Goal: Task Accomplishment & Management: Use online tool/utility

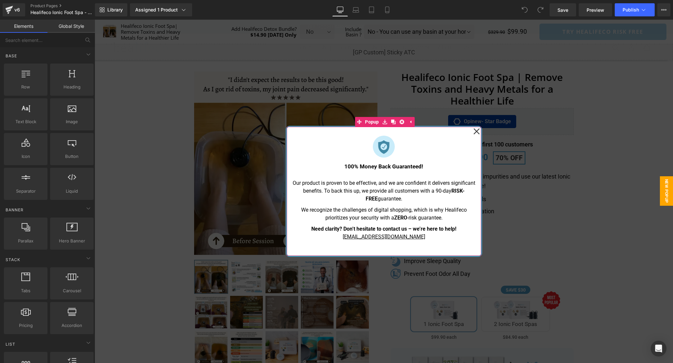
click at [478, 130] on icon at bounding box center [477, 131] width 6 height 6
click at [476, 133] on icon at bounding box center [477, 131] width 7 height 33
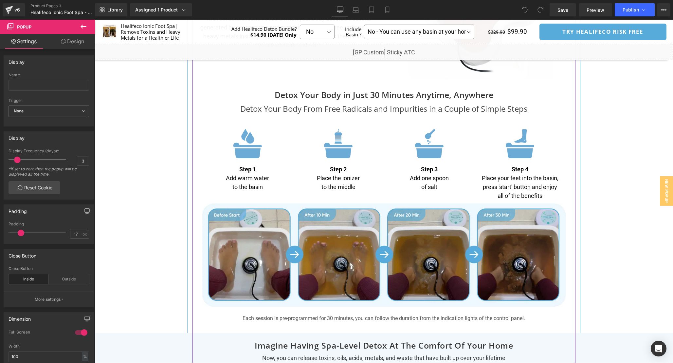
scroll to position [1996, 0]
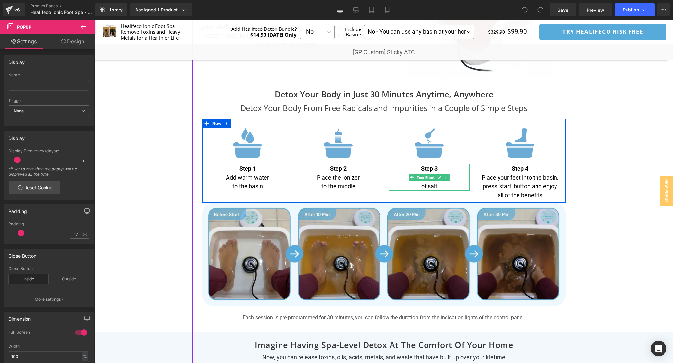
click at [416, 188] on p "of salt" at bounding box center [429, 186] width 81 height 9
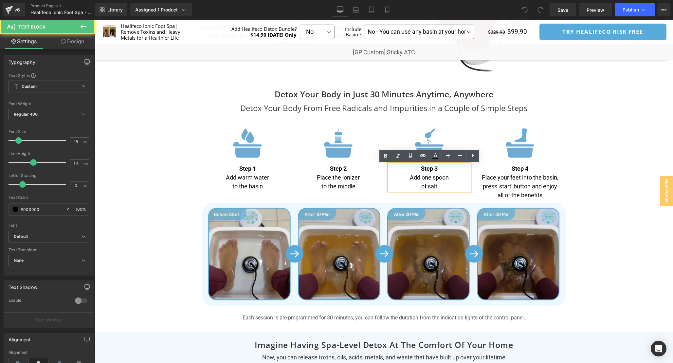
click at [422, 186] on p "of salt" at bounding box center [429, 186] width 81 height 9
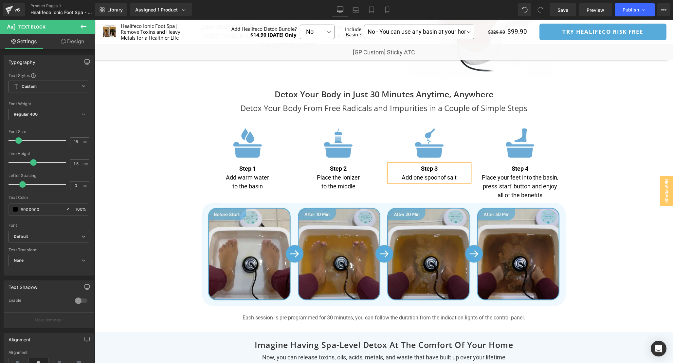
click at [594, 199] on div "Separator" at bounding box center [384, 9] width 579 height 3852
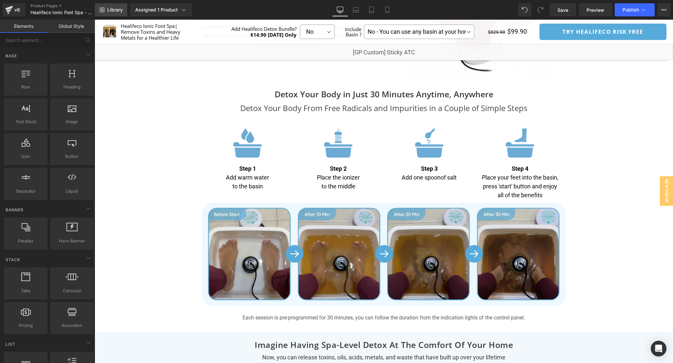
click at [108, 10] on span "Library" at bounding box center [114, 10] width 15 height 6
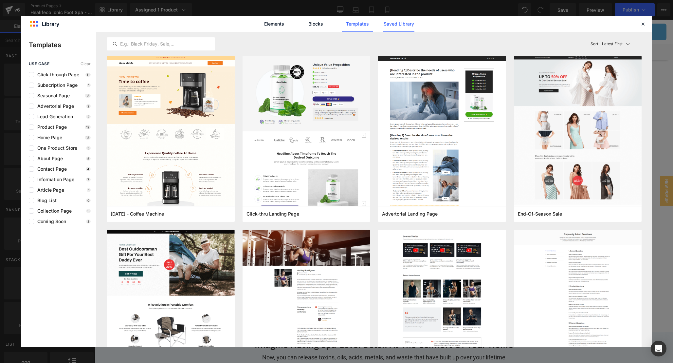
click at [0, 0] on link "Saved Library" at bounding box center [0, 0] width 0 height 0
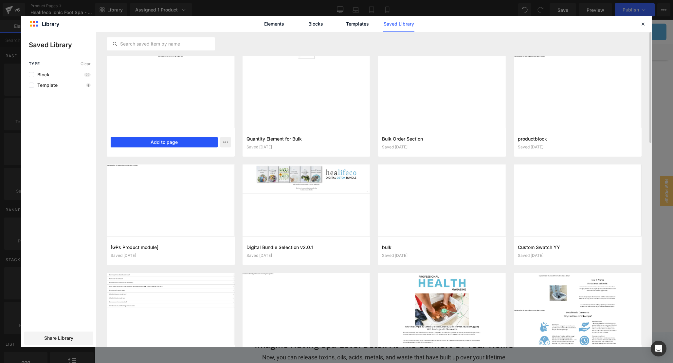
click at [158, 140] on button "Add to page" at bounding box center [164, 142] width 107 height 10
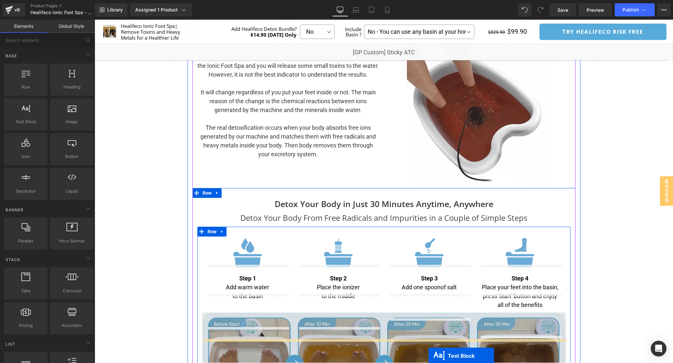
scroll to position [1919, 0]
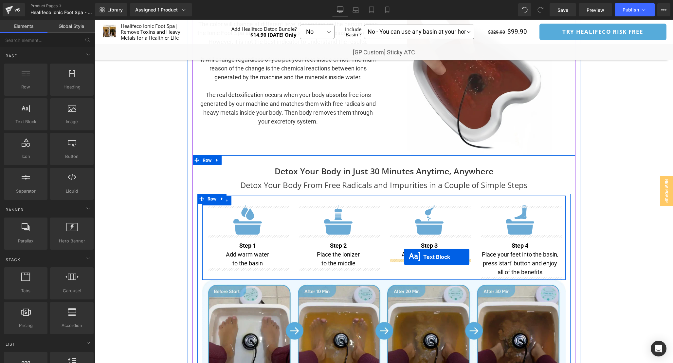
drag, startPoint x: 365, startPoint y: 144, endPoint x: 404, endPoint y: 257, distance: 118.9
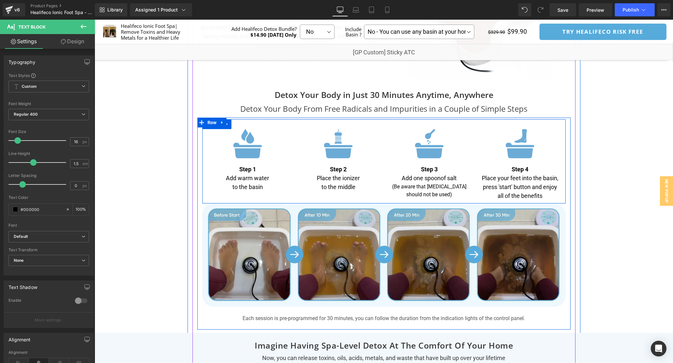
scroll to position [1992, 0]
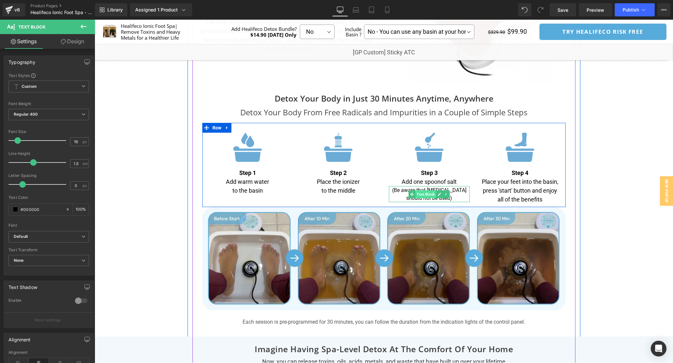
click at [427, 192] on span "Text Block" at bounding box center [426, 194] width 21 height 8
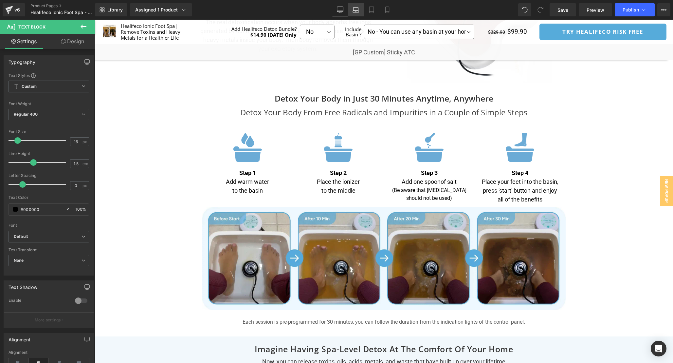
click at [359, 11] on icon at bounding box center [356, 11] width 6 height 2
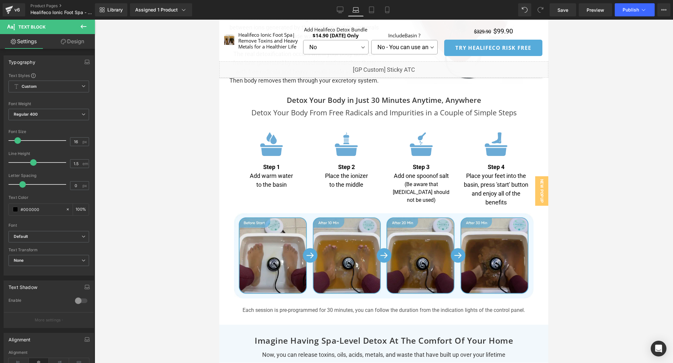
scroll to position [1919, 0]
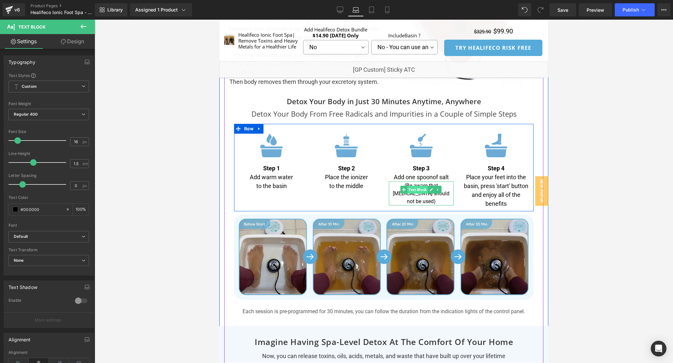
click at [415, 194] on span "Text Block" at bounding box center [417, 190] width 21 height 8
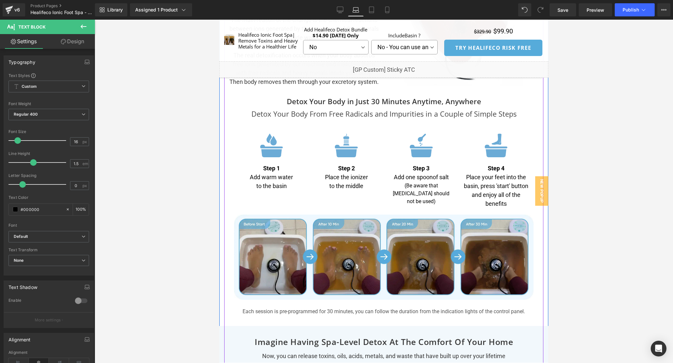
scroll to position [1913, 0]
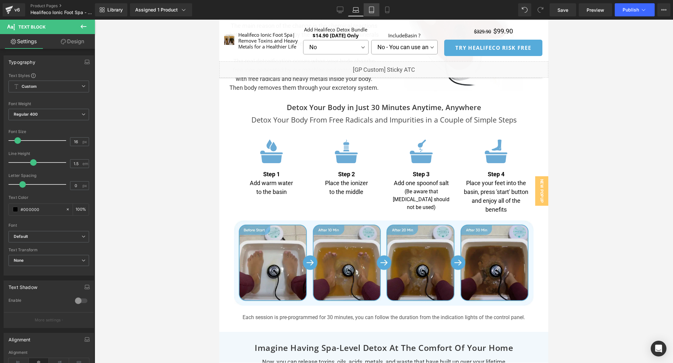
click at [374, 9] on icon at bounding box center [372, 10] width 7 height 7
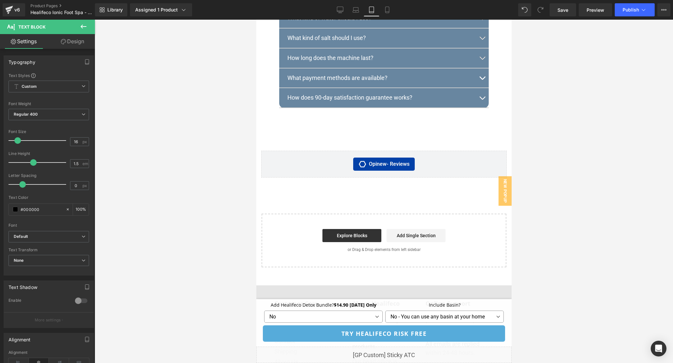
scroll to position [3793, 0]
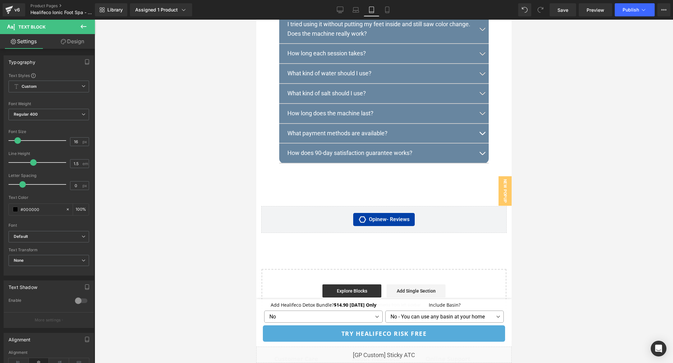
click at [87, 28] on button at bounding box center [83, 27] width 23 height 14
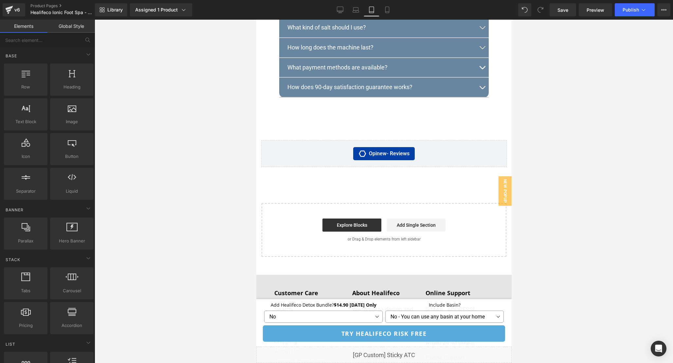
scroll to position [3855, 0]
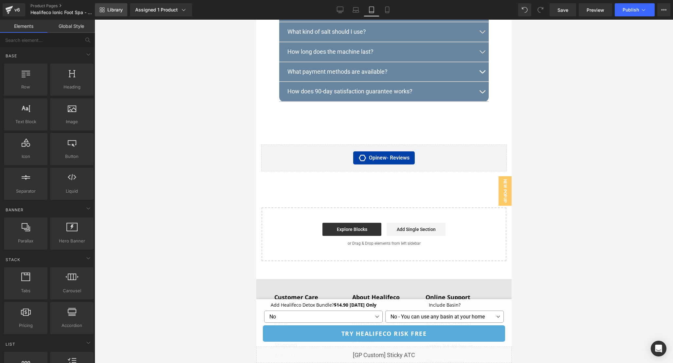
click at [106, 13] on link "Library" at bounding box center [111, 9] width 32 height 13
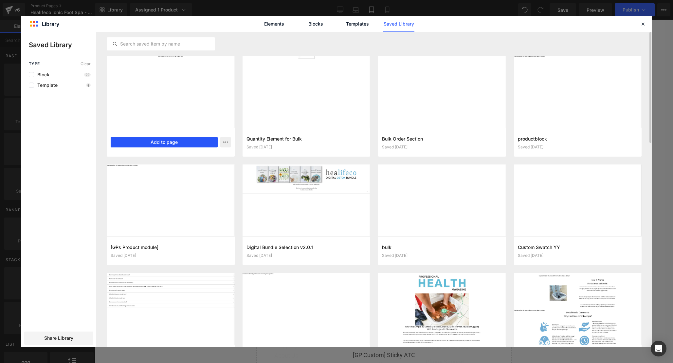
click at [150, 145] on button "Add to page" at bounding box center [164, 142] width 107 height 10
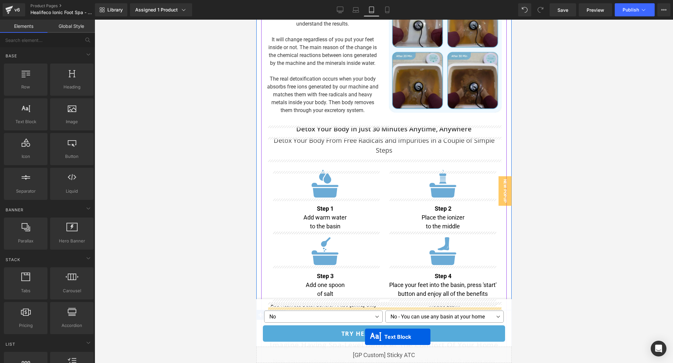
scroll to position [2112, 0]
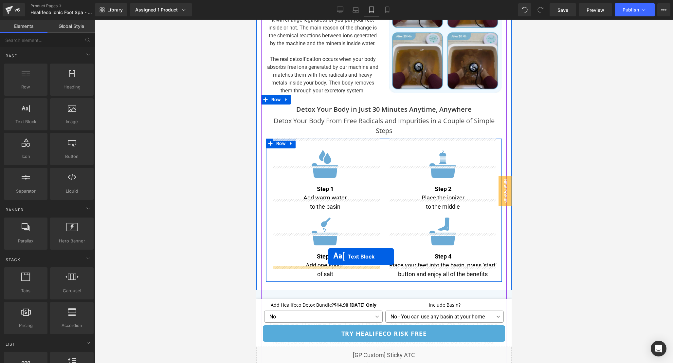
drag, startPoint x: 365, startPoint y: 164, endPoint x: 328, endPoint y: 256, distance: 99.7
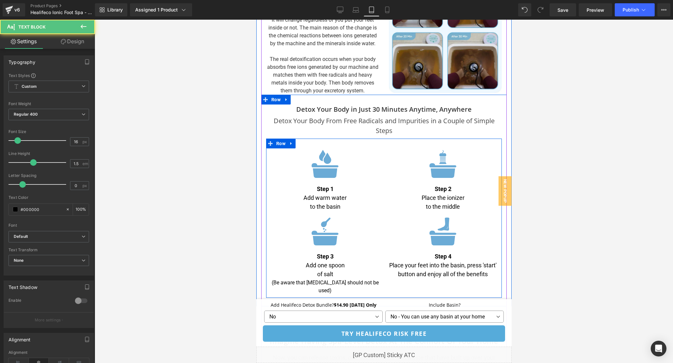
click at [318, 270] on p "of salt" at bounding box center [325, 274] width 108 height 9
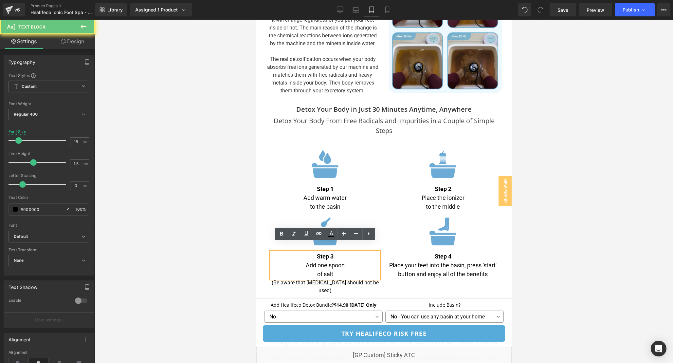
click at [317, 270] on p "of salt" at bounding box center [325, 274] width 108 height 9
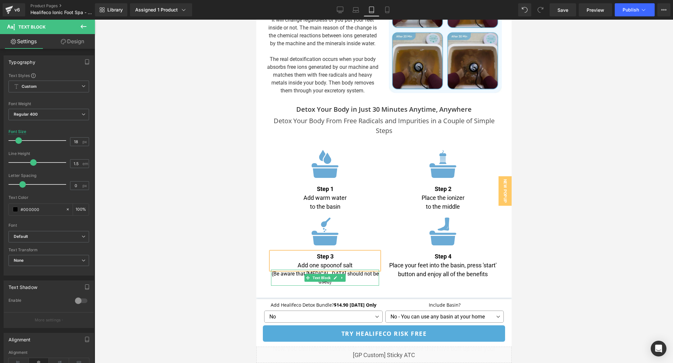
click at [368, 270] on p "(Be aware that [MEDICAL_DATA] should not be used)" at bounding box center [325, 278] width 108 height 16
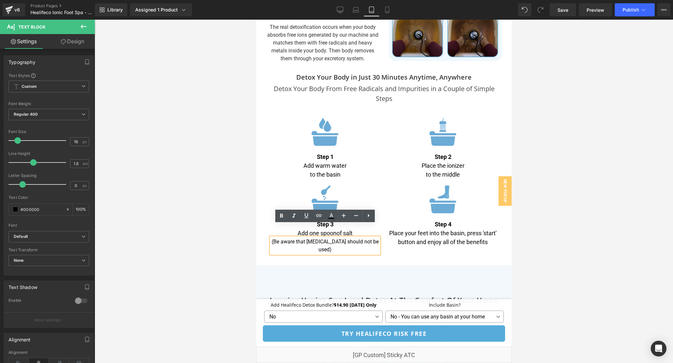
scroll to position [2145, 0]
click at [421, 238] on div "Image Step 1 Add warm water to the basin Text Block Image Step 2 Place the ioni…" at bounding box center [384, 180] width 236 height 151
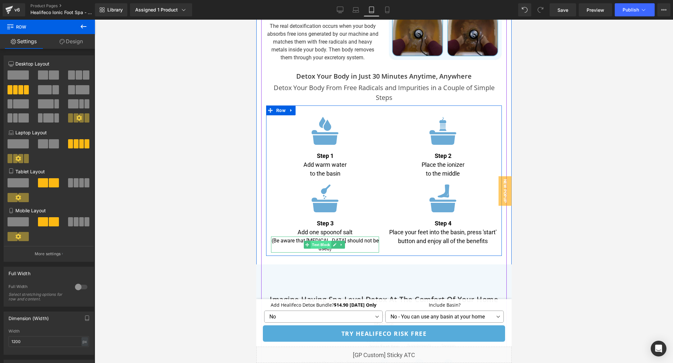
click at [326, 241] on span "Text Block" at bounding box center [321, 245] width 21 height 8
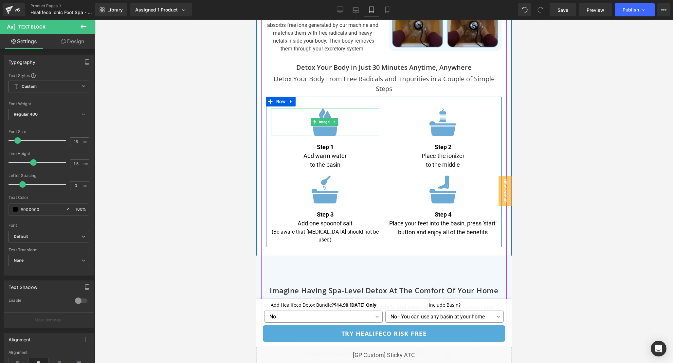
scroll to position [2154, 0]
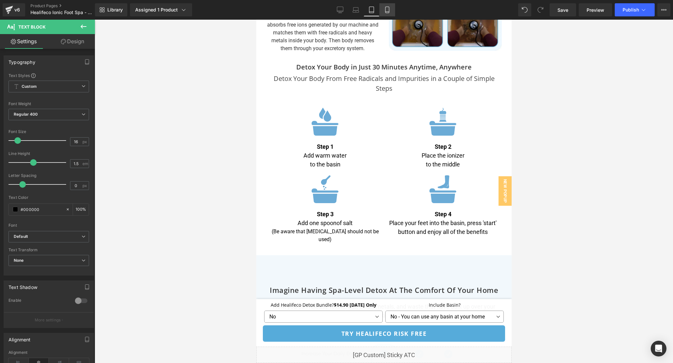
click at [387, 12] on icon at bounding box center [387, 10] width 7 height 7
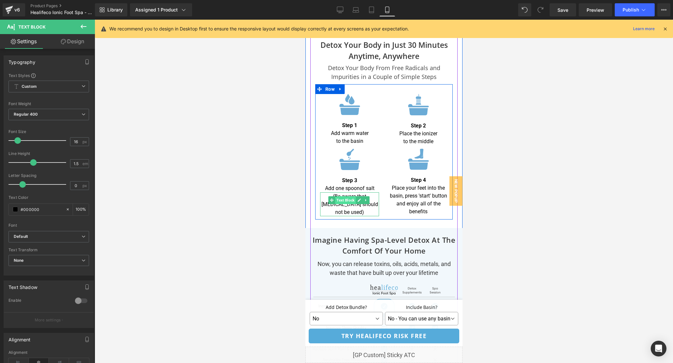
scroll to position [2666, 0]
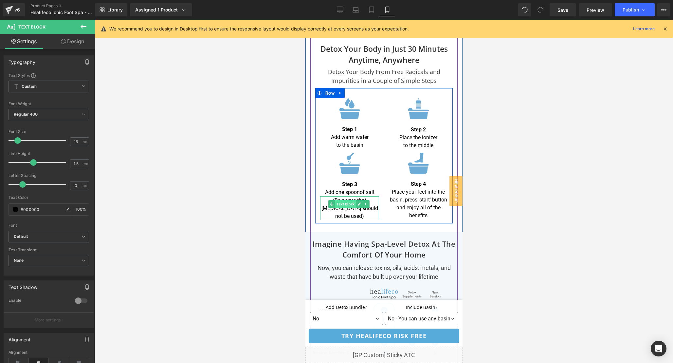
click at [344, 200] on span "Text Block" at bounding box center [345, 204] width 21 height 8
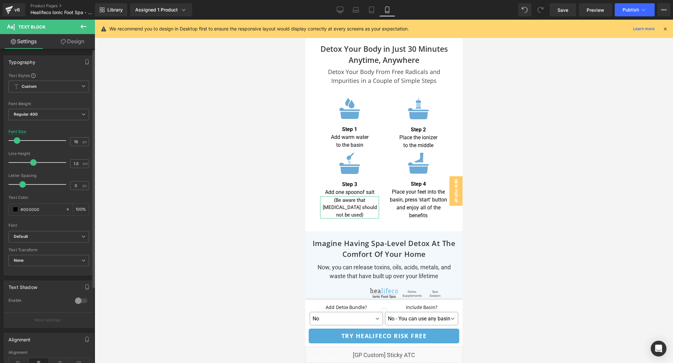
click at [16, 141] on span at bounding box center [17, 140] width 7 height 7
click at [667, 30] on icon at bounding box center [666, 29] width 6 height 6
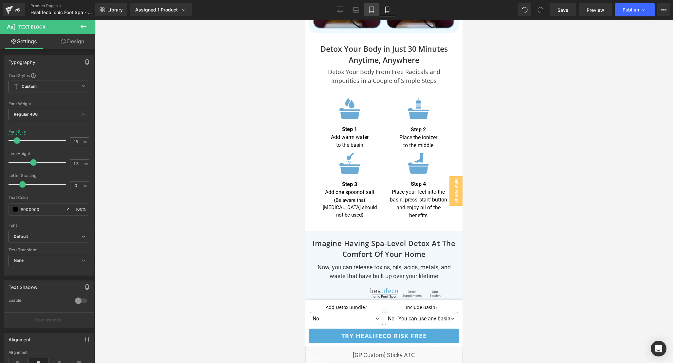
click at [373, 12] on icon at bounding box center [371, 12] width 5 height 0
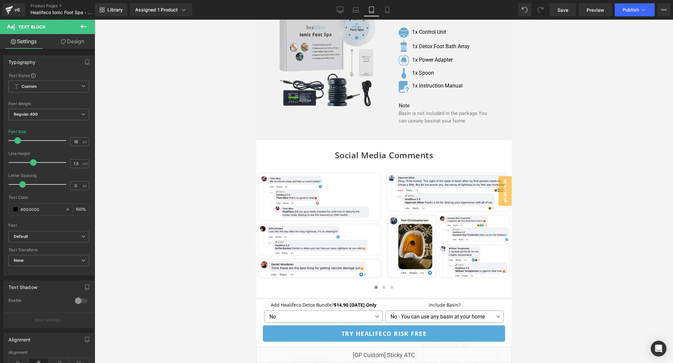
scroll to position [3025, 0]
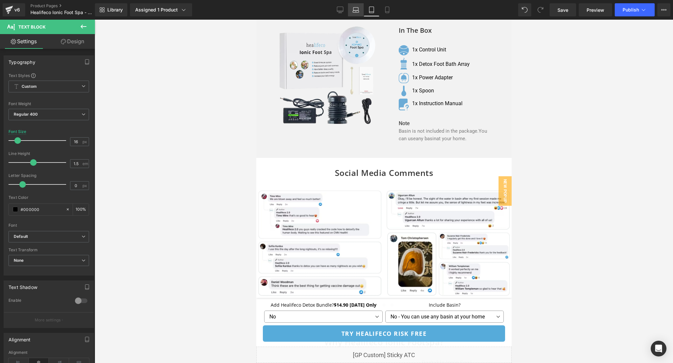
click at [357, 10] on icon at bounding box center [356, 11] width 6 height 2
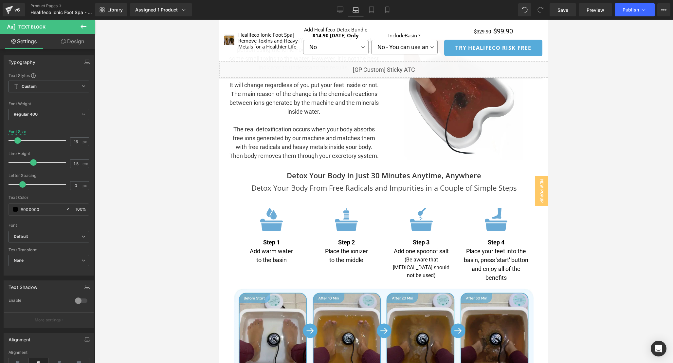
scroll to position [1850, 0]
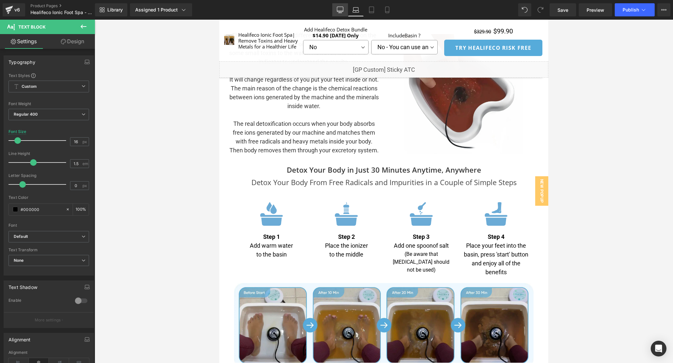
click at [341, 7] on icon at bounding box center [340, 10] width 7 height 7
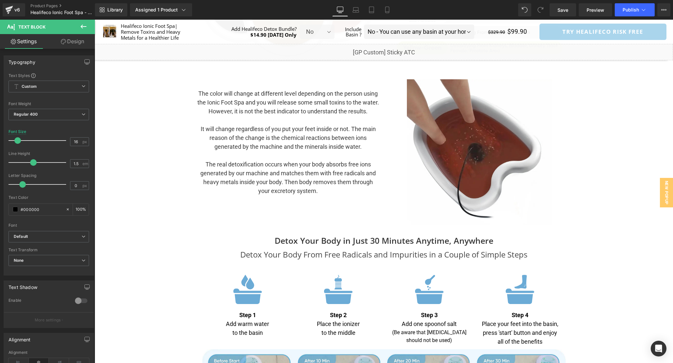
scroll to position [0, 0]
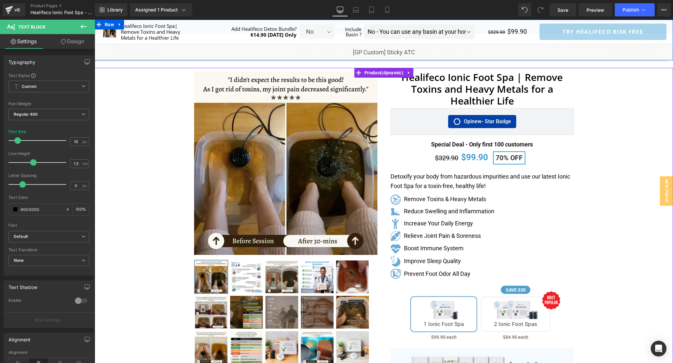
click at [390, 49] on div "Liquid" at bounding box center [384, 52] width 579 height 16
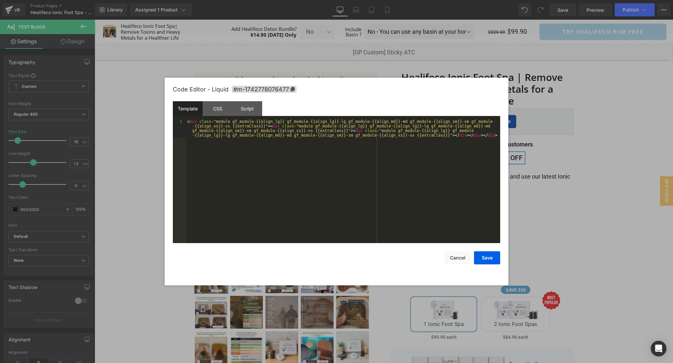
click at [360, 159] on div "< div class = "module gf_module-{{align_lg}} gf_module-{{align_lg}}-lg gf_modul…" at bounding box center [343, 199] width 314 height 161
click at [224, 109] on div "CSS" at bounding box center [218, 108] width 30 height 15
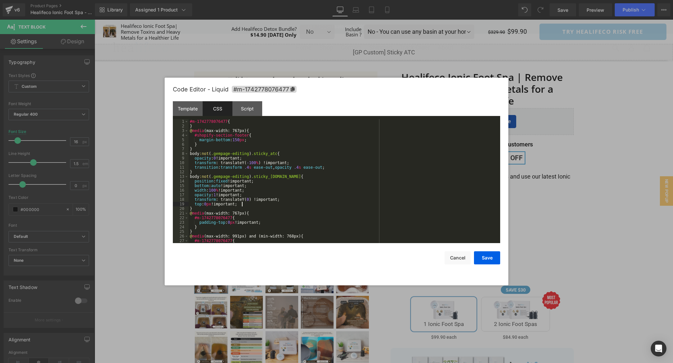
click at [372, 205] on div "#m-1742778076477 { } @ media (max-width: 767px) { #shopify-section-footer { mar…" at bounding box center [343, 185] width 309 height 133
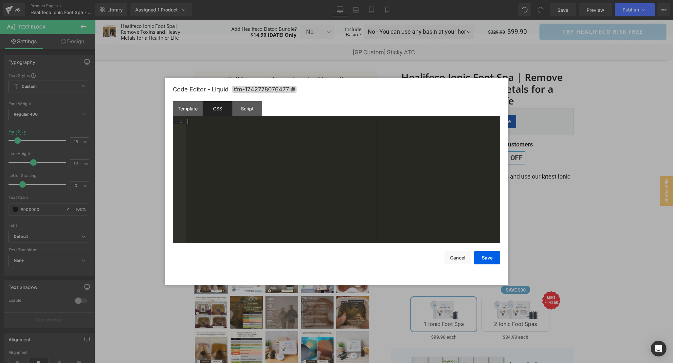
scroll to position [142, 0]
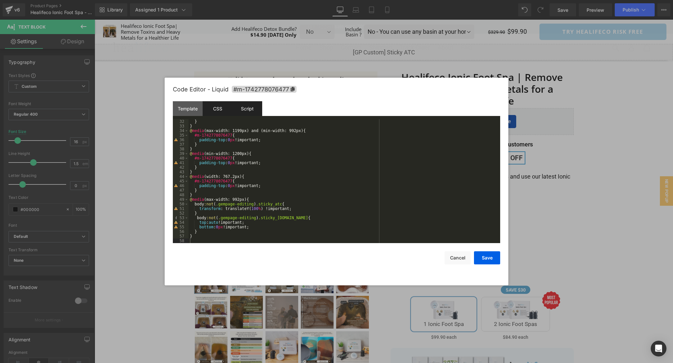
click at [251, 109] on div "Script" at bounding box center [248, 108] width 30 height 15
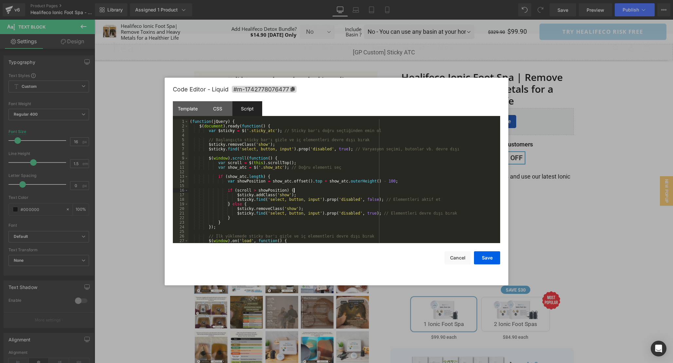
click at [369, 193] on div "( function ( jQuery ) { $ ( document ) . ready ( function ( ) { var $sticky = $…" at bounding box center [343, 185] width 309 height 133
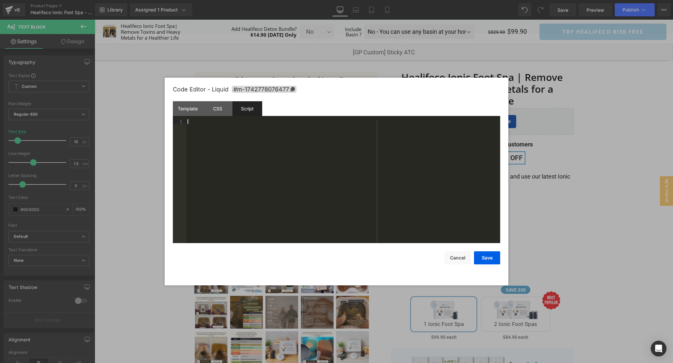
scroll to position [32, 0]
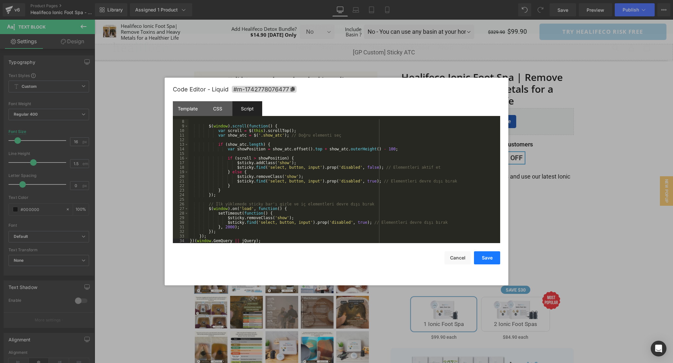
click at [489, 259] on button "Save" at bounding box center [487, 257] width 26 height 13
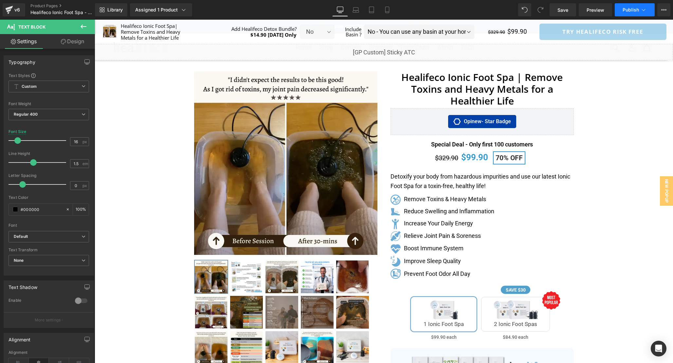
click at [622, 9] on button "Publish" at bounding box center [635, 9] width 40 height 13
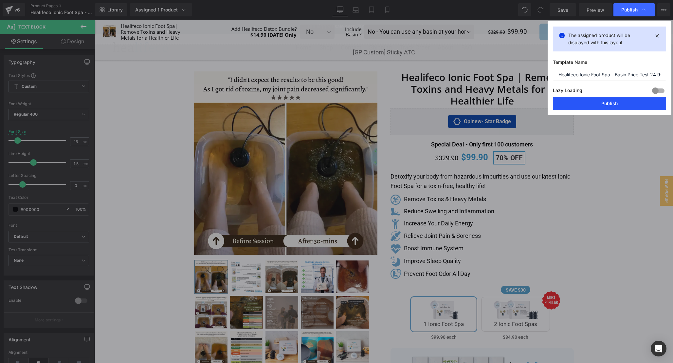
click at [605, 105] on button "Publish" at bounding box center [609, 103] width 113 height 13
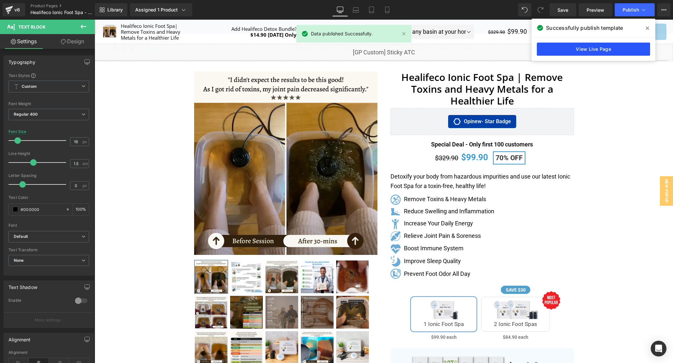
click at [573, 51] on link "View Live Page" at bounding box center [593, 49] width 113 height 13
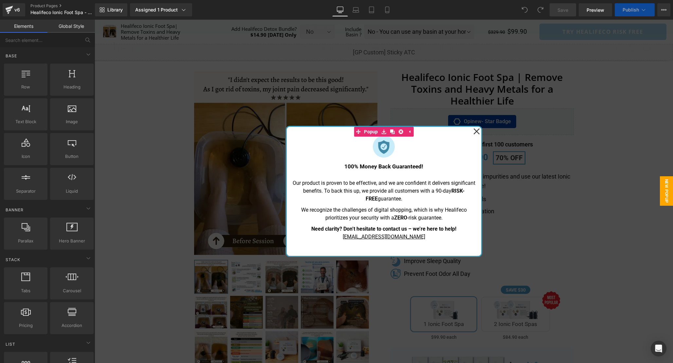
click at [477, 130] on icon at bounding box center [477, 131] width 6 height 6
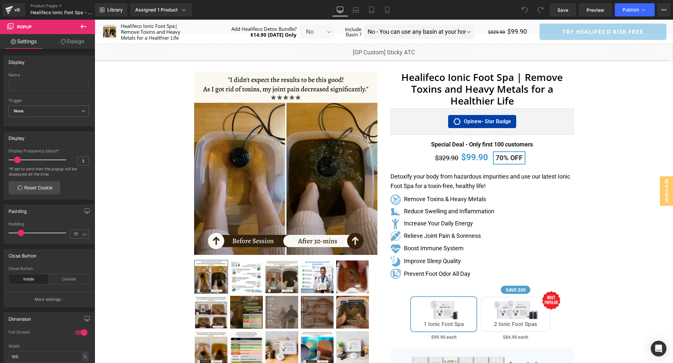
click at [80, 24] on icon at bounding box center [84, 27] width 8 height 8
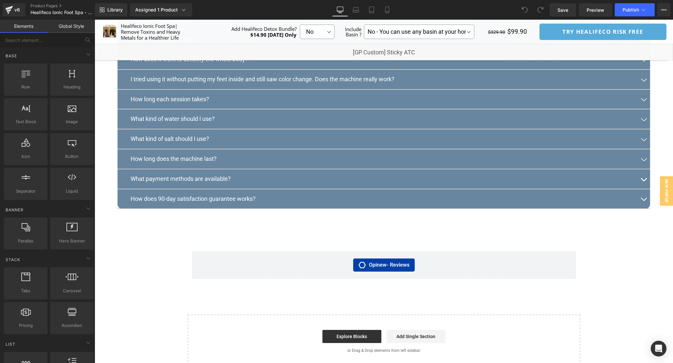
scroll to position [3563, 0]
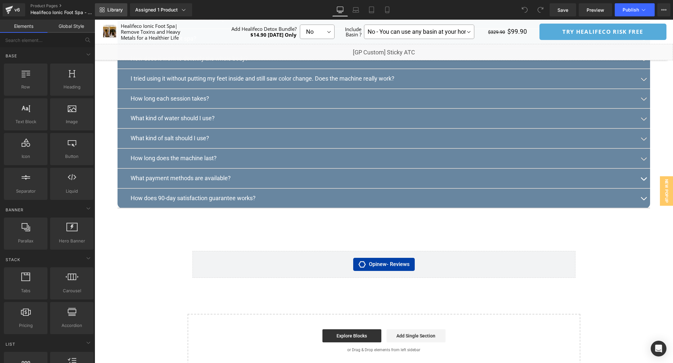
click at [107, 14] on link "Library" at bounding box center [111, 9] width 32 height 13
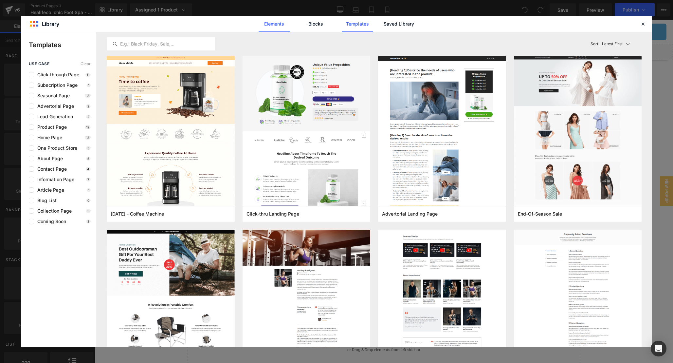
click at [342, 25] on link "Elements" at bounding box center [357, 24] width 31 height 16
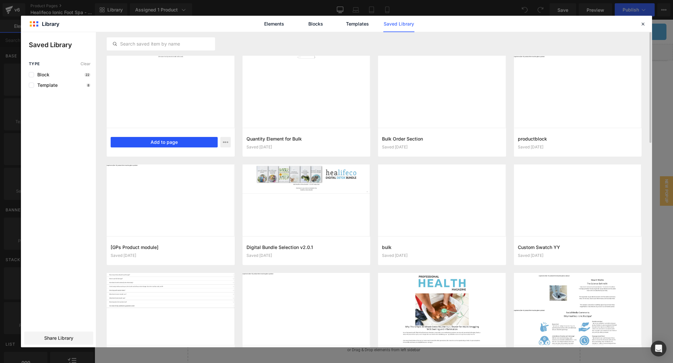
click at [175, 140] on button "Add to page" at bounding box center [164, 142] width 107 height 10
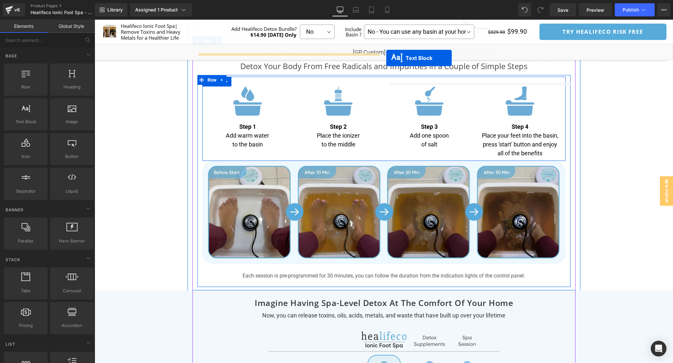
scroll to position [1993, 0]
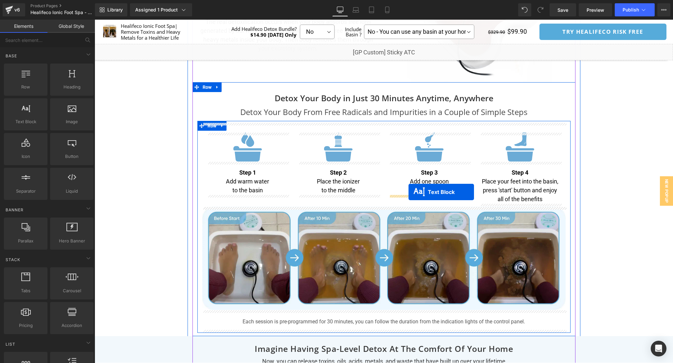
drag, startPoint x: 368, startPoint y: 171, endPoint x: 409, endPoint y: 192, distance: 45.6
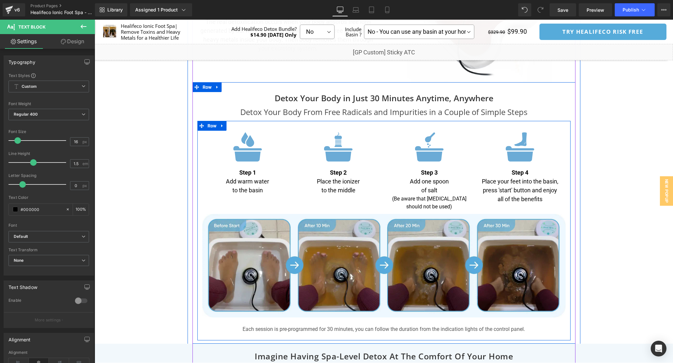
click at [419, 192] on p "of salt" at bounding box center [429, 190] width 81 height 9
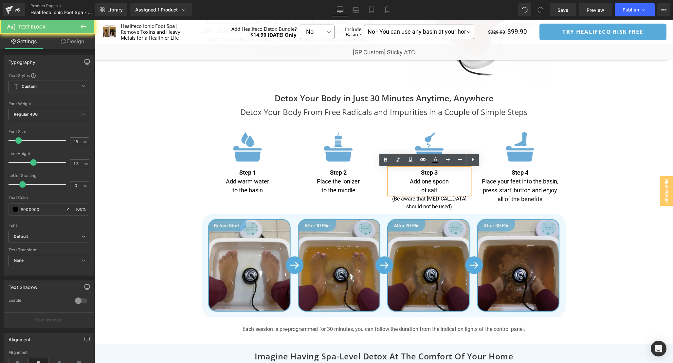
click at [428, 191] on p "of salt" at bounding box center [429, 190] width 81 height 9
click at [422, 189] on p "of salt" at bounding box center [429, 190] width 81 height 9
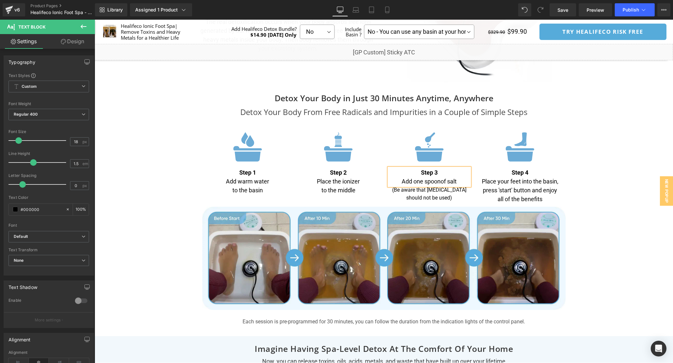
click at [597, 202] on div "Separator" at bounding box center [384, 13] width 579 height 3852
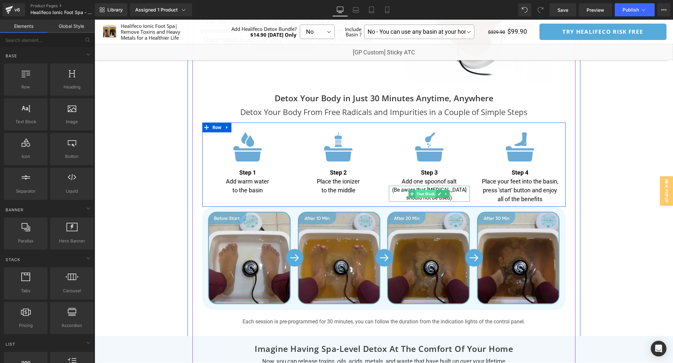
click at [421, 193] on span "Text Block" at bounding box center [426, 194] width 21 height 8
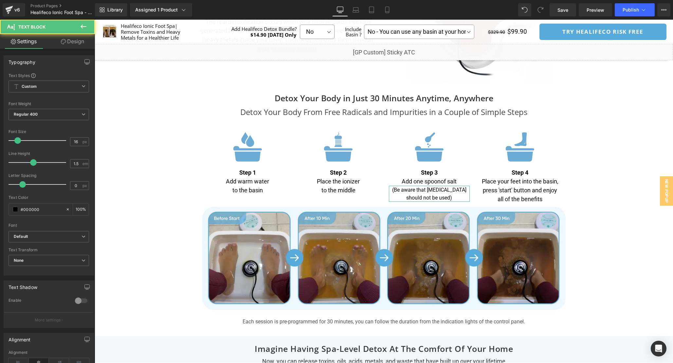
drag, startPoint x: 58, startPoint y: 43, endPoint x: 49, endPoint y: 74, distance: 32.8
click at [58, 43] on link "Design" at bounding box center [72, 41] width 47 height 15
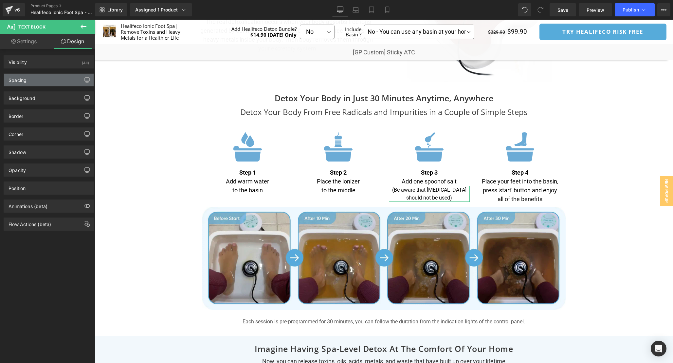
click at [49, 74] on div "Spacing" at bounding box center [49, 80] width 90 height 12
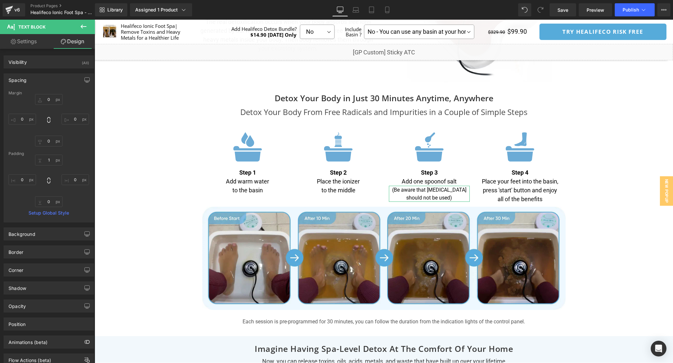
click at [49, 74] on div "Spacing" at bounding box center [49, 80] width 90 height 12
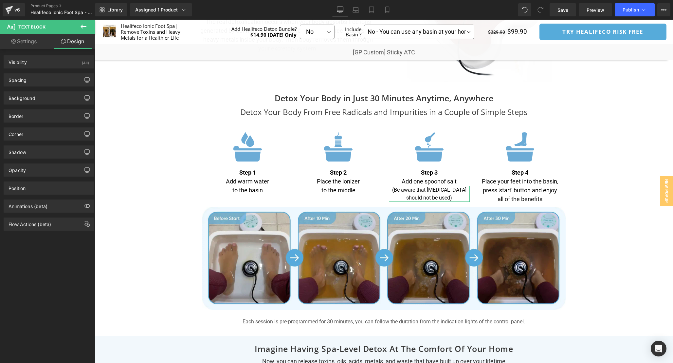
click at [33, 45] on link "Settings" at bounding box center [23, 41] width 47 height 15
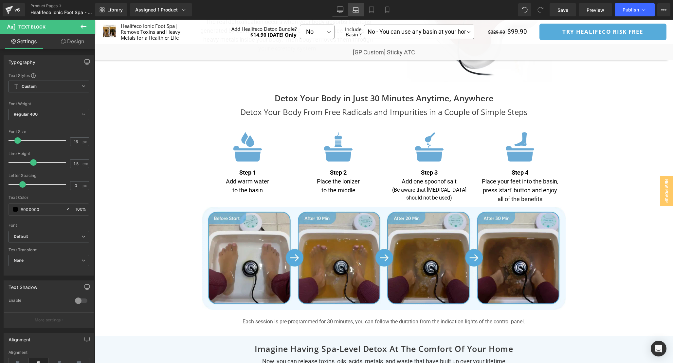
click at [353, 6] on link "Laptop" at bounding box center [356, 9] width 16 height 13
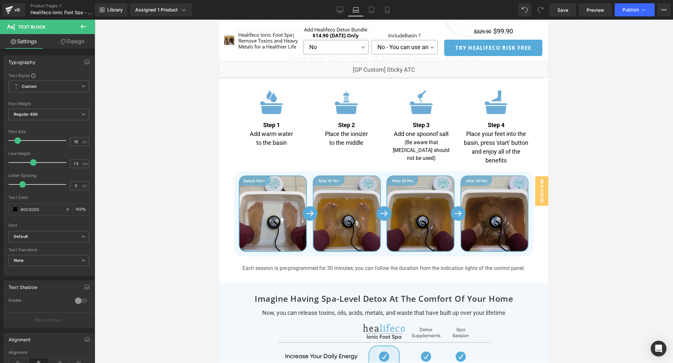
scroll to position [1962, 0]
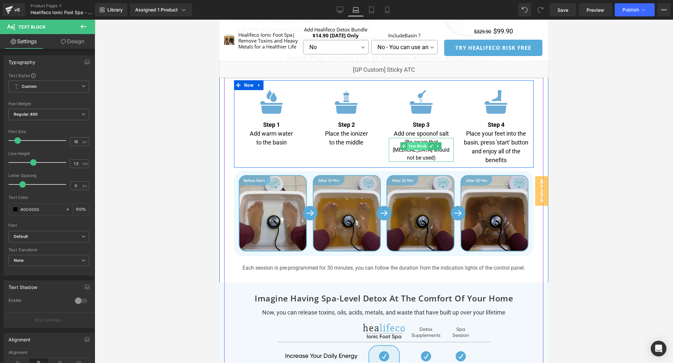
click at [417, 150] on span "Text Block" at bounding box center [417, 146] width 21 height 8
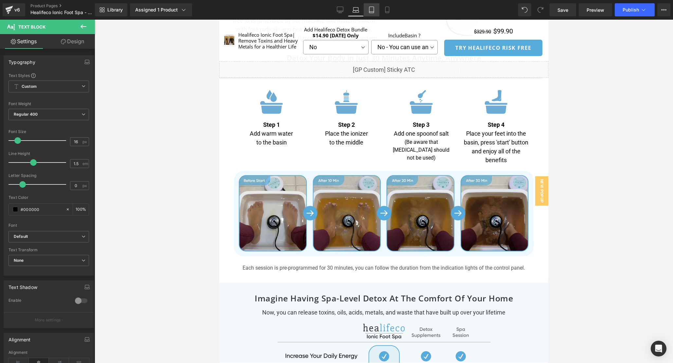
click at [373, 13] on link "Tablet" at bounding box center [372, 9] width 16 height 13
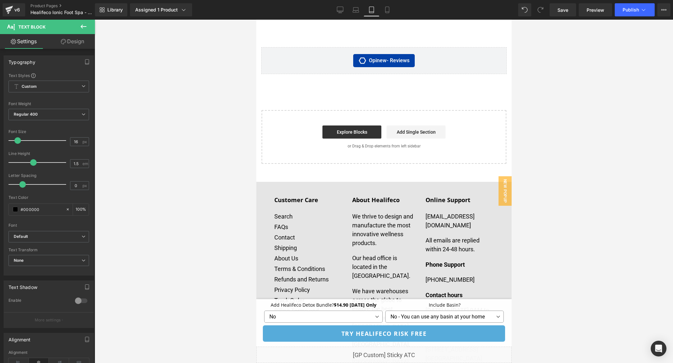
scroll to position [3951, 0]
click at [119, 9] on span "Library" at bounding box center [114, 10] width 15 height 6
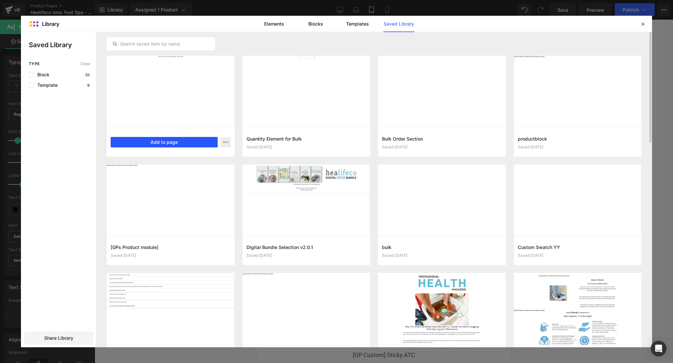
click at [141, 139] on button "Add to page" at bounding box center [164, 142] width 107 height 10
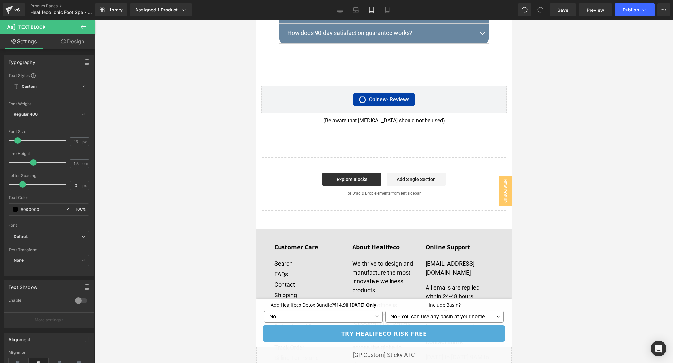
scroll to position [3913, 0]
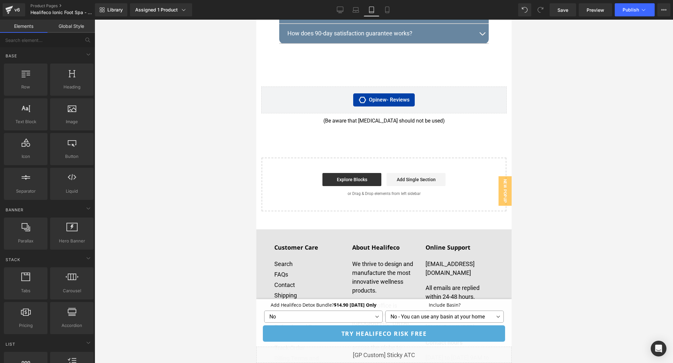
click at [547, 150] on div at bounding box center [384, 191] width 579 height 343
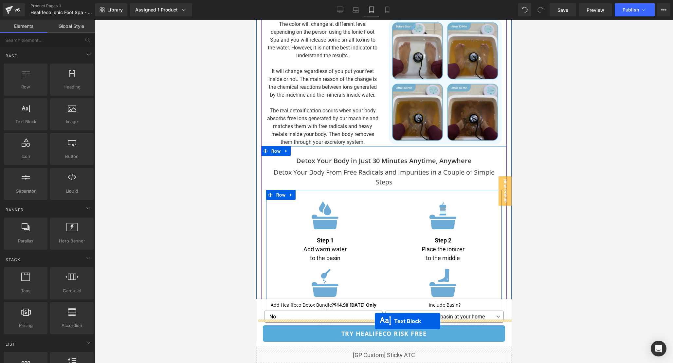
scroll to position [2080, 0]
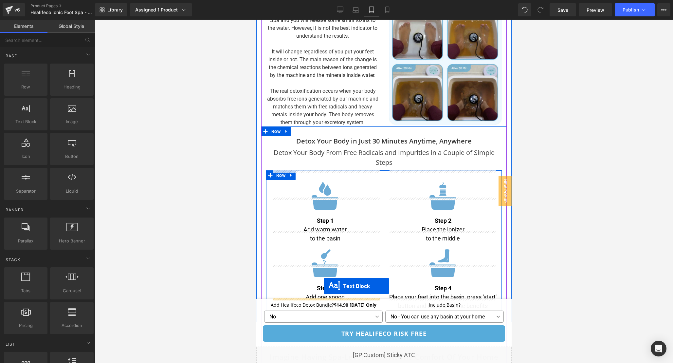
drag, startPoint x: 365, startPoint y: 123, endPoint x: 324, endPoint y: 286, distance: 167.7
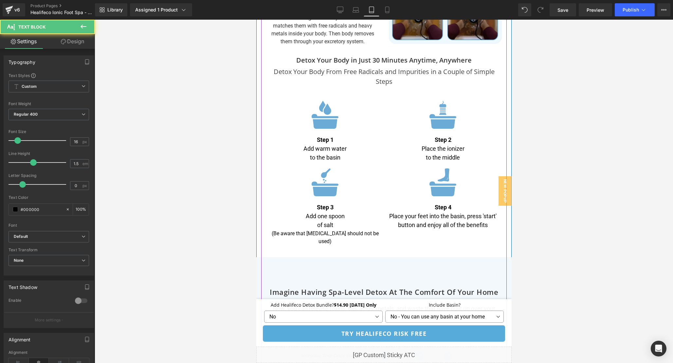
scroll to position [2162, 0]
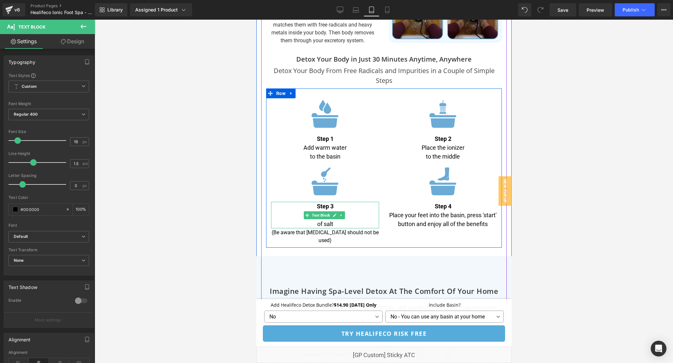
click at [314, 219] on p "of salt" at bounding box center [325, 223] width 108 height 9
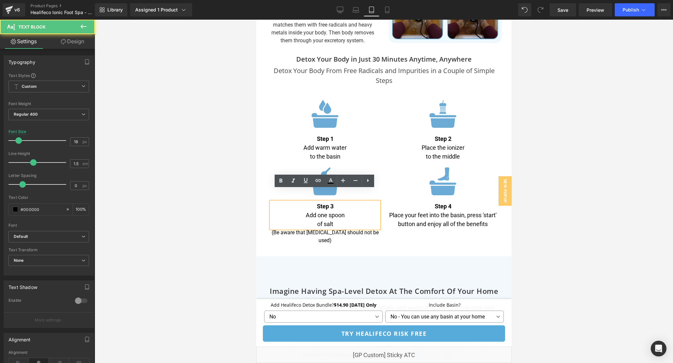
click at [317, 219] on p "of salt" at bounding box center [325, 223] width 108 height 9
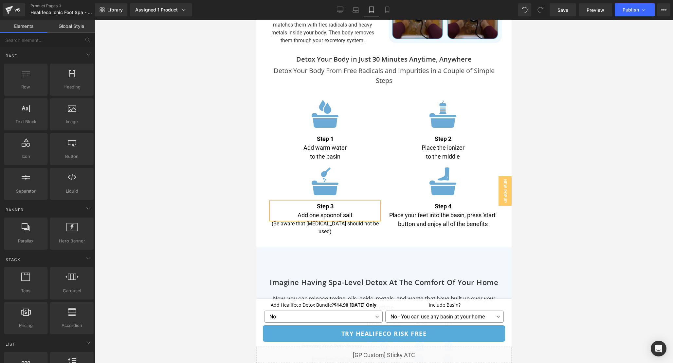
click at [539, 213] on div at bounding box center [384, 191] width 579 height 343
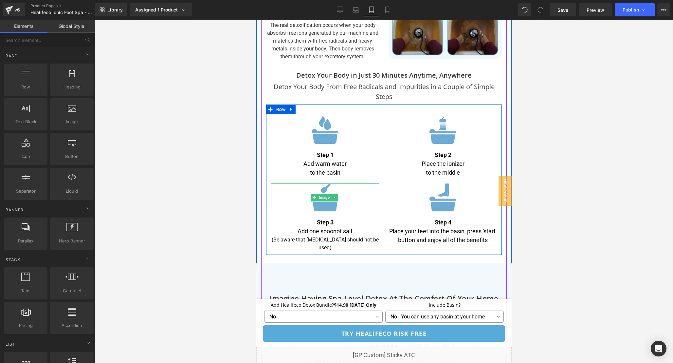
scroll to position [2147, 0]
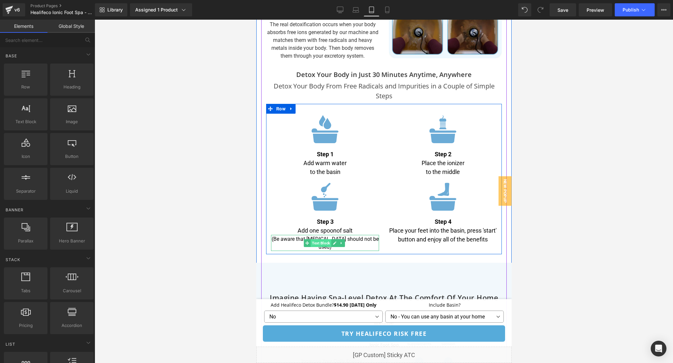
click at [322, 239] on span "Text Block" at bounding box center [321, 243] width 21 height 8
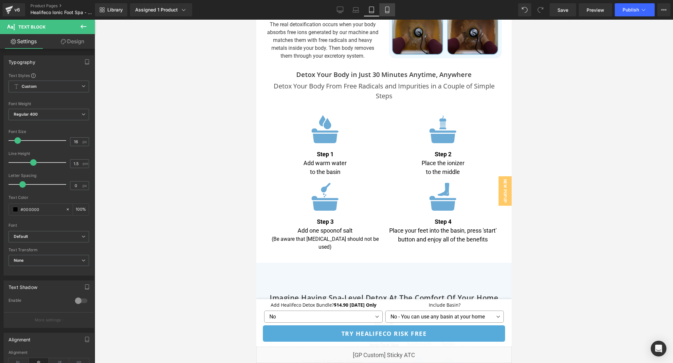
click at [387, 9] on icon at bounding box center [387, 10] width 7 height 7
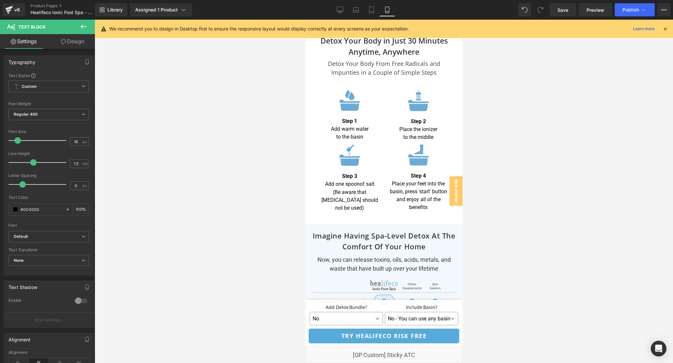
scroll to position [2673, 0]
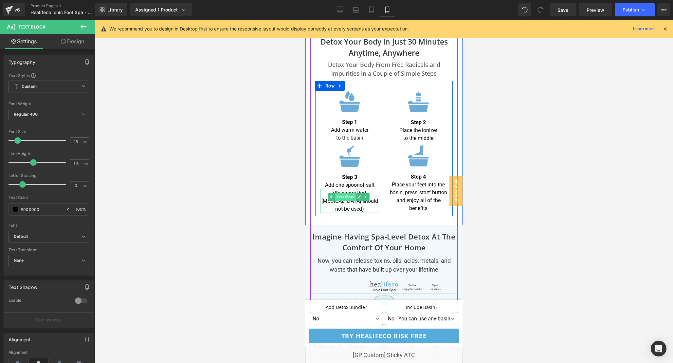
click at [348, 193] on span "Text Block" at bounding box center [345, 197] width 21 height 8
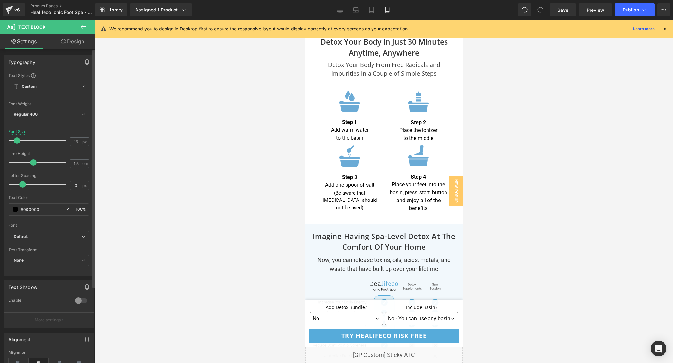
click at [17, 143] on span at bounding box center [17, 140] width 7 height 7
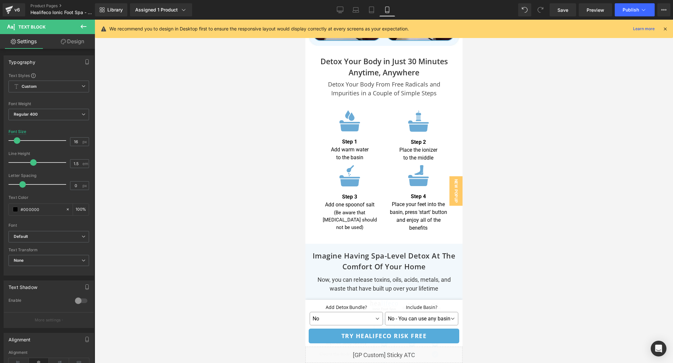
scroll to position [2649, 0]
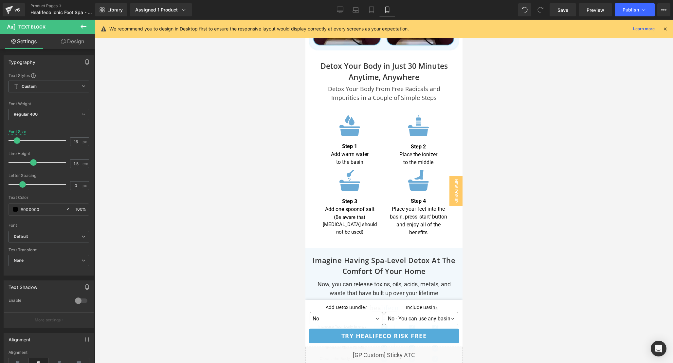
click at [663, 30] on icon at bounding box center [666, 29] width 6 height 6
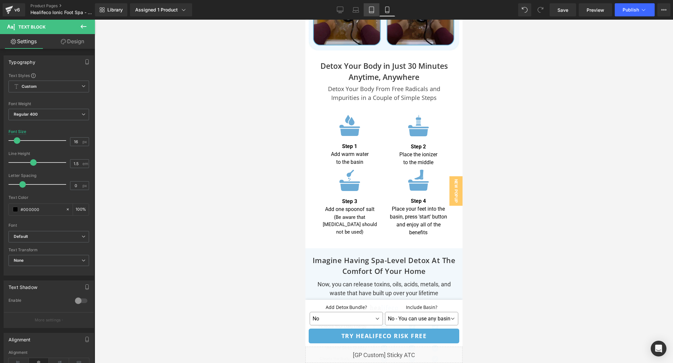
click at [373, 7] on icon at bounding box center [372, 10] width 7 height 7
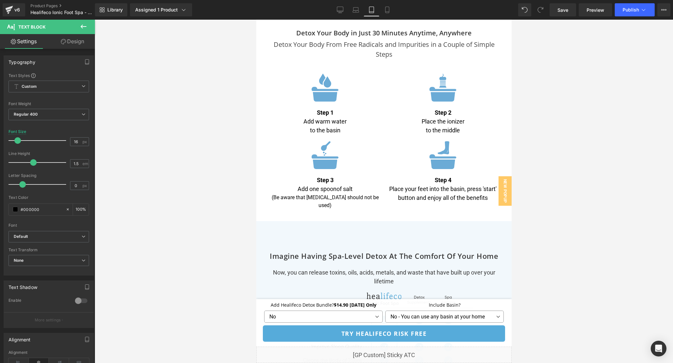
scroll to position [2186, 0]
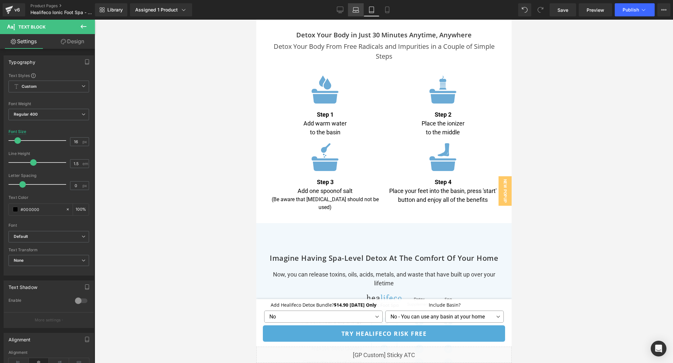
click at [357, 9] on icon at bounding box center [356, 10] width 7 height 7
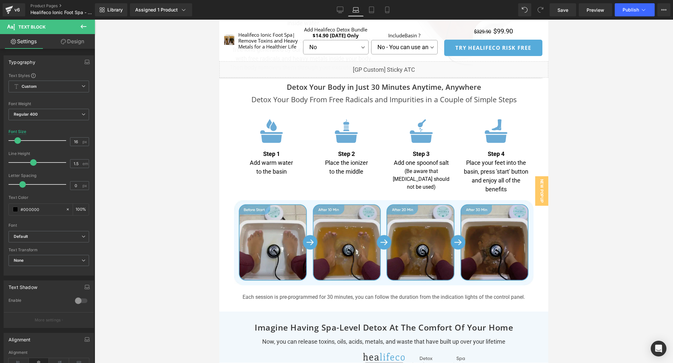
scroll to position [1932, 0]
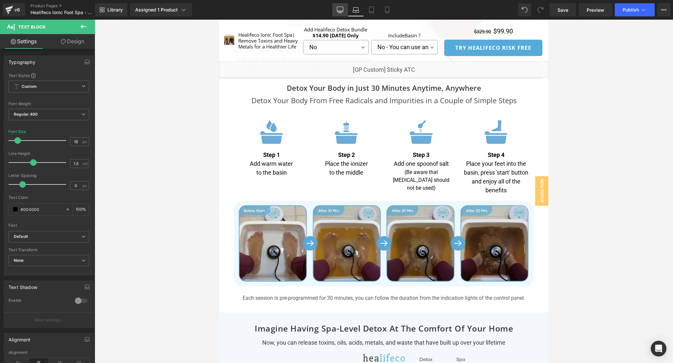
click at [343, 12] on icon at bounding box center [340, 10] width 7 height 7
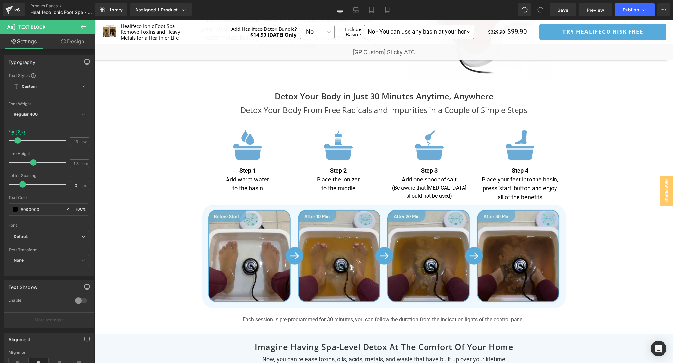
scroll to position [1994, 0]
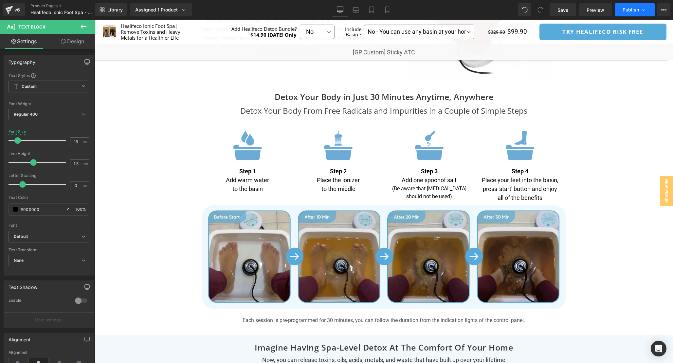
click at [626, 11] on span "Publish" at bounding box center [631, 9] width 16 height 5
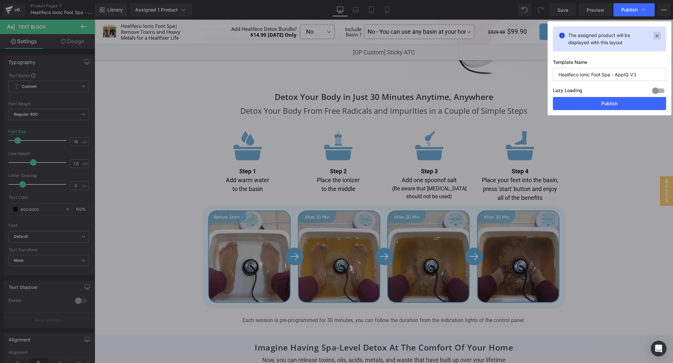
click at [656, 37] on icon at bounding box center [658, 36] width 8 height 8
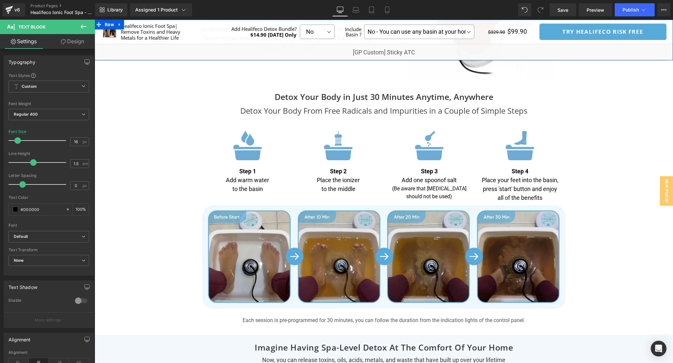
click at [390, 48] on div "Liquid" at bounding box center [384, 52] width 579 height 16
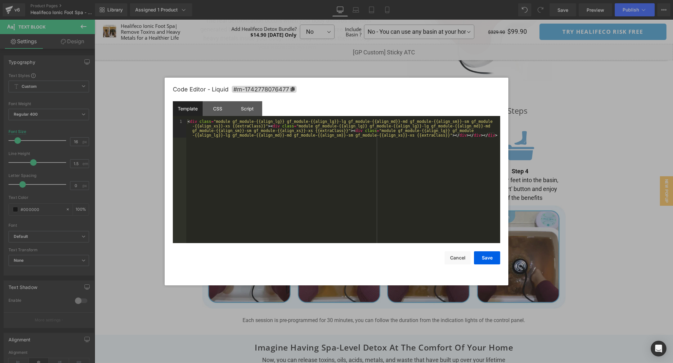
click at [381, 204] on div "< div class = "module gf_module-{{align_lg}} gf_module-{{align_lg}}-lg gf_modul…" at bounding box center [343, 199] width 314 height 161
click at [218, 111] on div "CSS" at bounding box center [218, 108] width 30 height 15
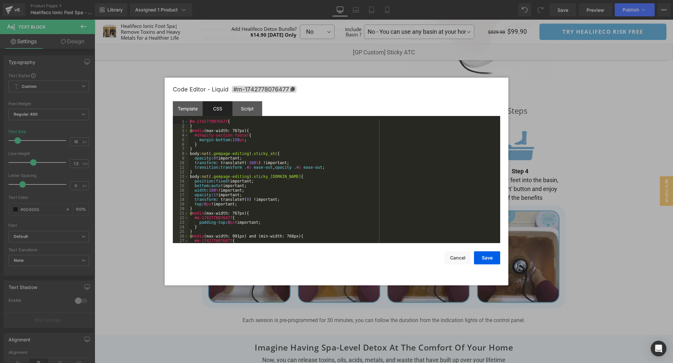
click at [395, 214] on div "#m-1742778076477 { } @ media (max-width: 767px) { #shopify-section-footer { mar…" at bounding box center [343, 185] width 309 height 133
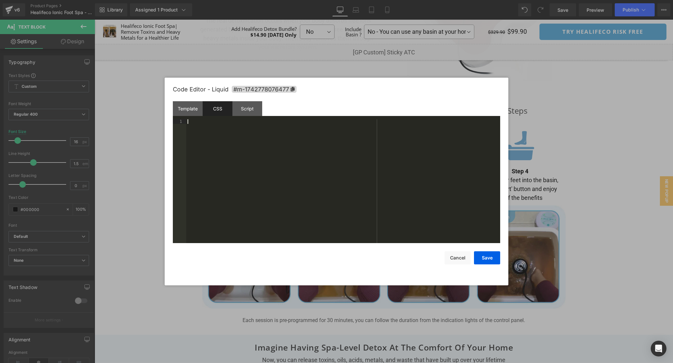
scroll to position [142, 0]
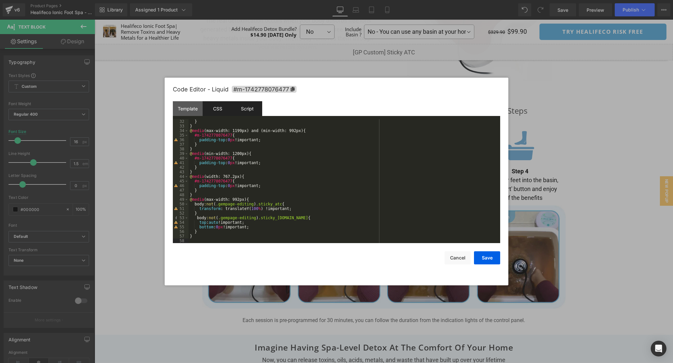
click at [260, 109] on div "Script" at bounding box center [248, 108] width 30 height 15
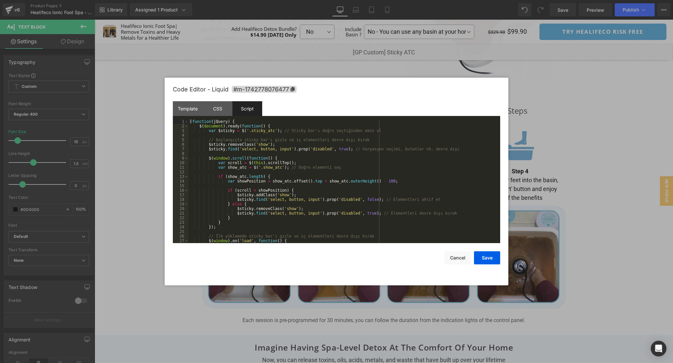
click at [369, 192] on div "( function ( jQuery ) { $ ( document ) . ready ( function ( ) { var $sticky = $…" at bounding box center [343, 185] width 309 height 133
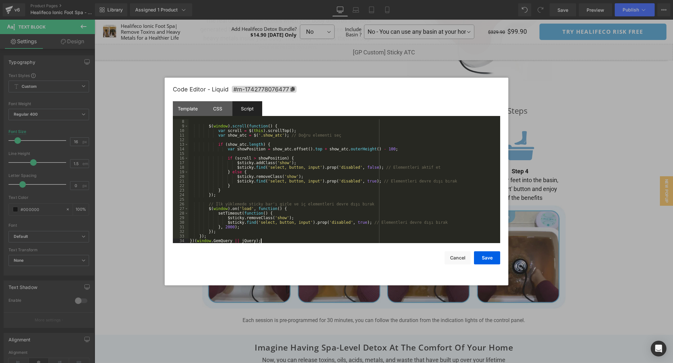
scroll to position [32, 0]
click at [488, 258] on button "Save" at bounding box center [487, 257] width 26 height 13
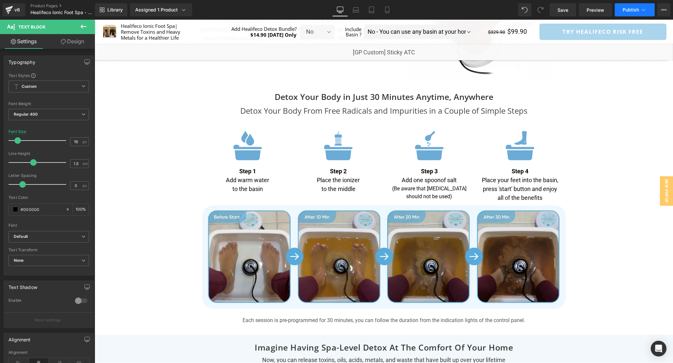
click at [638, 10] on span "Publish" at bounding box center [631, 9] width 16 height 5
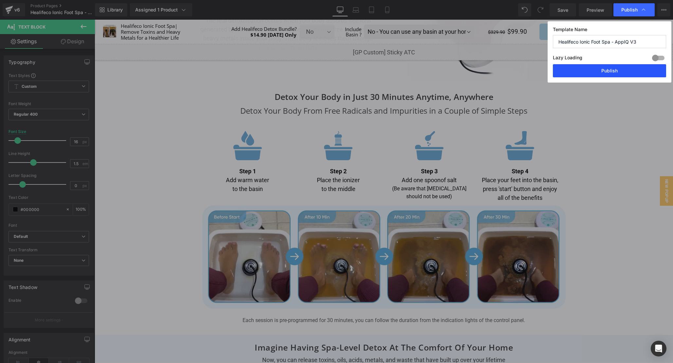
click at [618, 72] on button "Publish" at bounding box center [609, 70] width 113 height 13
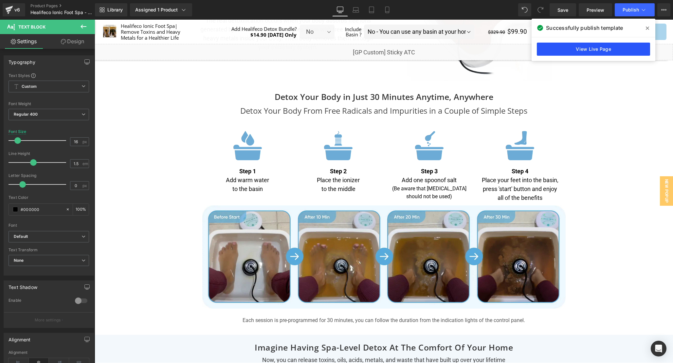
click at [596, 53] on link "View Live Page" at bounding box center [593, 49] width 113 height 13
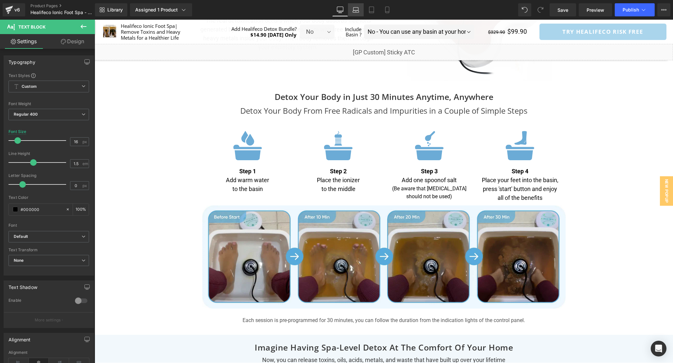
click at [355, 12] on icon at bounding box center [356, 10] width 7 height 7
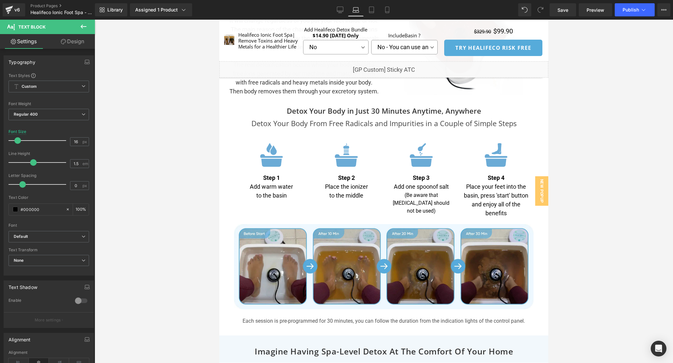
scroll to position [1907, 0]
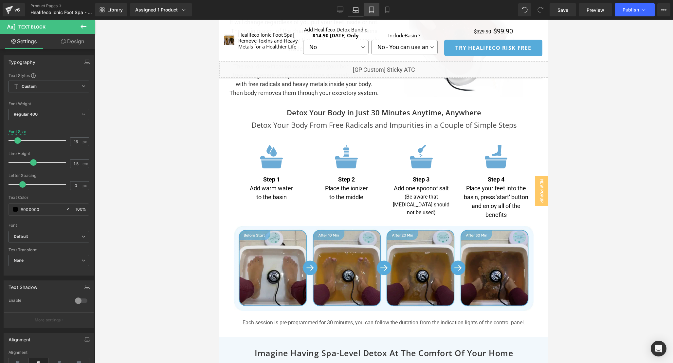
click at [372, 12] on icon at bounding box center [372, 10] width 7 height 7
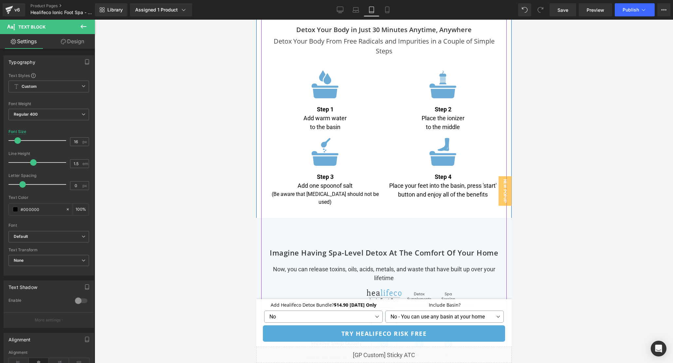
scroll to position [2187, 0]
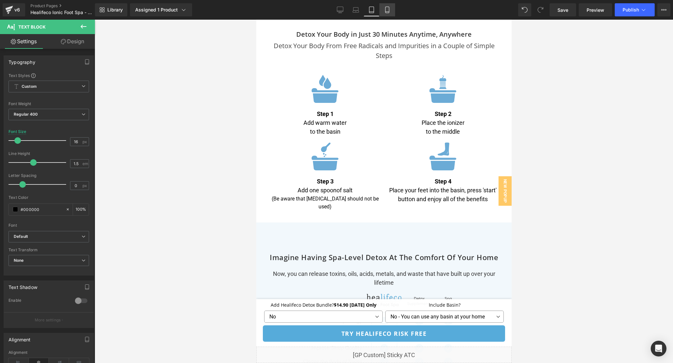
click at [388, 14] on link "Mobile" at bounding box center [388, 9] width 16 height 13
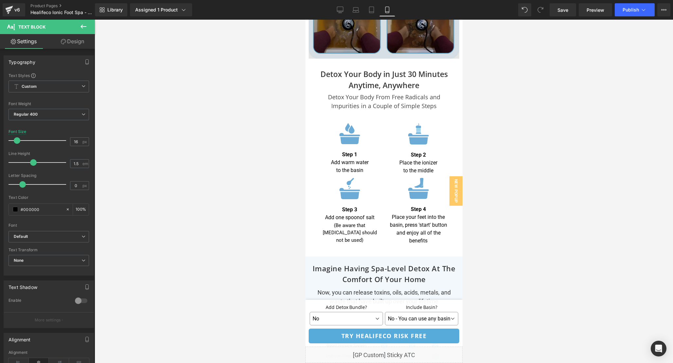
scroll to position [2647, 0]
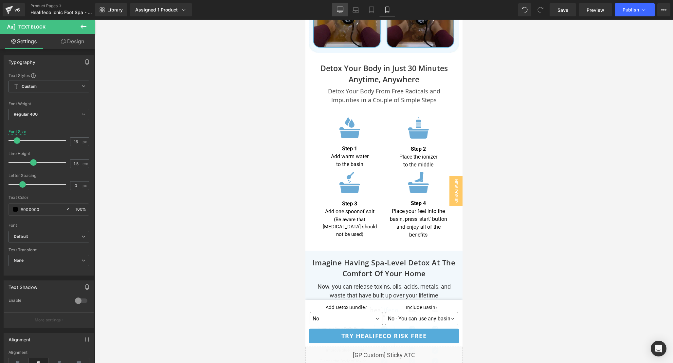
click at [334, 13] on link "Desktop" at bounding box center [340, 9] width 16 height 13
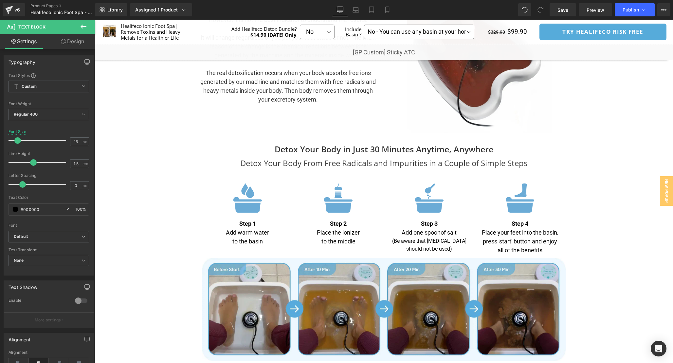
scroll to position [1933, 0]
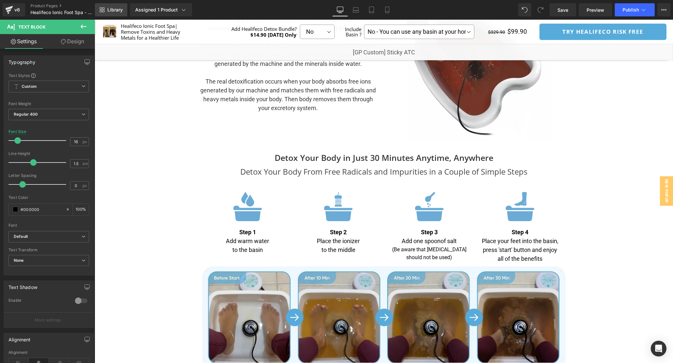
click at [110, 13] on link "Library" at bounding box center [111, 9] width 32 height 13
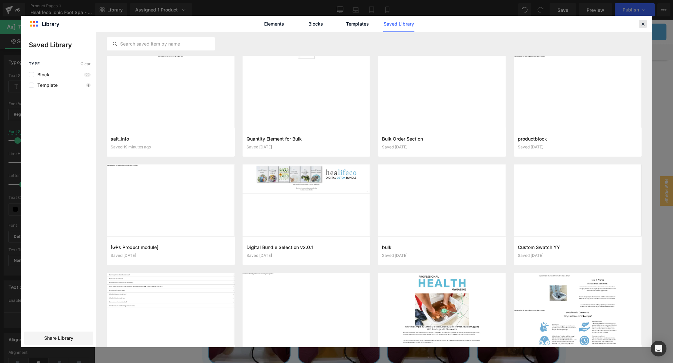
click at [643, 22] on icon at bounding box center [643, 24] width 6 height 6
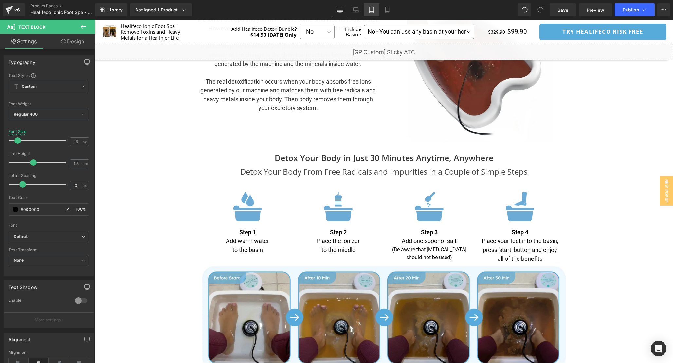
click at [365, 4] on link "Tablet" at bounding box center [372, 9] width 16 height 13
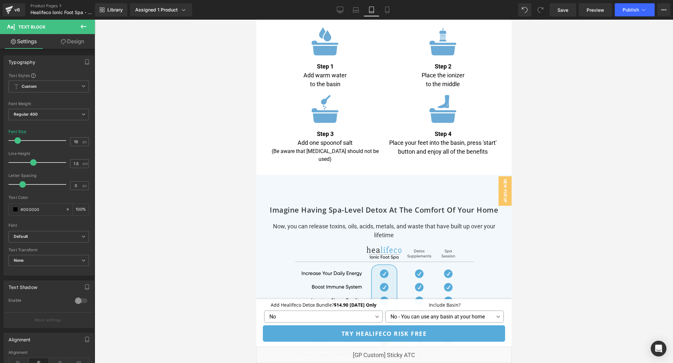
scroll to position [2218, 0]
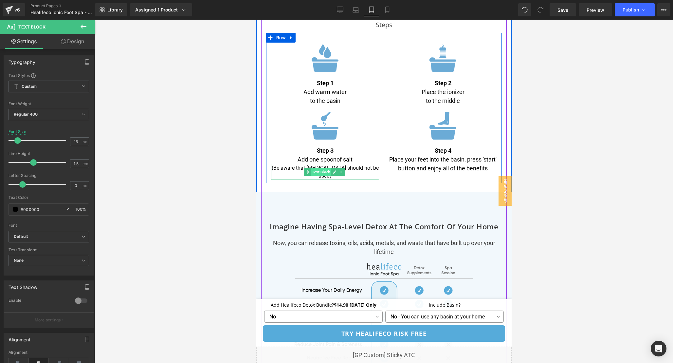
click at [324, 168] on span "Text Block" at bounding box center [321, 172] width 21 height 8
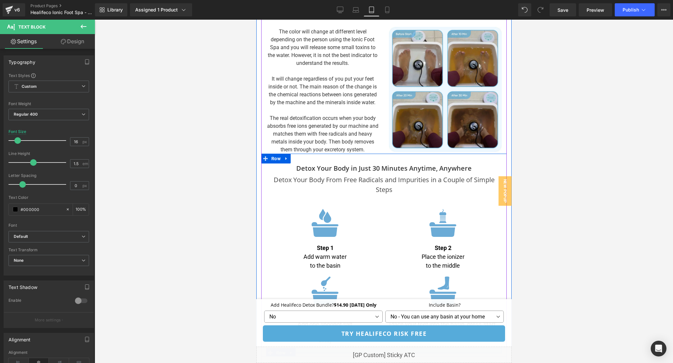
scroll to position [2015, 0]
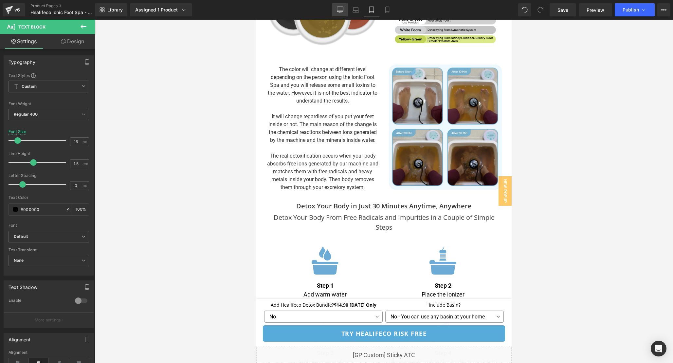
click at [345, 6] on link "Desktop" at bounding box center [340, 9] width 16 height 13
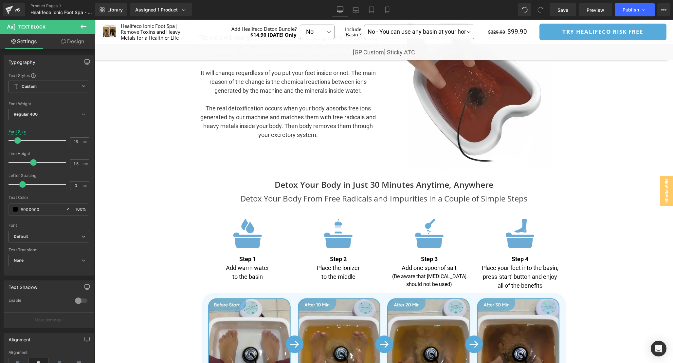
scroll to position [1907, 0]
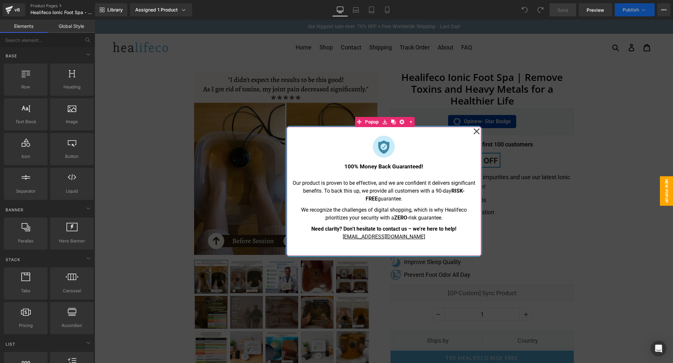
click at [479, 135] on icon at bounding box center [477, 131] width 7 height 33
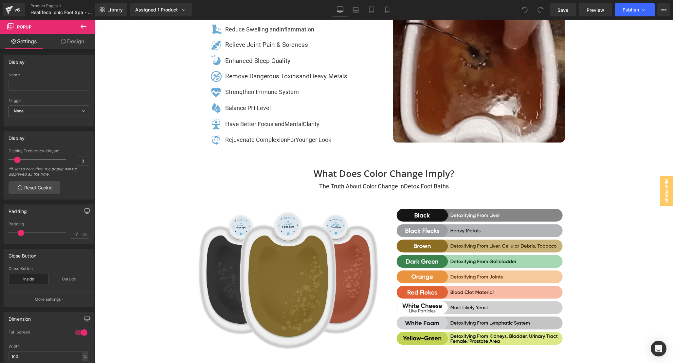
scroll to position [1383, 0]
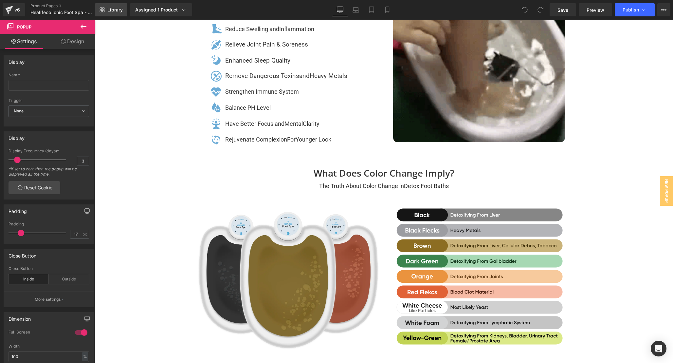
click at [108, 14] on link "Library" at bounding box center [111, 9] width 32 height 13
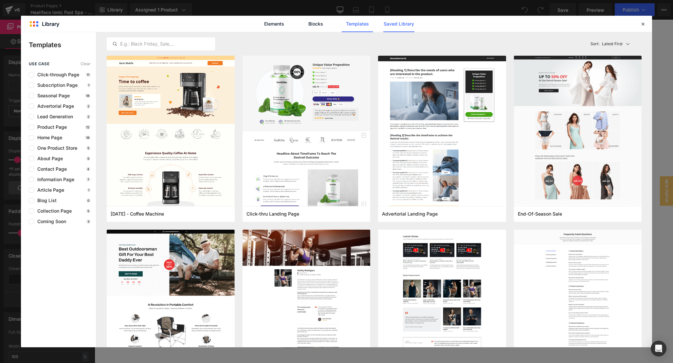
click at [386, 29] on link "Saved Library" at bounding box center [399, 24] width 31 height 16
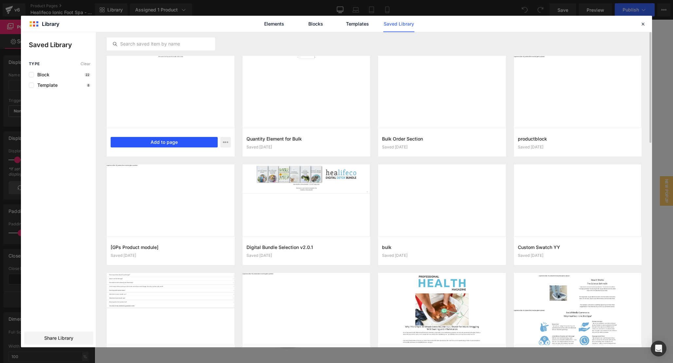
click at [172, 142] on button "Add to page" at bounding box center [164, 142] width 107 height 10
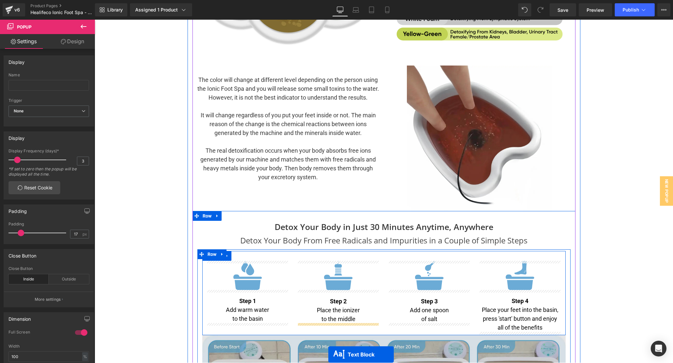
scroll to position [1720, 0]
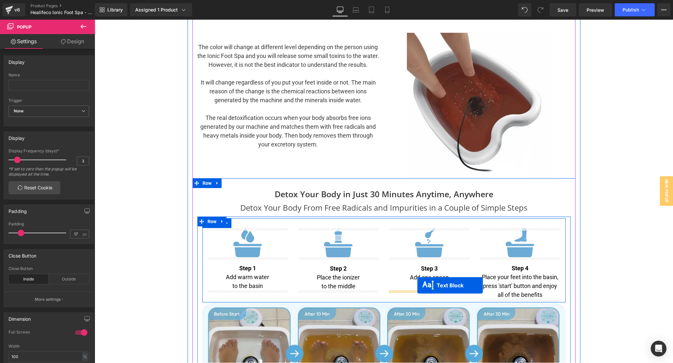
drag, startPoint x: 363, startPoint y: 207, endPoint x: 417, endPoint y: 285, distance: 95.2
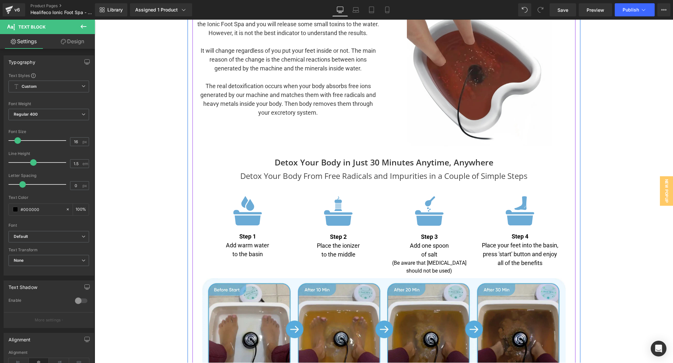
scroll to position [1755, 0]
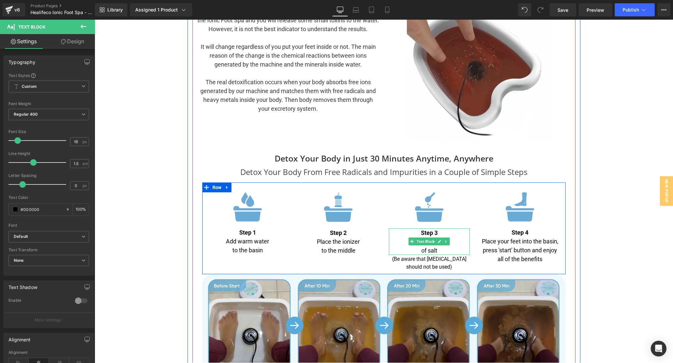
click at [434, 251] on p "of salt" at bounding box center [429, 250] width 81 height 9
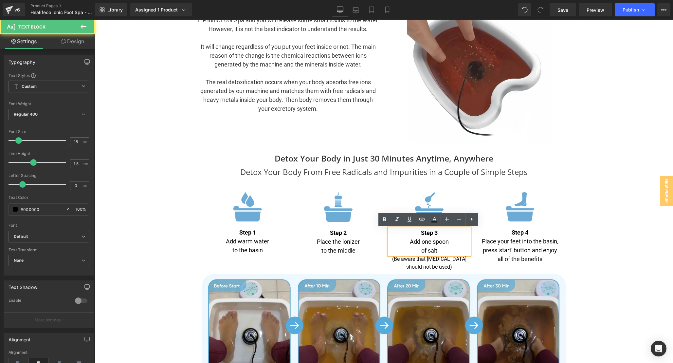
click at [419, 249] on p "of salt" at bounding box center [429, 250] width 81 height 9
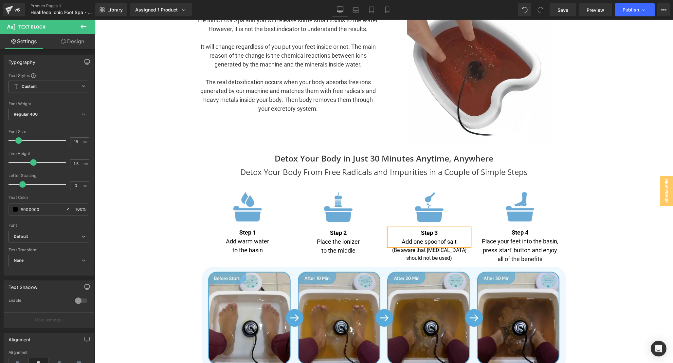
click at [572, 205] on div "Detox Your Body in Just 30 Minutes Anytime, Anywhere Heading Detox Your Body Fr…" at bounding box center [384, 272] width 383 height 241
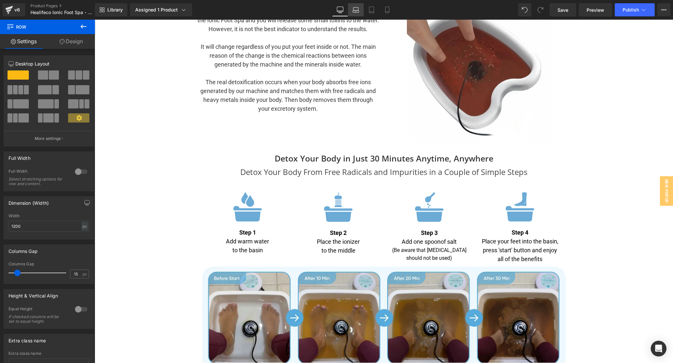
click at [360, 14] on link "Laptop" at bounding box center [356, 9] width 16 height 13
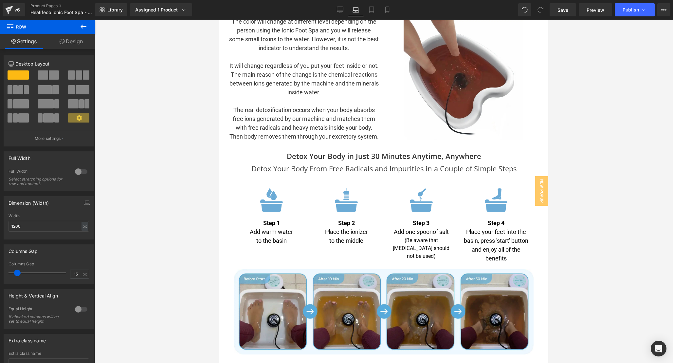
scroll to position [1699, 0]
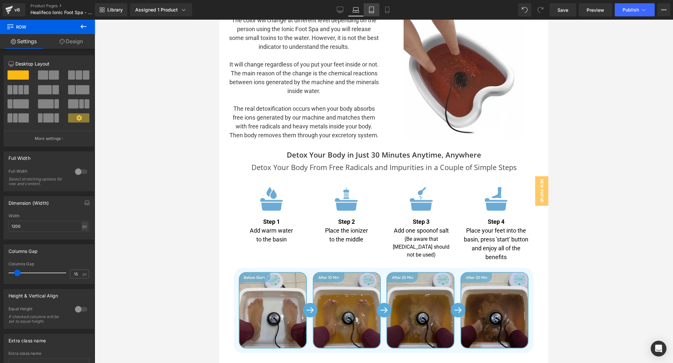
click at [372, 12] on icon at bounding box center [372, 10] width 7 height 7
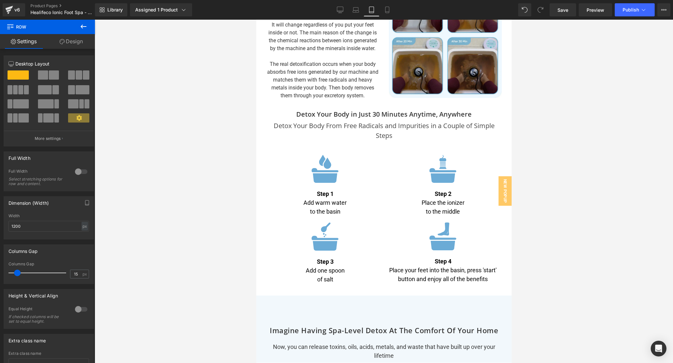
scroll to position [1942, 0]
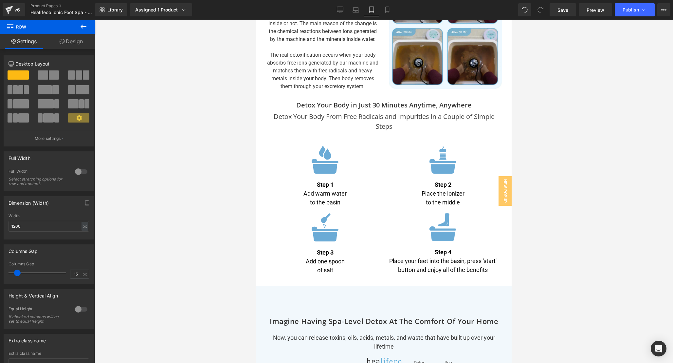
click at [318, 266] on p "of salt" at bounding box center [325, 270] width 108 height 9
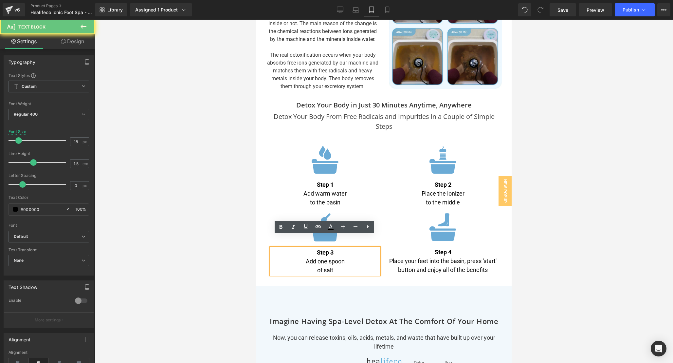
click at [317, 266] on p "of salt" at bounding box center [325, 270] width 108 height 9
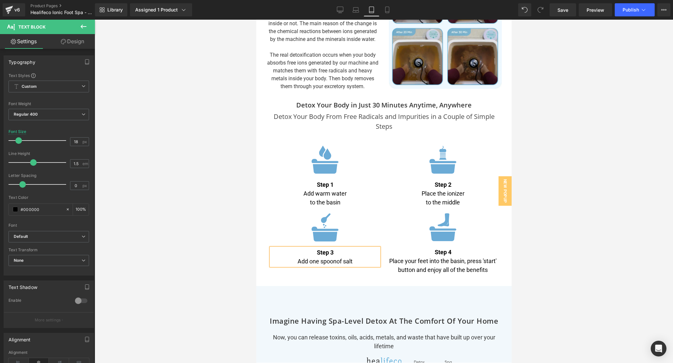
click at [113, 16] on div "Library Assigned 1 Product Product Preview Healifeco Ionic Foot Spa | Remove To…" at bounding box center [384, 10] width 578 height 20
click at [111, 11] on span "Library" at bounding box center [114, 10] width 15 height 6
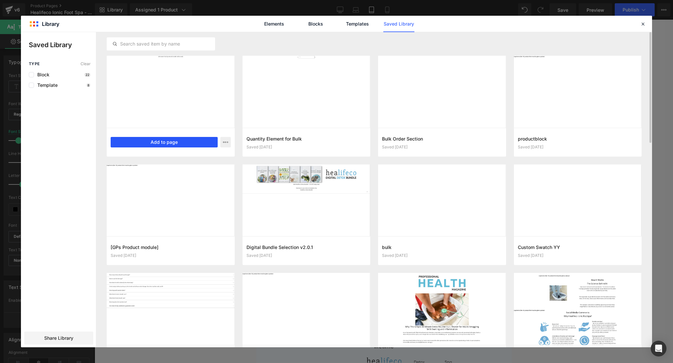
click at [151, 143] on button "Add to page" at bounding box center [164, 142] width 107 height 10
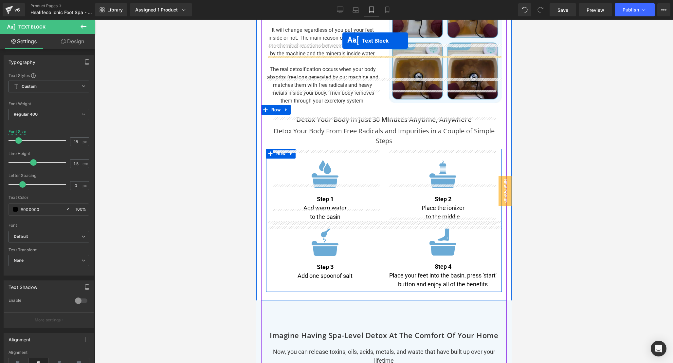
scroll to position [1888, 0]
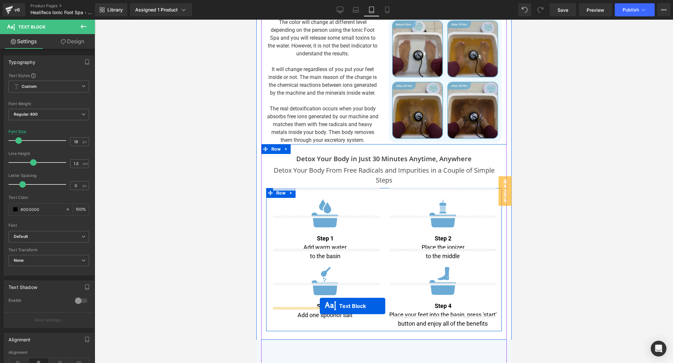
drag, startPoint x: 365, startPoint y: 94, endPoint x: 320, endPoint y: 306, distance: 216.4
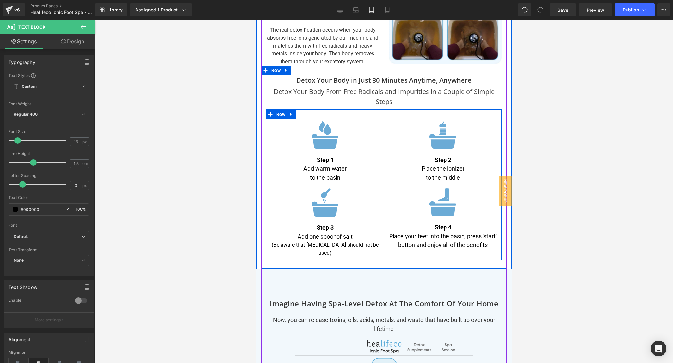
scroll to position [1966, 0]
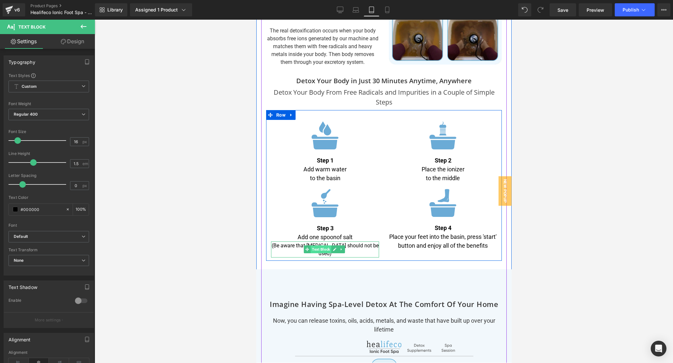
click at [318, 245] on span "Text Block" at bounding box center [321, 249] width 21 height 8
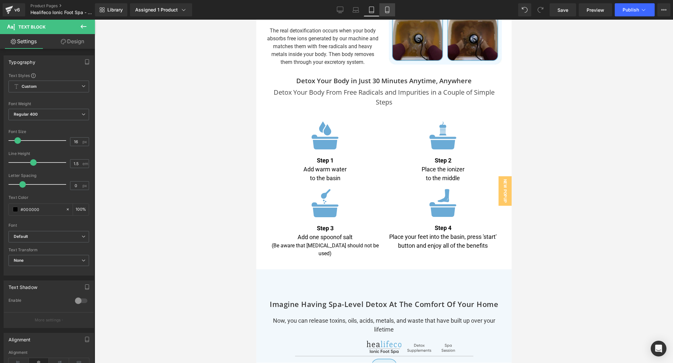
click at [390, 12] on icon at bounding box center [387, 10] width 7 height 7
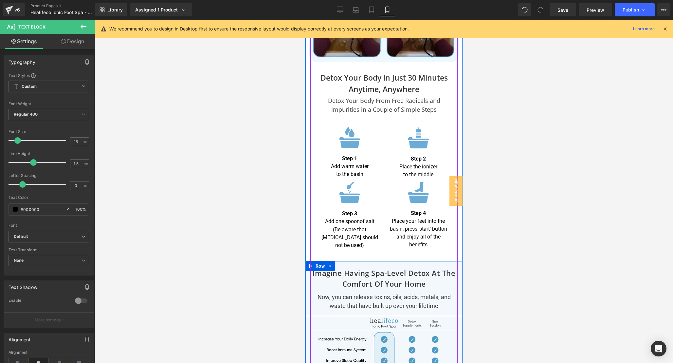
scroll to position [2483, 0]
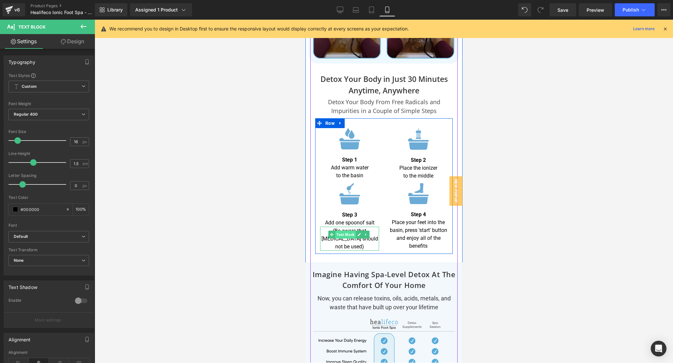
click at [346, 231] on span "Text Block" at bounding box center [345, 235] width 21 height 8
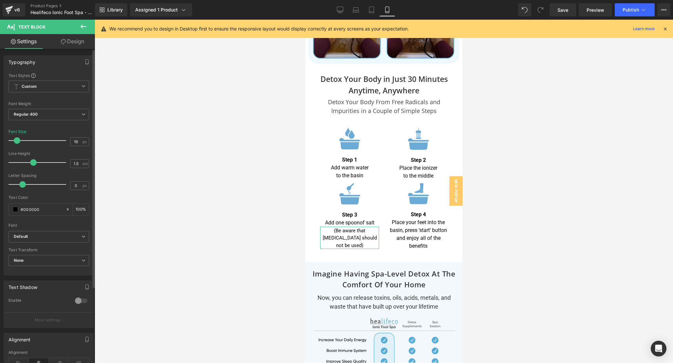
click at [16, 141] on span at bounding box center [17, 140] width 7 height 7
click at [493, 135] on div at bounding box center [384, 191] width 579 height 343
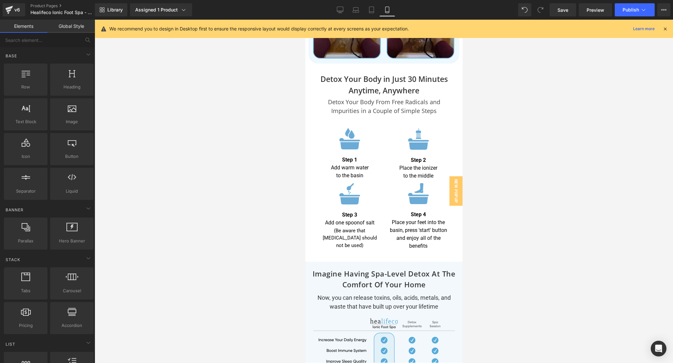
click at [664, 31] on icon at bounding box center [666, 29] width 6 height 6
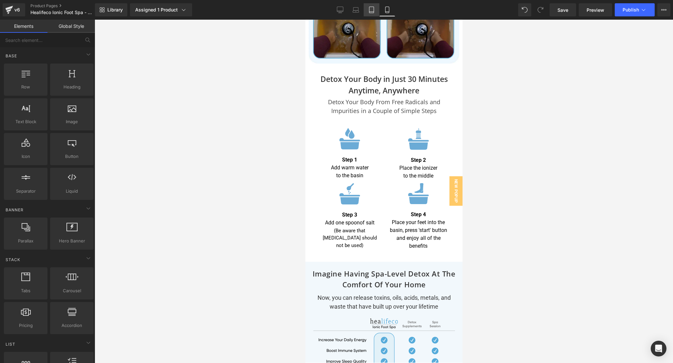
click at [372, 9] on icon at bounding box center [372, 10] width 7 height 7
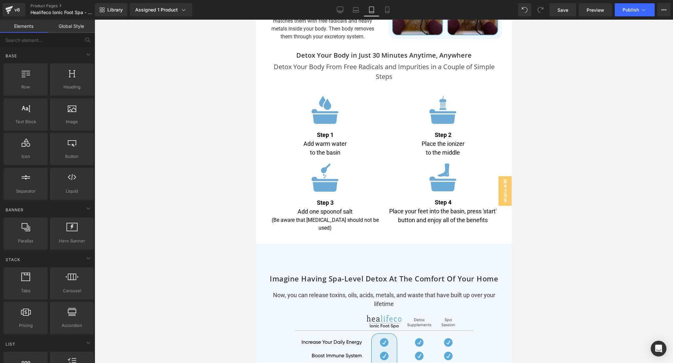
scroll to position [1992, 0]
click at [387, 12] on icon at bounding box center [387, 10] width 7 height 7
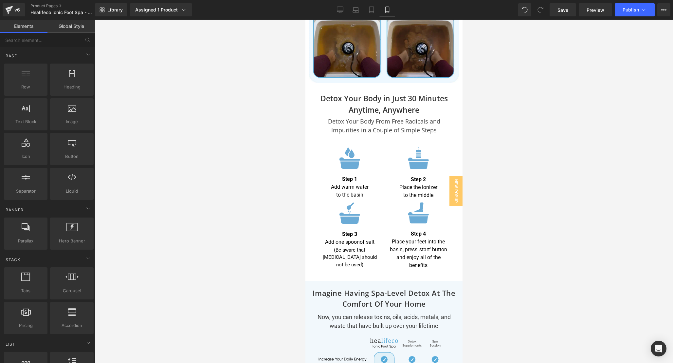
scroll to position [2467, 0]
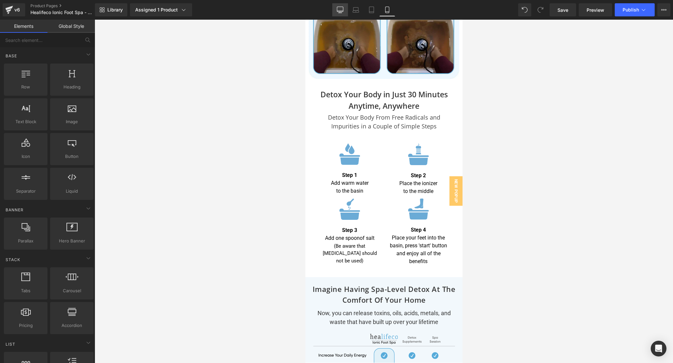
click at [343, 11] on icon at bounding box center [340, 10] width 7 height 7
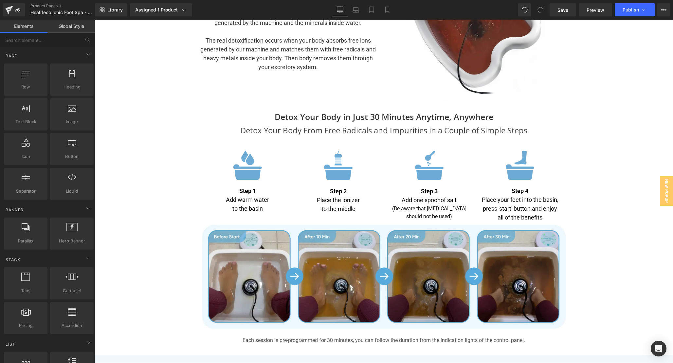
scroll to position [1801, 0]
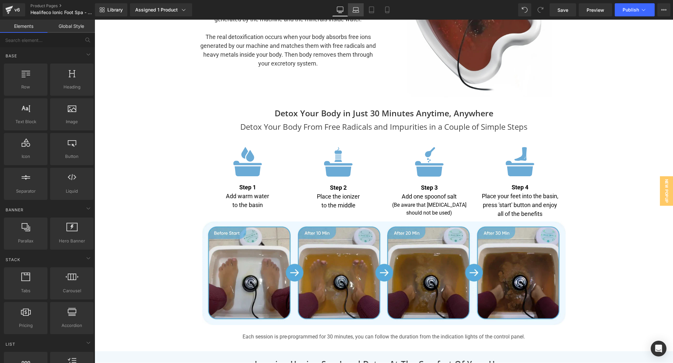
click at [358, 14] on link "Laptop" at bounding box center [356, 9] width 16 height 13
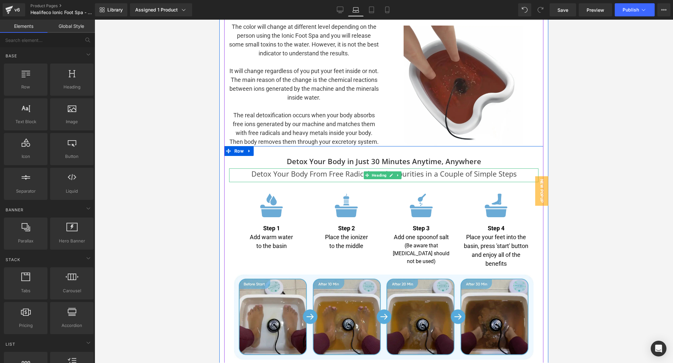
scroll to position [1699, 0]
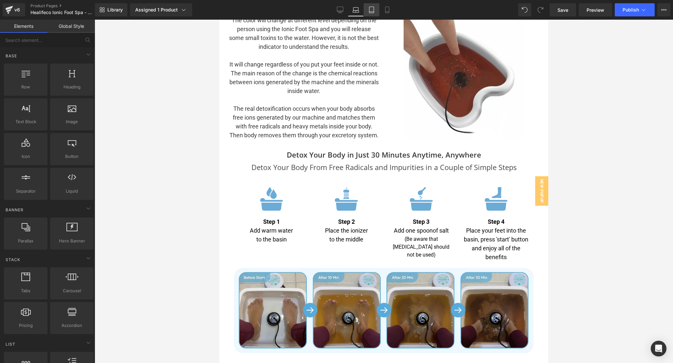
click at [370, 8] on icon at bounding box center [372, 10] width 7 height 7
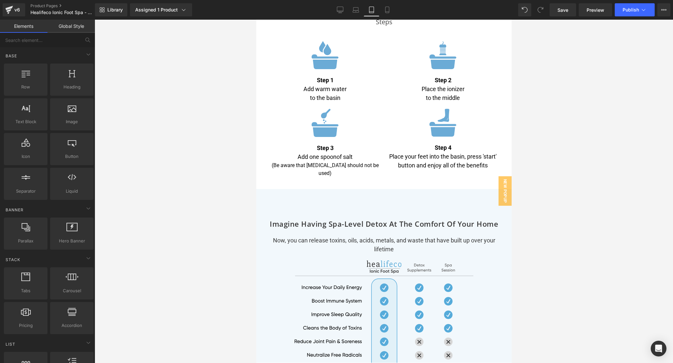
scroll to position [2050, 0]
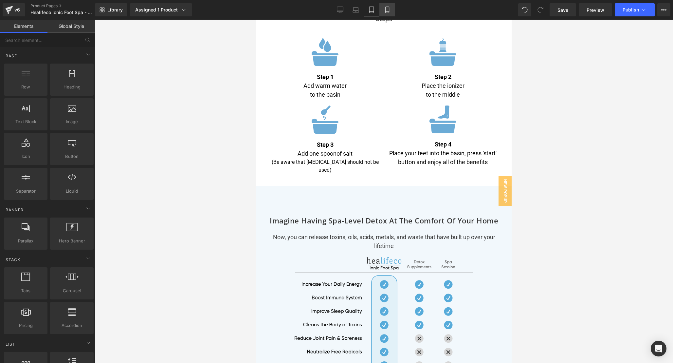
click at [390, 9] on icon at bounding box center [387, 10] width 7 height 7
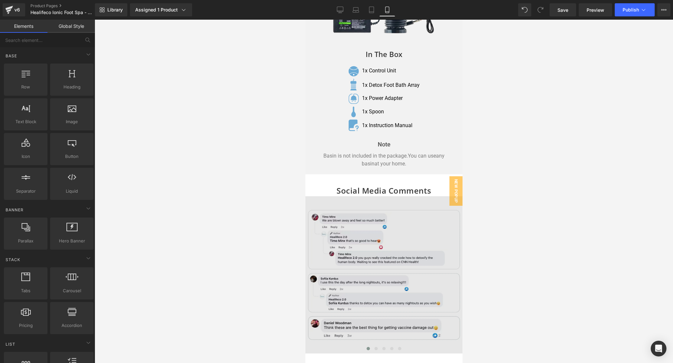
scroll to position [3538, 0]
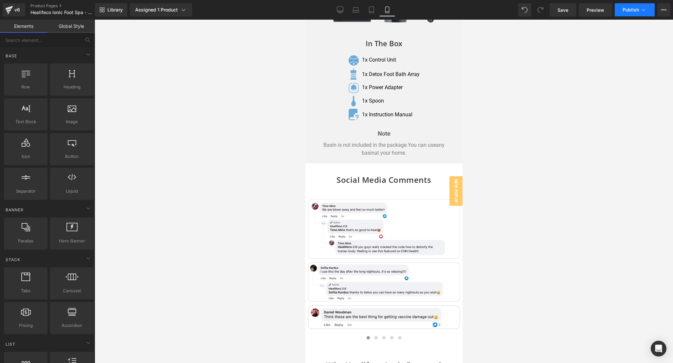
click at [634, 4] on button "Publish" at bounding box center [635, 9] width 40 height 13
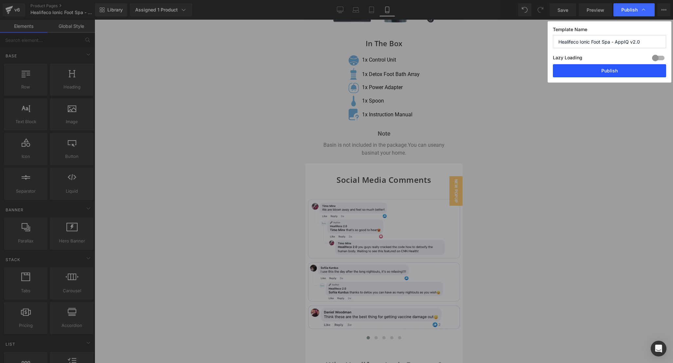
click at [606, 69] on button "Publish" at bounding box center [609, 70] width 113 height 13
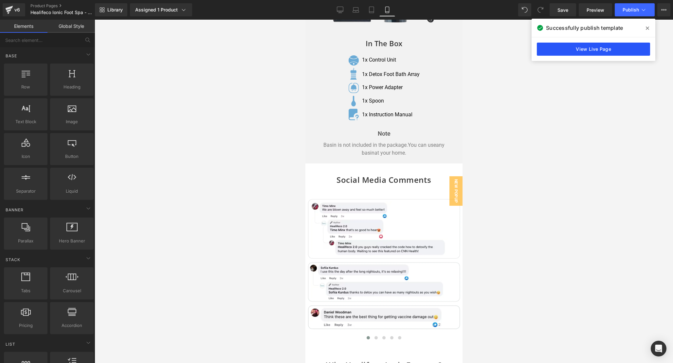
click at [584, 50] on link "View Live Page" at bounding box center [593, 49] width 113 height 13
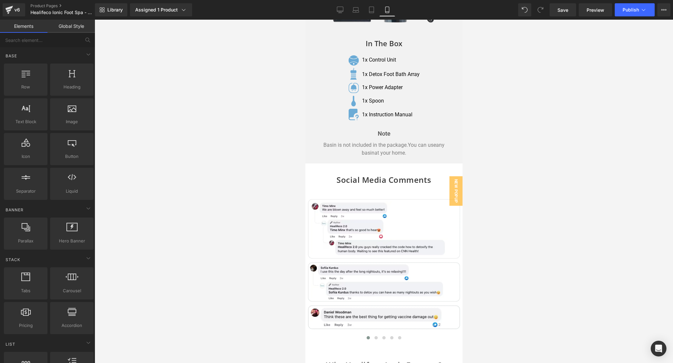
click at [346, 16] on div "Library Assigned 1 Product Product Preview Healifeco Ionic Foot Spa | Remove To…" at bounding box center [384, 10] width 578 height 20
click at [343, 12] on icon at bounding box center [340, 10] width 7 height 7
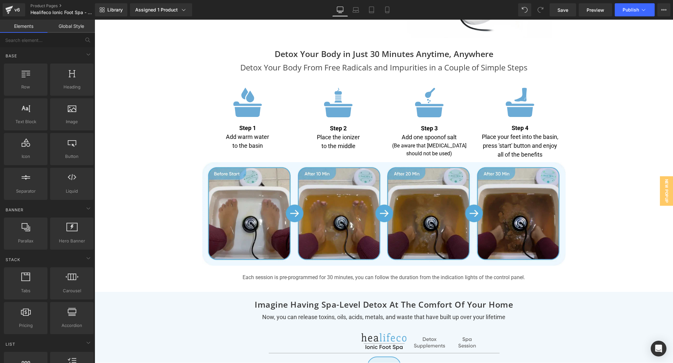
scroll to position [1860, 0]
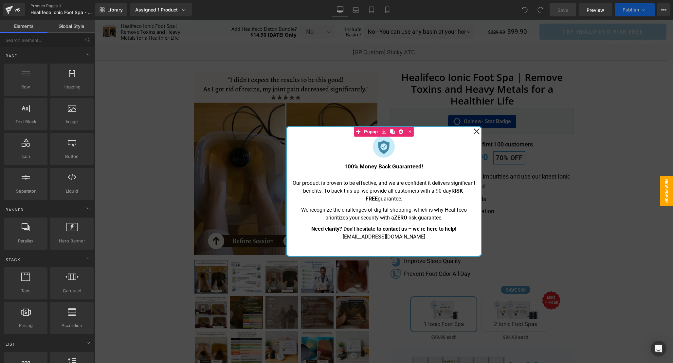
click at [477, 131] on icon at bounding box center [477, 131] width 6 height 6
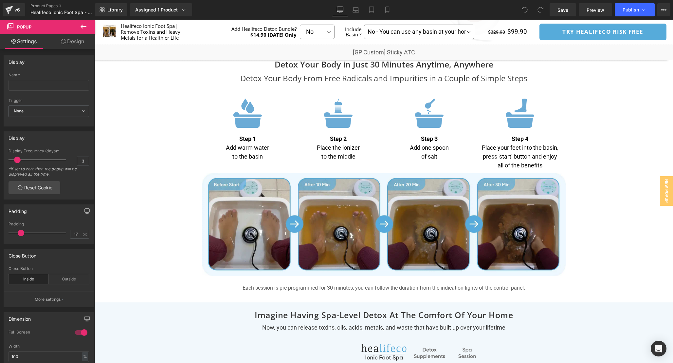
scroll to position [2026, 0]
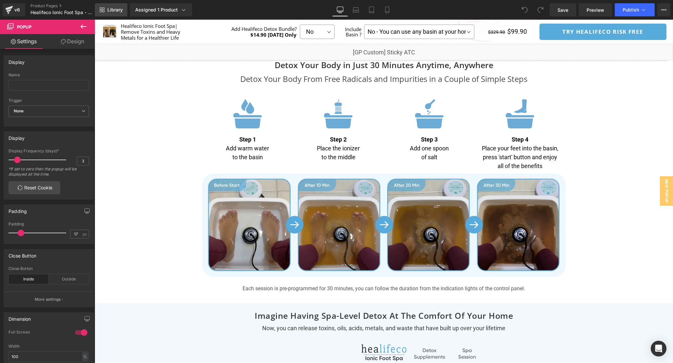
click at [110, 11] on span "Library" at bounding box center [114, 10] width 15 height 6
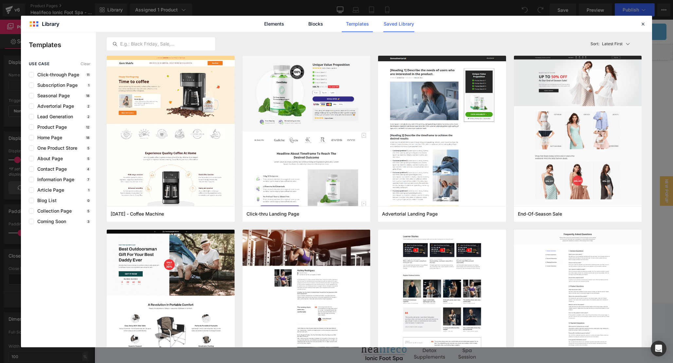
click at [0, 0] on link "Saved Library" at bounding box center [0, 0] width 0 height 0
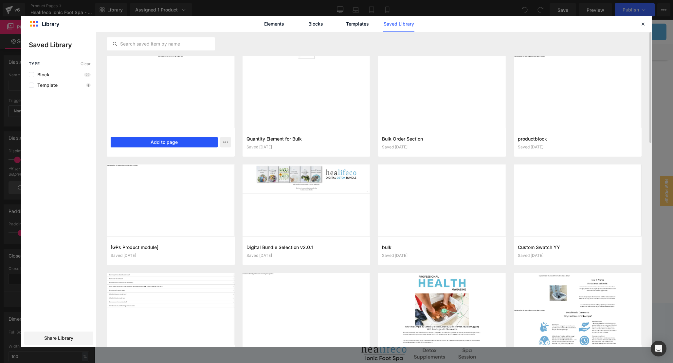
click at [149, 141] on button "Add to page" at bounding box center [164, 142] width 107 height 10
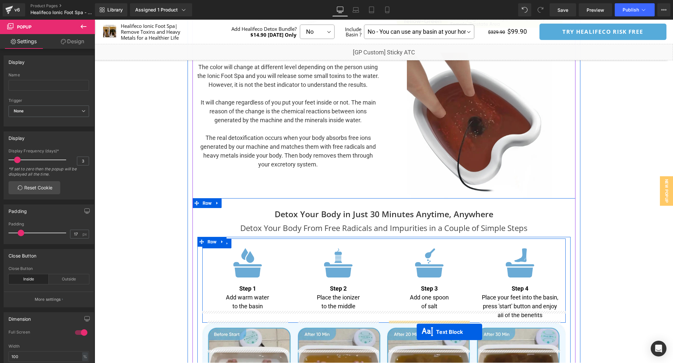
scroll to position [1896, 0]
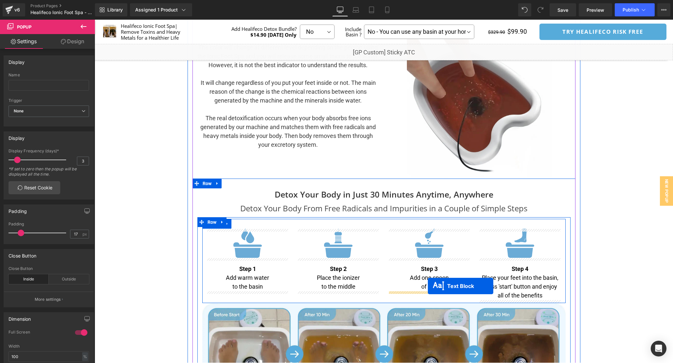
drag, startPoint x: 365, startPoint y: 122, endPoint x: 428, endPoint y: 286, distance: 176.0
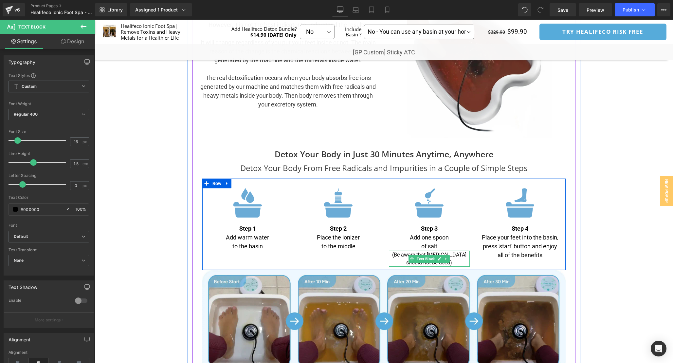
scroll to position [1936, 0]
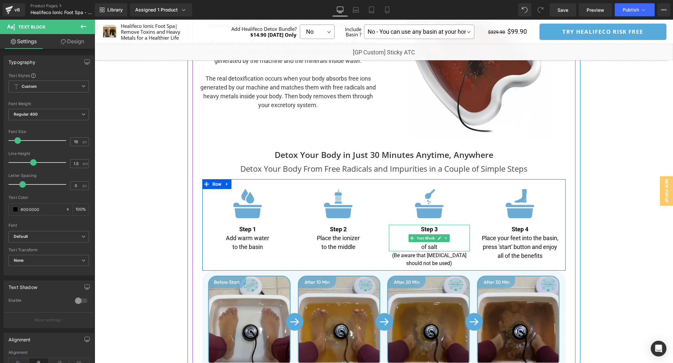
click at [421, 249] on p "of salt" at bounding box center [429, 246] width 81 height 9
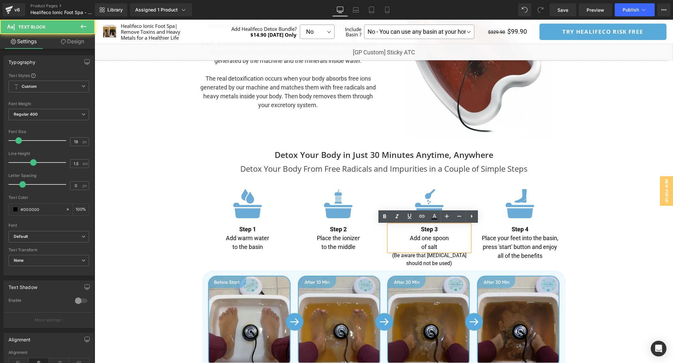
click at [419, 245] on p "of salt" at bounding box center [429, 246] width 81 height 9
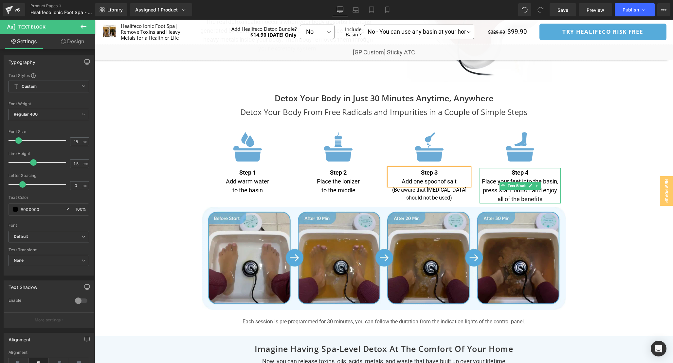
scroll to position [2004, 0]
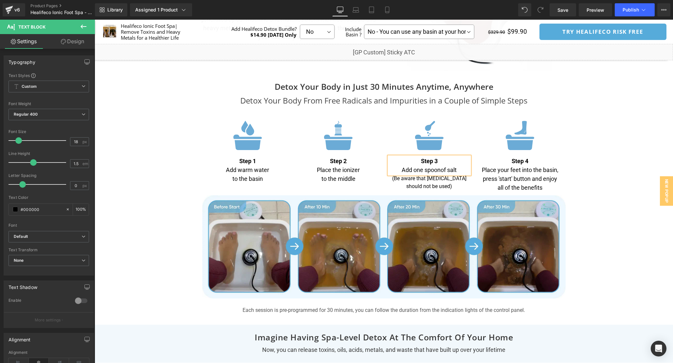
click at [615, 175] on div "Separator" at bounding box center [384, 1] width 579 height 3852
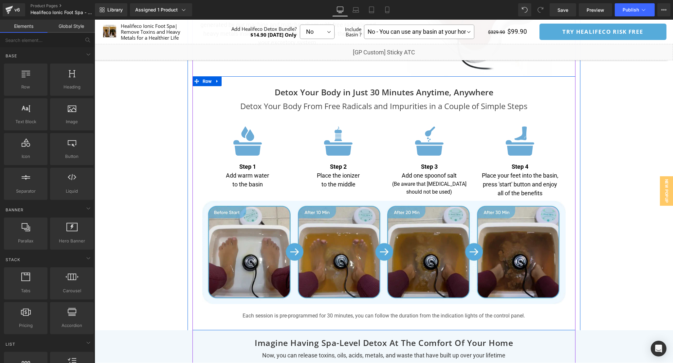
scroll to position [1999, 0]
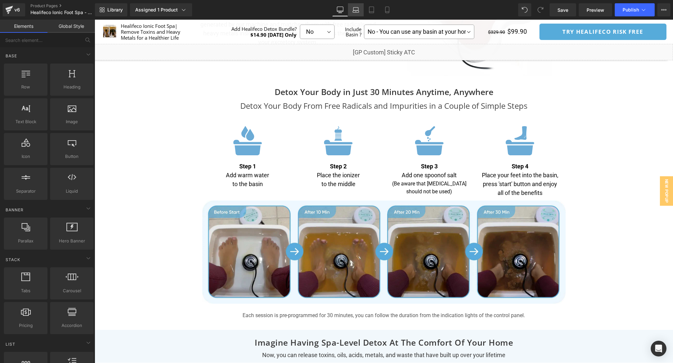
click at [353, 13] on link "Laptop" at bounding box center [356, 9] width 16 height 13
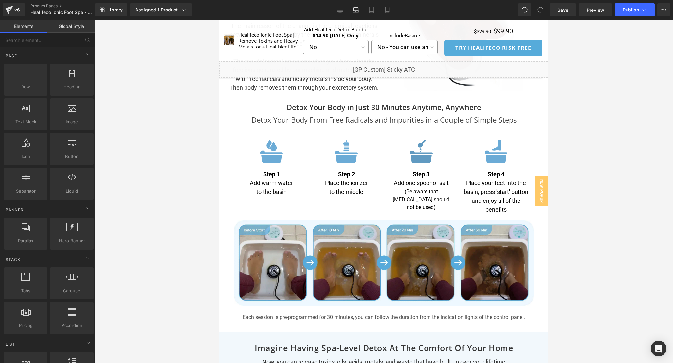
scroll to position [1920, 0]
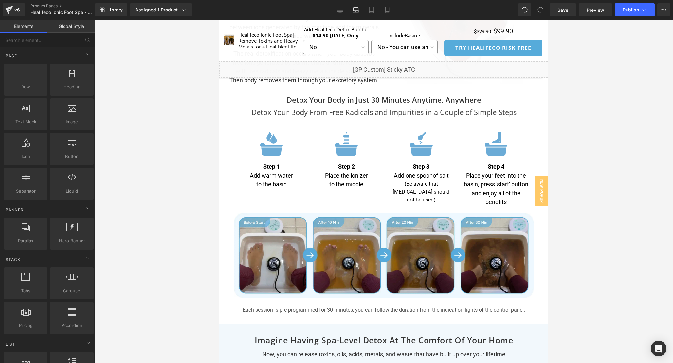
click at [418, 195] on div "(Be aware that [MEDICAL_DATA] should not be used) Text Block" at bounding box center [421, 192] width 65 height 24
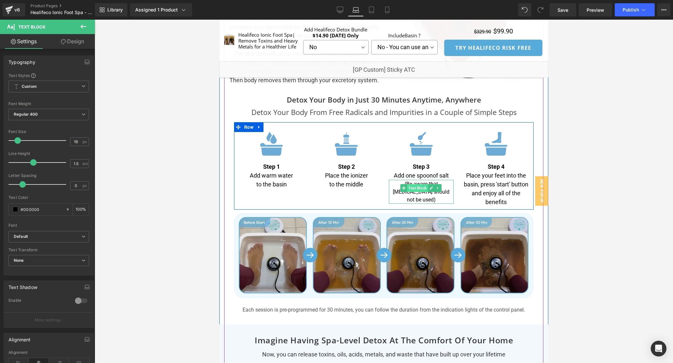
click at [413, 192] on span "Text Block" at bounding box center [417, 188] width 21 height 8
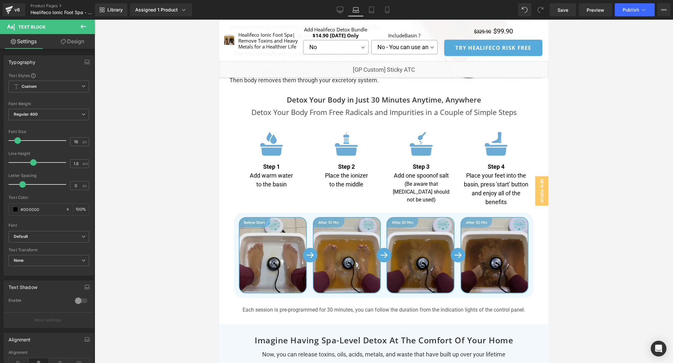
click at [364, 10] on link "Laptop" at bounding box center [356, 9] width 16 height 13
click at [369, 11] on icon at bounding box center [372, 10] width 7 height 7
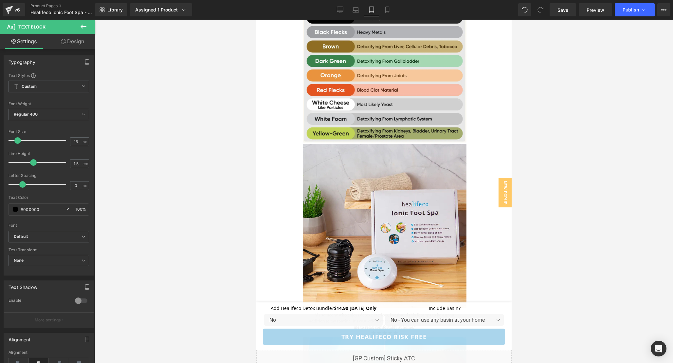
scroll to position [0, 0]
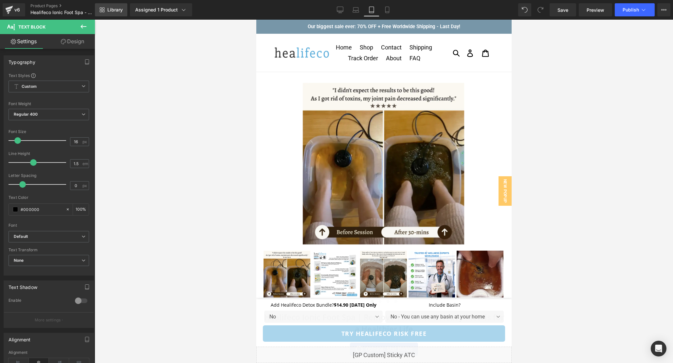
click at [106, 6] on link "Library" at bounding box center [111, 9] width 32 height 13
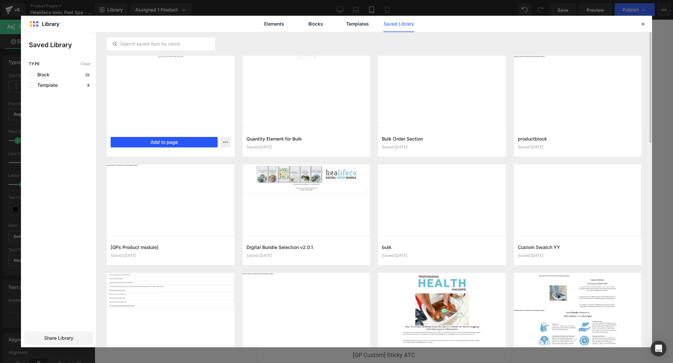
click at [163, 143] on button "Add to page" at bounding box center [164, 142] width 107 height 10
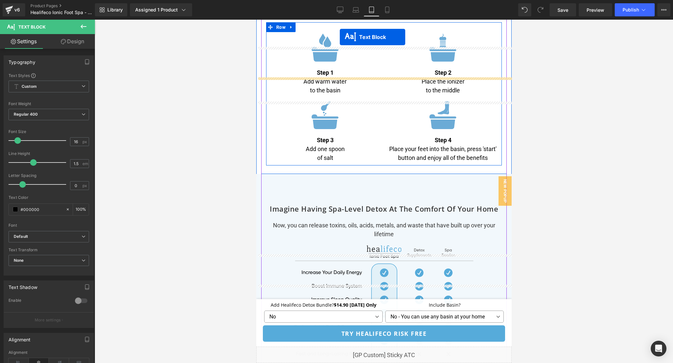
scroll to position [2156, 0]
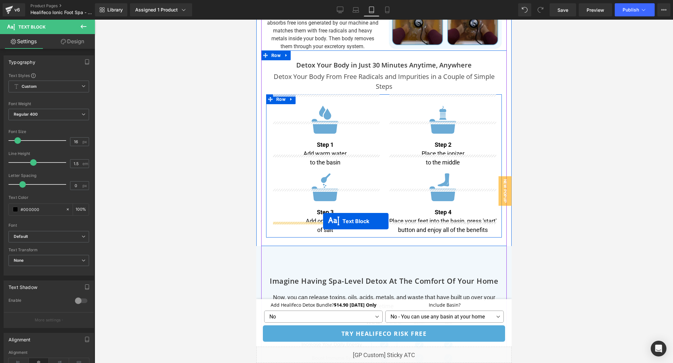
drag, startPoint x: 365, startPoint y: 192, endPoint x: 323, endPoint y: 221, distance: 51.1
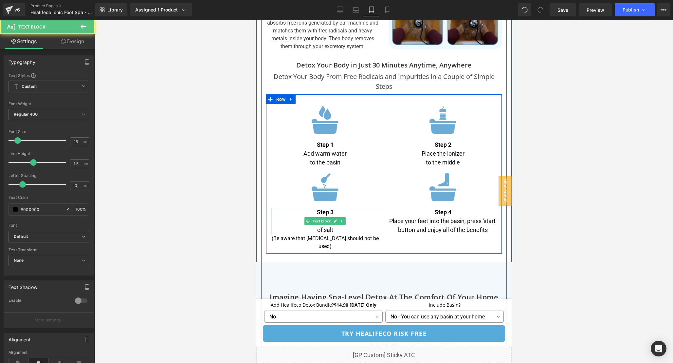
click at [318, 225] on p "of salt" at bounding box center [325, 229] width 108 height 9
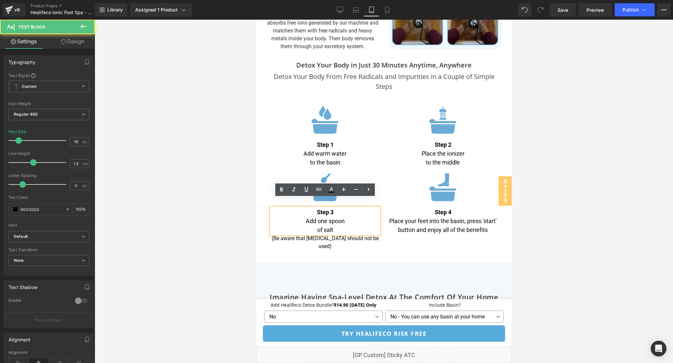
click at [315, 225] on p "of salt" at bounding box center [325, 229] width 108 height 9
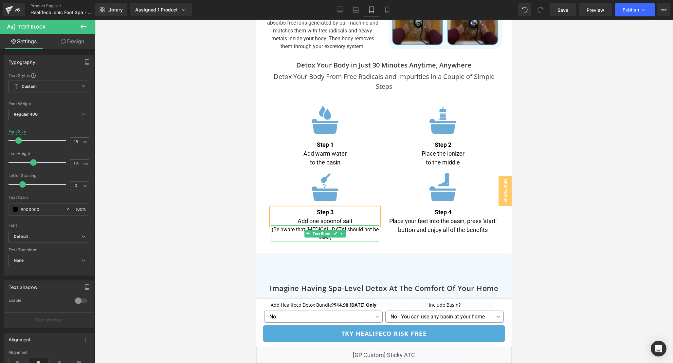
click at [366, 226] on p "(Be aware that [MEDICAL_DATA] should not be used)" at bounding box center [325, 234] width 108 height 16
click at [561, 119] on div at bounding box center [384, 191] width 579 height 343
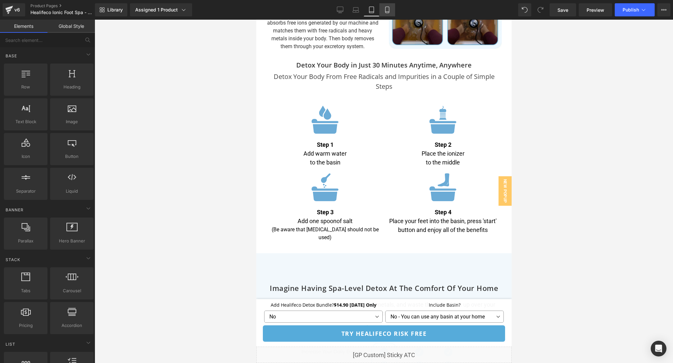
click at [389, 9] on icon at bounding box center [387, 10] width 7 height 7
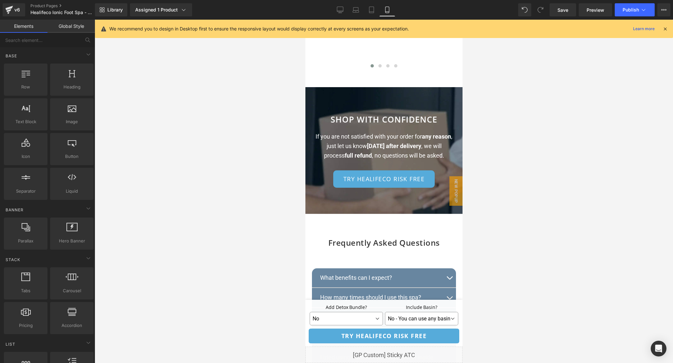
scroll to position [4008, 0]
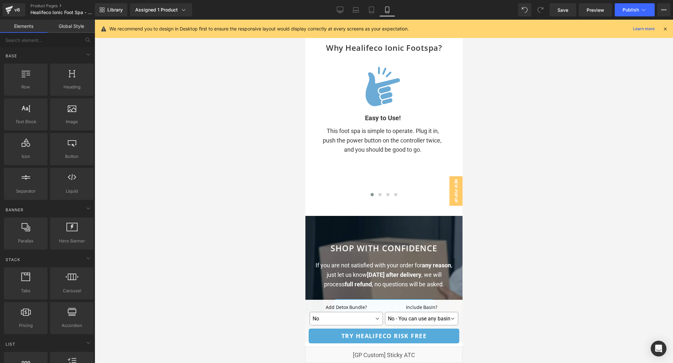
click at [666, 29] on icon at bounding box center [666, 29] width 6 height 6
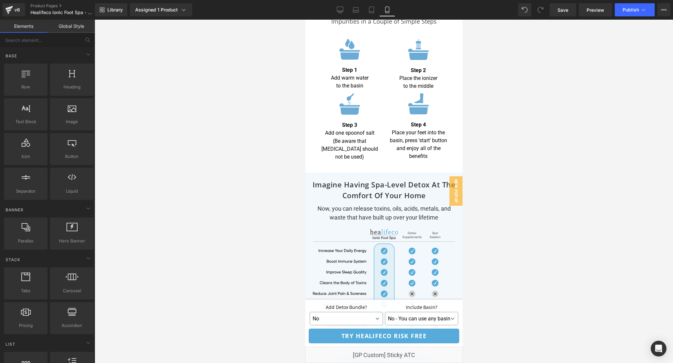
scroll to position [2715, 0]
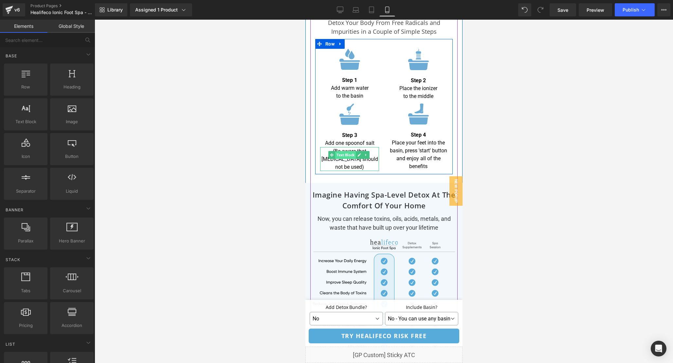
click at [349, 151] on span "Text Block" at bounding box center [345, 155] width 21 height 8
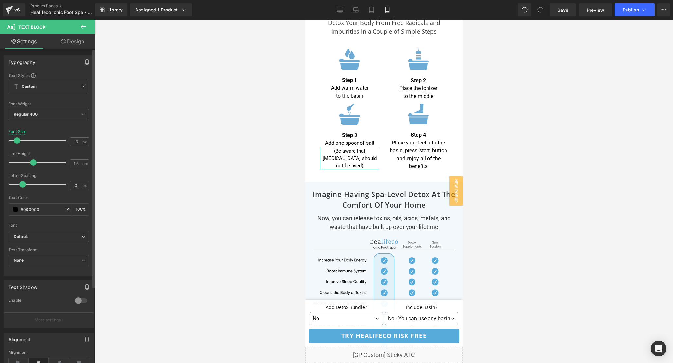
click at [16, 141] on span at bounding box center [17, 140] width 7 height 7
click at [374, 9] on icon at bounding box center [372, 10] width 7 height 7
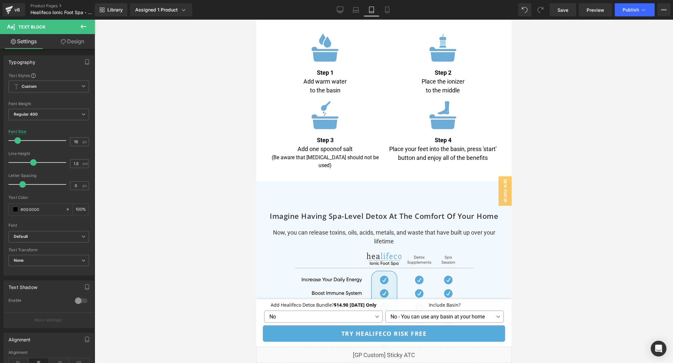
scroll to position [2225, 0]
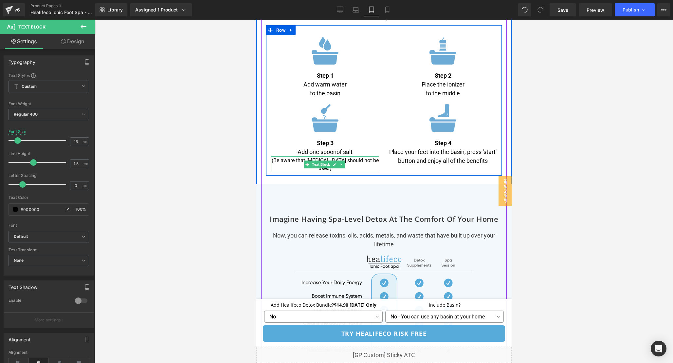
click at [325, 156] on div "(Be aware that [MEDICAL_DATA] should not be used) Text Block" at bounding box center [325, 164] width 108 height 16
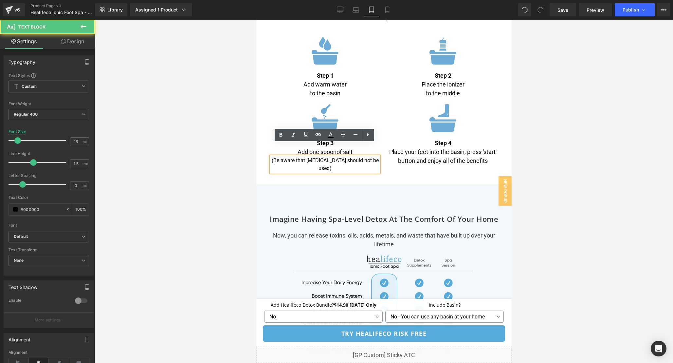
click at [588, 144] on div at bounding box center [384, 191] width 579 height 343
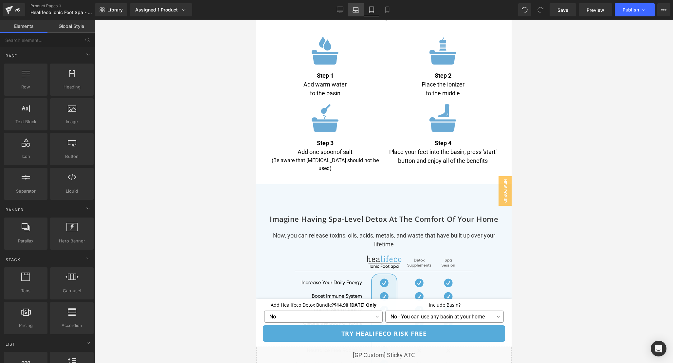
click at [355, 9] on icon at bounding box center [356, 10] width 7 height 7
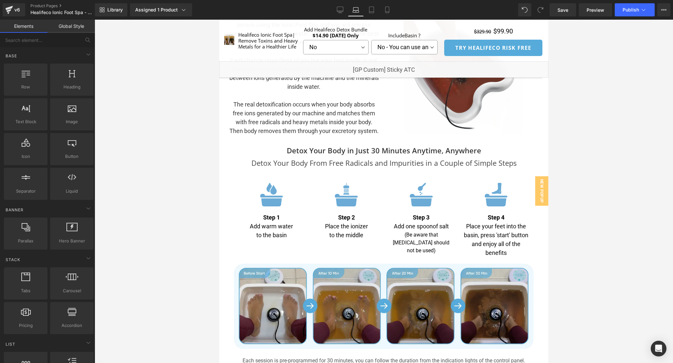
scroll to position [1869, 0]
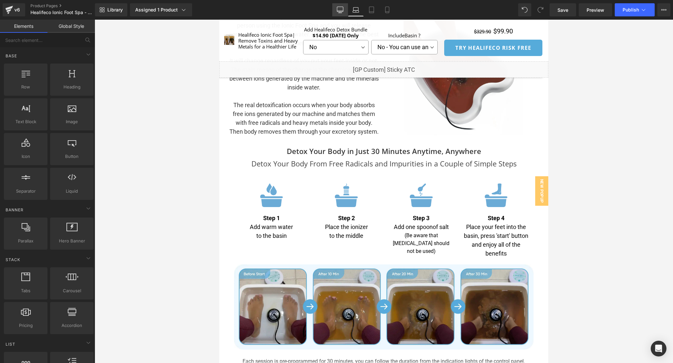
click at [337, 7] on icon at bounding box center [340, 10] width 7 height 7
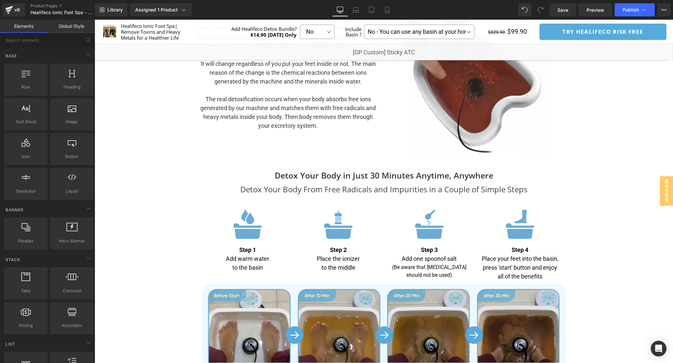
scroll to position [1917, 0]
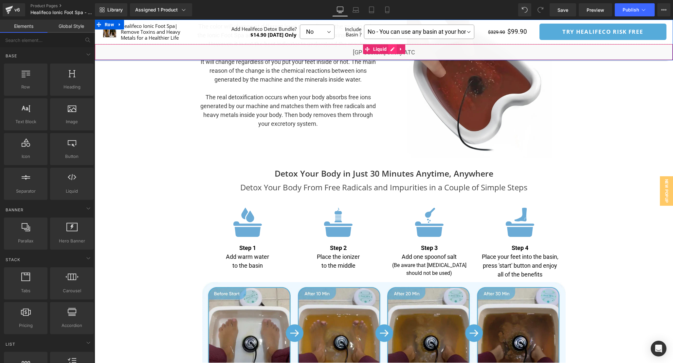
click at [392, 50] on div "Liquid" at bounding box center [384, 52] width 579 height 16
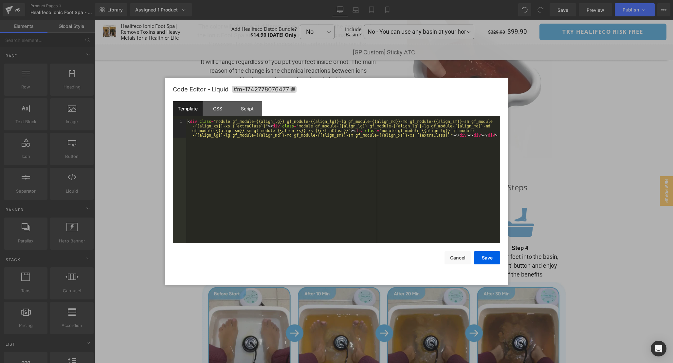
click at [357, 193] on div "< div class = "module gf_module-{{align_lg}} gf_module-{{align_lg}}-lg gf_modul…" at bounding box center [343, 199] width 314 height 161
click at [222, 112] on div "CSS" at bounding box center [218, 108] width 30 height 15
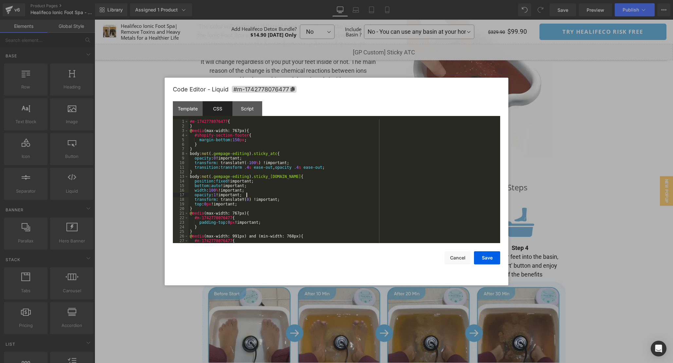
click at [330, 193] on div "#m-1742778076477 { } @ media (max-width: 767px) { #shopify-section-footer { mar…" at bounding box center [343, 185] width 309 height 133
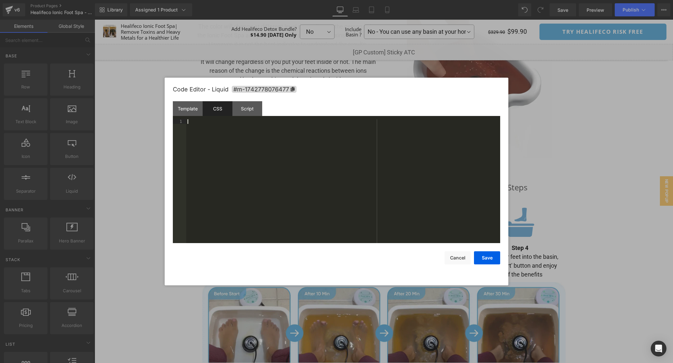
scroll to position [142, 0]
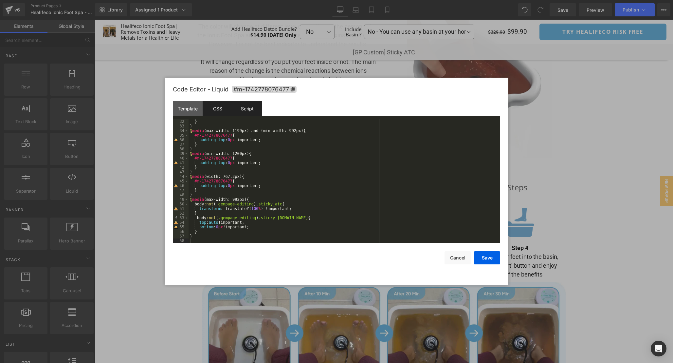
click at [250, 106] on div "Script" at bounding box center [248, 108] width 30 height 15
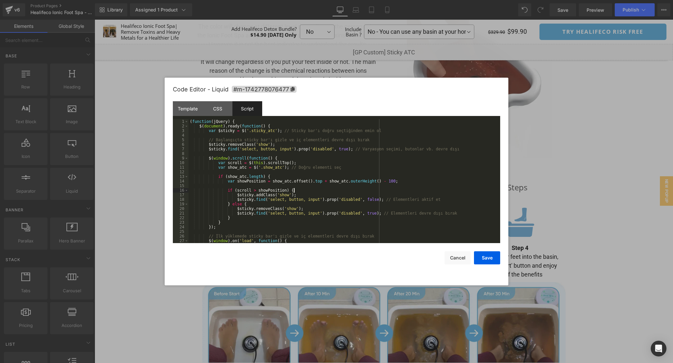
click at [375, 188] on div "( function ( jQuery ) { $ ( document ) . ready ( function ( ) { var $sticky = $…" at bounding box center [343, 185] width 309 height 133
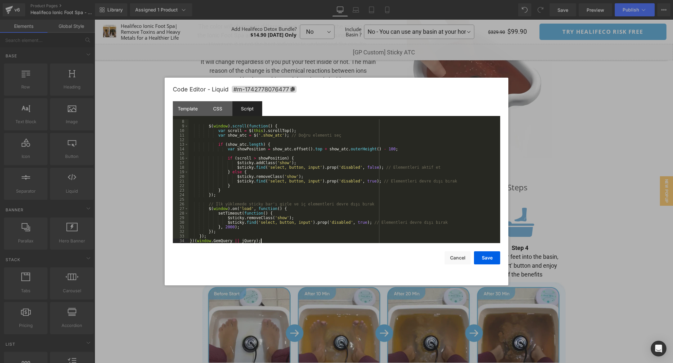
scroll to position [32, 0]
click at [485, 257] on button "Save" at bounding box center [487, 257] width 26 height 13
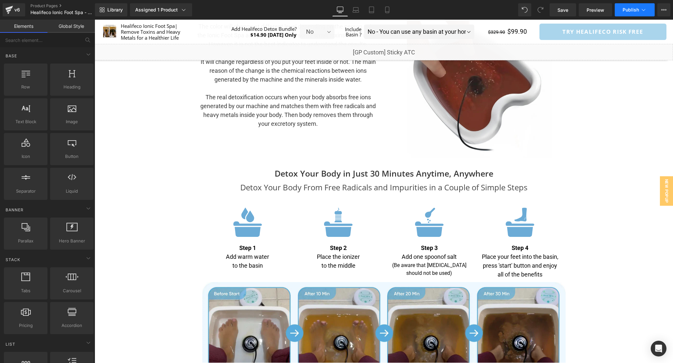
click at [618, 7] on button "Publish" at bounding box center [635, 9] width 40 height 13
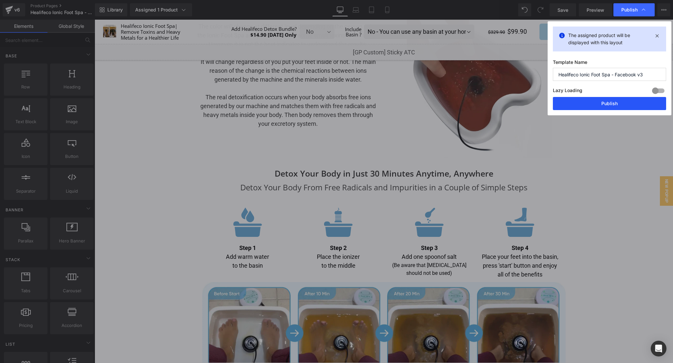
click at [610, 104] on button "Publish" at bounding box center [609, 103] width 113 height 13
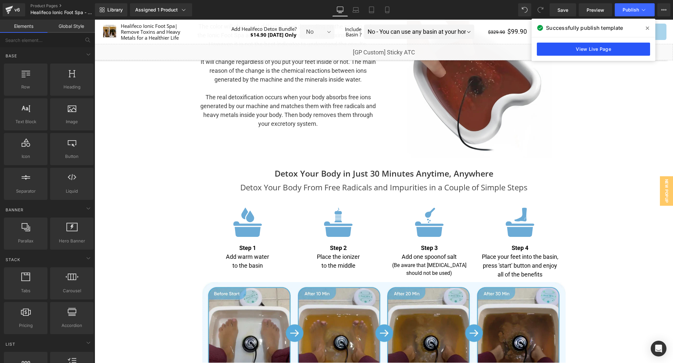
click at [595, 49] on link "View Live Page" at bounding box center [593, 49] width 113 height 13
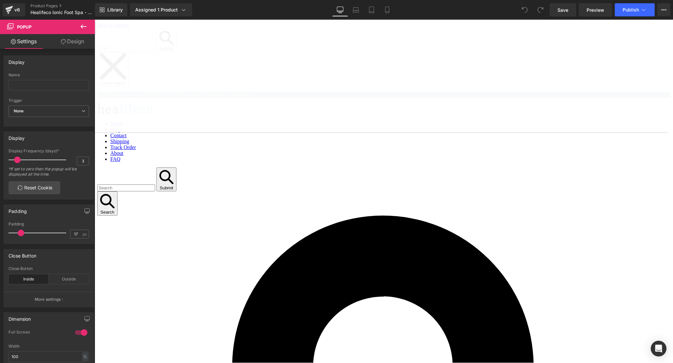
click at [85, 24] on icon at bounding box center [84, 27] width 8 height 8
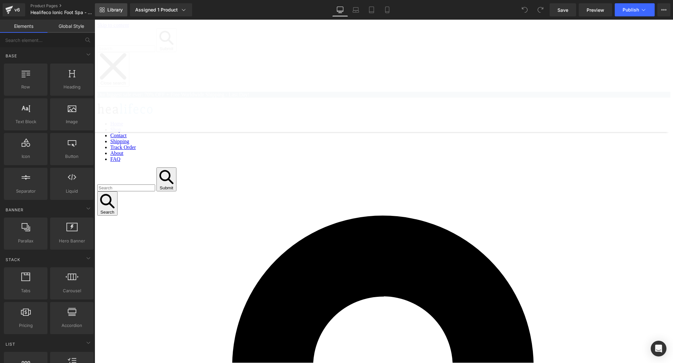
click at [107, 11] on link "Library" at bounding box center [111, 9] width 32 height 13
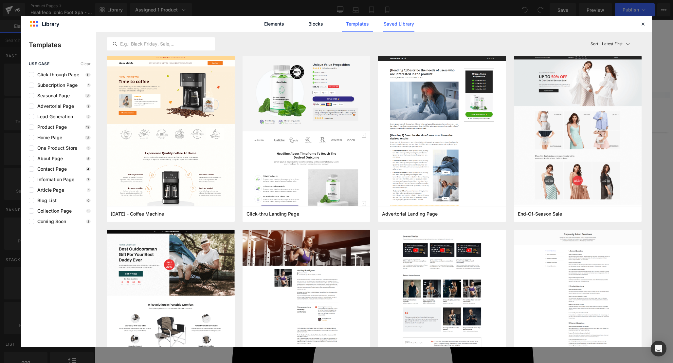
click at [397, 18] on link "Saved Library" at bounding box center [399, 24] width 31 height 16
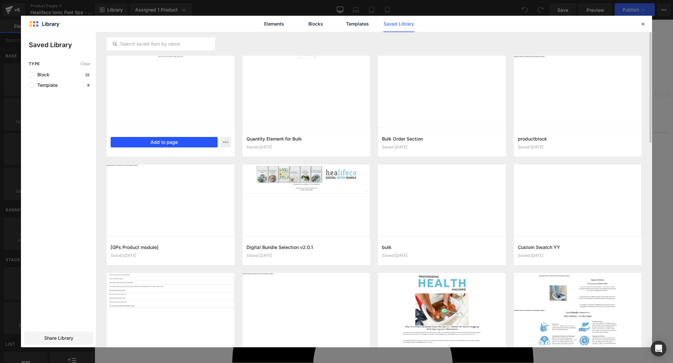
click at [161, 139] on button "Add to page" at bounding box center [164, 142] width 107 height 10
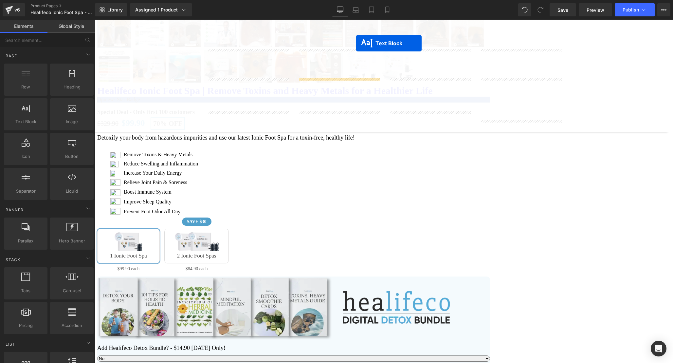
scroll to position [1958, 0]
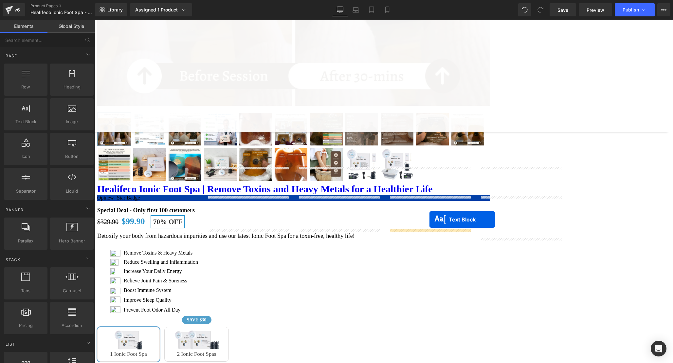
drag, startPoint x: 365, startPoint y: 152, endPoint x: 430, endPoint y: 219, distance: 93.8
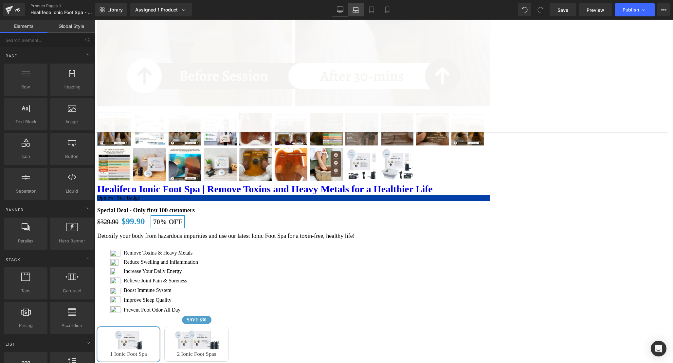
click at [353, 13] on link "Laptop" at bounding box center [356, 9] width 16 height 13
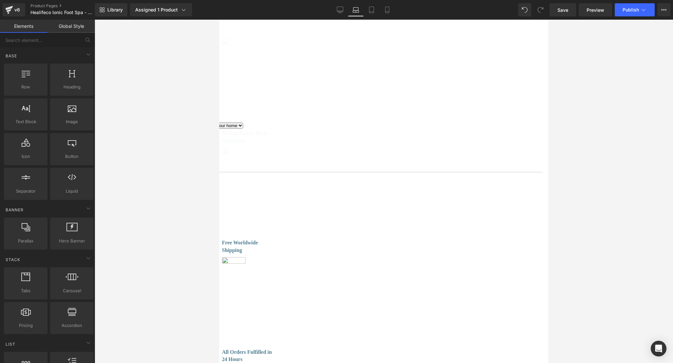
scroll to position [1887, 0]
click at [219, 20] on span "Text Block" at bounding box center [219, 20] width 0 height 0
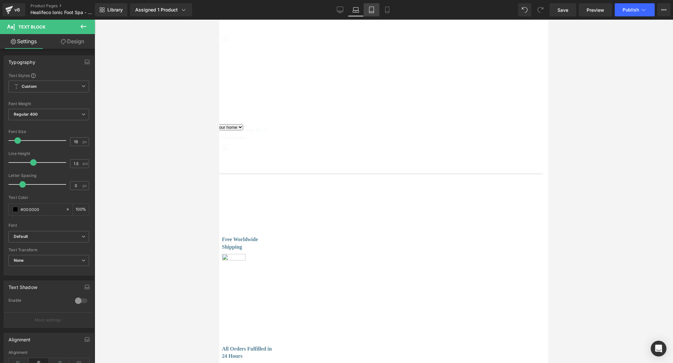
click at [371, 10] on icon at bounding box center [372, 10] width 7 height 7
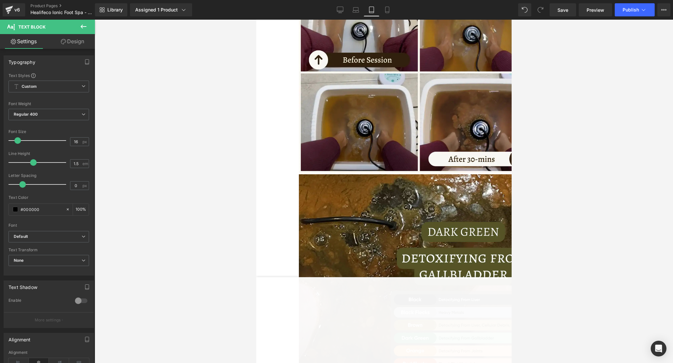
scroll to position [2172, 0]
click at [355, 10] on icon at bounding box center [356, 10] width 7 height 7
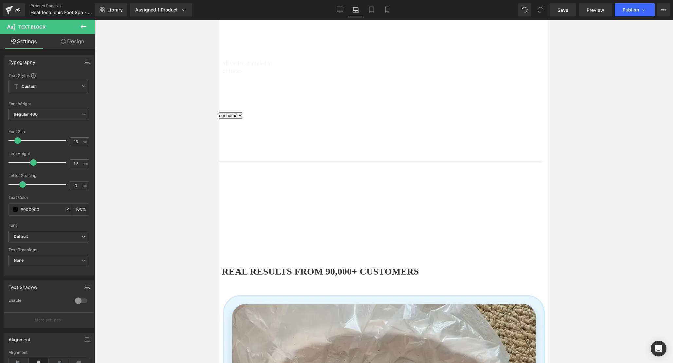
scroll to position [1971, 0]
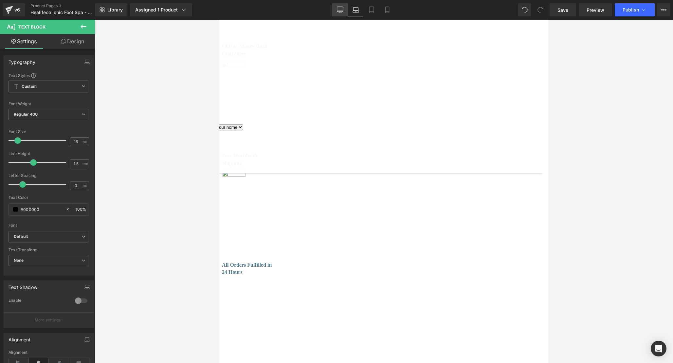
click at [341, 7] on icon at bounding box center [340, 10] width 7 height 7
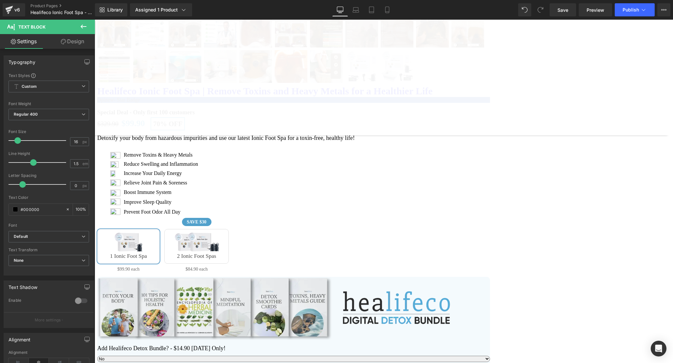
scroll to position [2056, 0]
click at [359, 11] on icon at bounding box center [356, 11] width 6 height 2
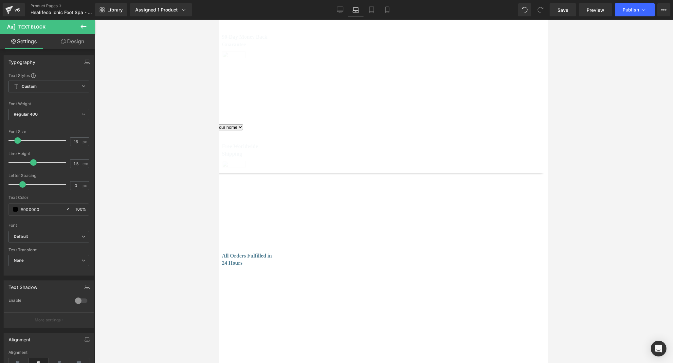
scroll to position [1983, 0]
click at [374, 13] on icon at bounding box center [371, 10] width 5 height 6
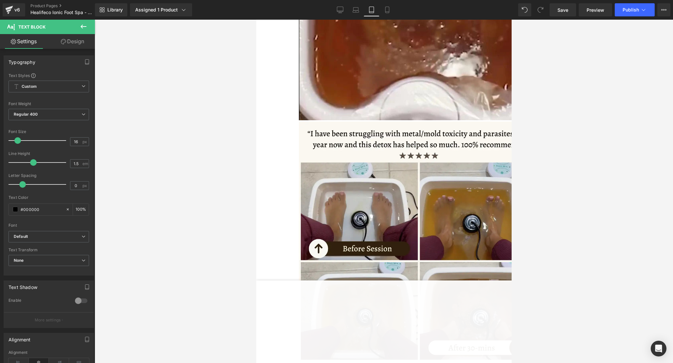
scroll to position [0, 0]
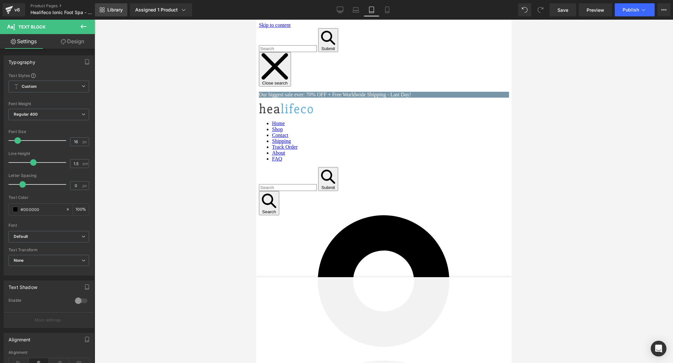
click at [102, 7] on link "Library" at bounding box center [111, 9] width 32 height 13
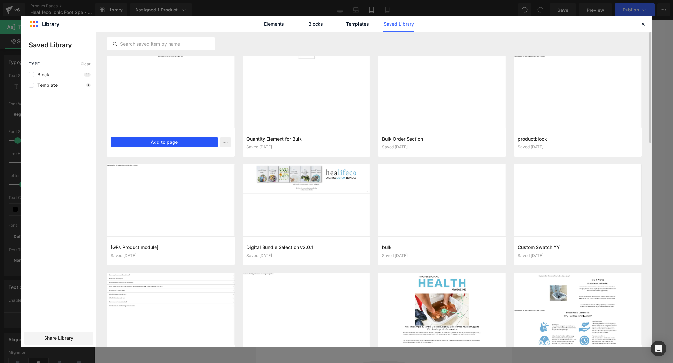
click at [181, 138] on button "Add to page" at bounding box center [164, 142] width 107 height 10
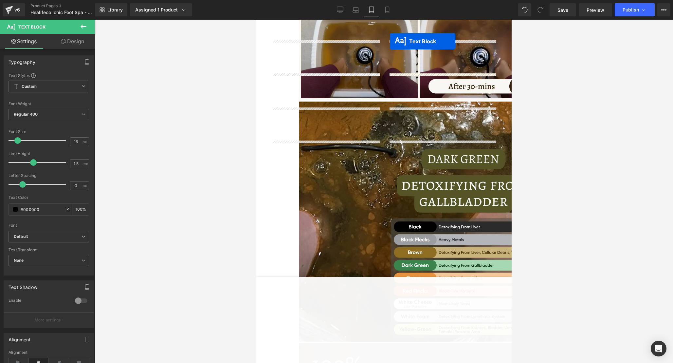
scroll to position [2179, 0]
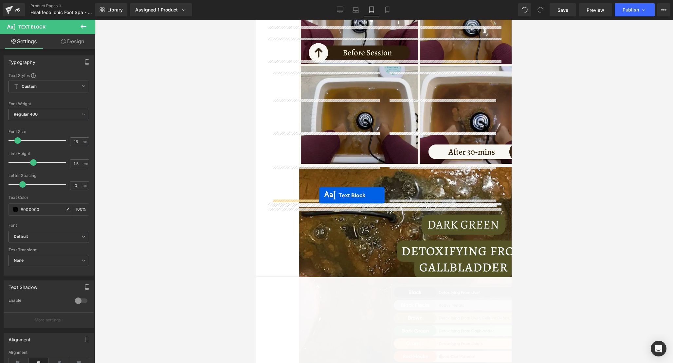
drag, startPoint x: 367, startPoint y: 178, endPoint x: 319, endPoint y: 195, distance: 50.6
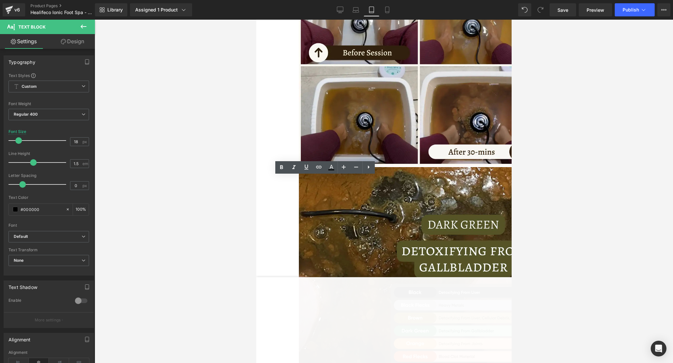
click at [256, 20] on span "Text Block" at bounding box center [256, 20] width 0 height 0
click at [389, 9] on icon at bounding box center [387, 10] width 7 height 7
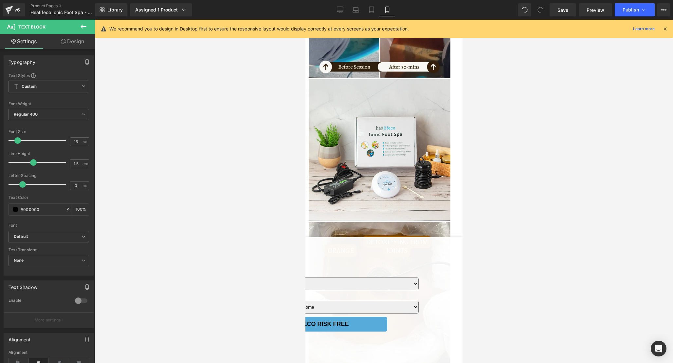
scroll to position [2661, 0]
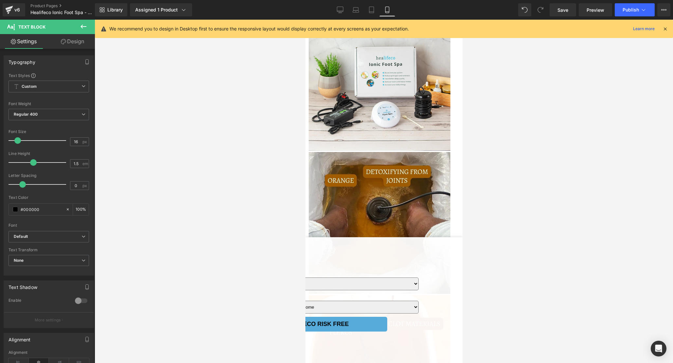
click at [305, 20] on span "Text Block" at bounding box center [305, 20] width 0 height 0
click at [18, 141] on span at bounding box center [17, 140] width 7 height 7
click at [521, 175] on div at bounding box center [384, 191] width 579 height 343
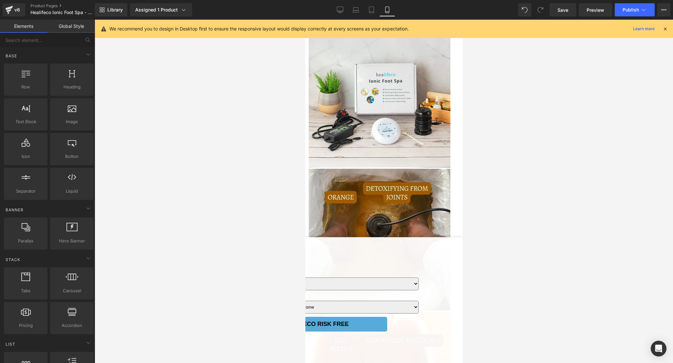
scroll to position [2642, 0]
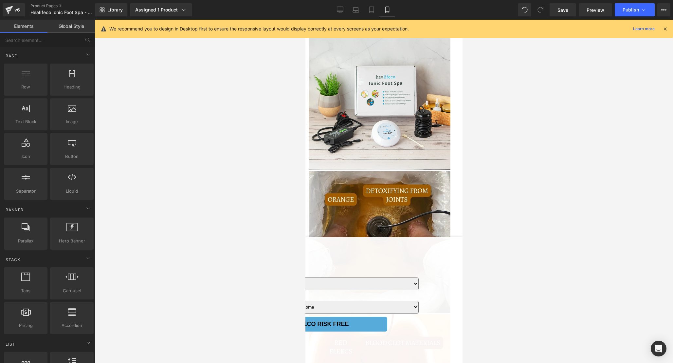
click at [663, 29] on icon at bounding box center [666, 29] width 6 height 6
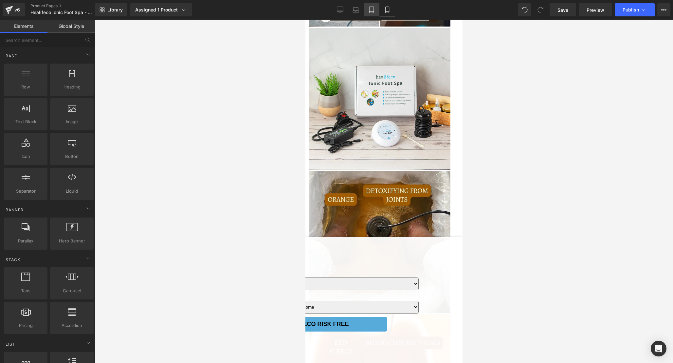
click at [374, 11] on icon at bounding box center [372, 10] width 7 height 7
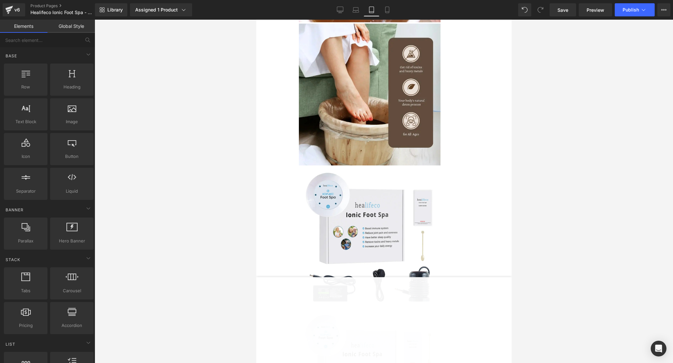
scroll to position [3357, 0]
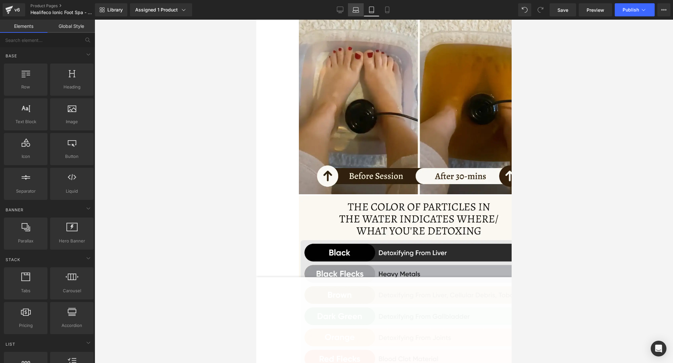
click at [356, 12] on icon at bounding box center [356, 10] width 7 height 7
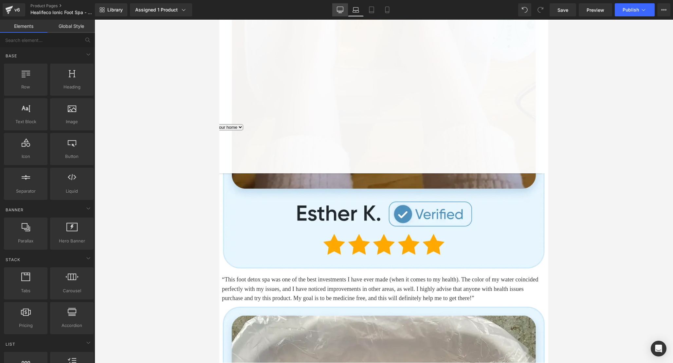
click at [339, 11] on icon at bounding box center [340, 10] width 7 height 7
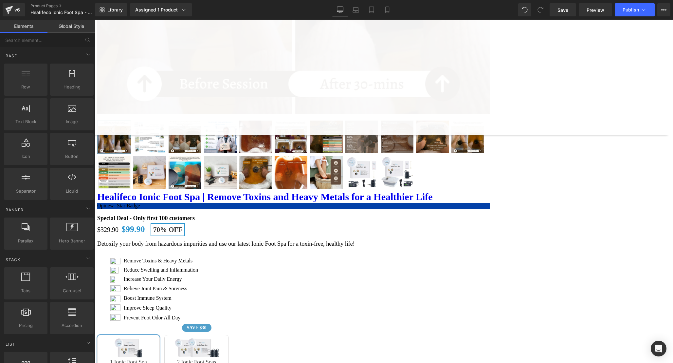
scroll to position [1952, 0]
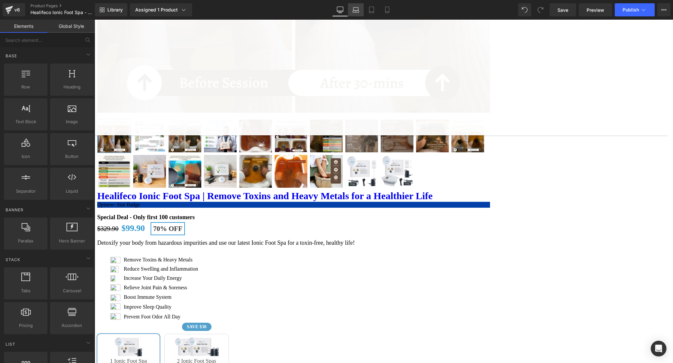
click at [359, 11] on icon at bounding box center [356, 10] width 7 height 7
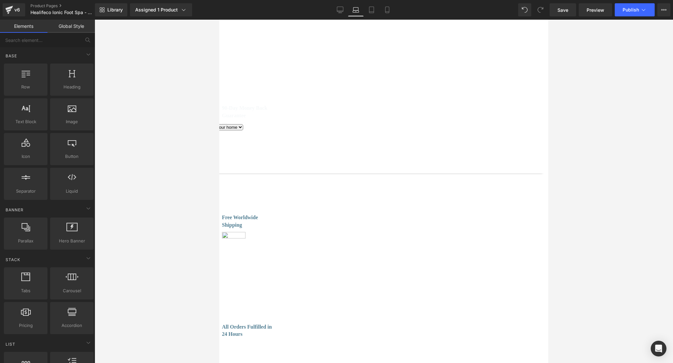
scroll to position [1907, 0]
click at [374, 10] on icon at bounding box center [372, 10] width 7 height 7
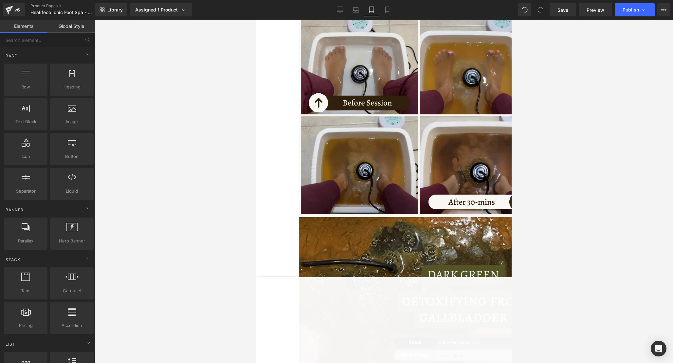
scroll to position [2128, 0]
click at [386, 9] on icon at bounding box center [388, 10] width 4 height 6
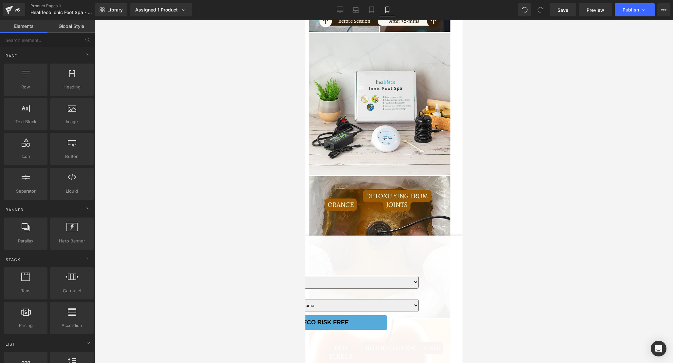
scroll to position [2638, 0]
click at [343, 11] on icon at bounding box center [340, 10] width 7 height 7
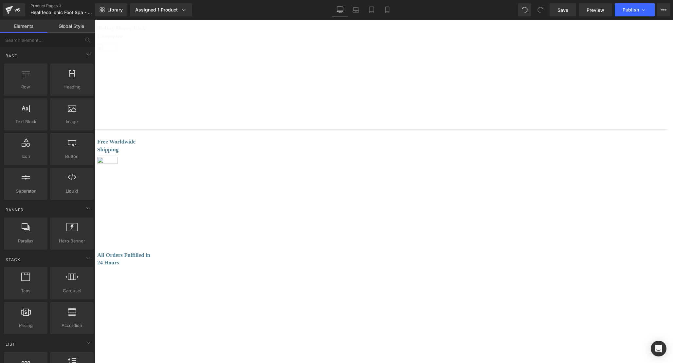
scroll to position [3415, 0]
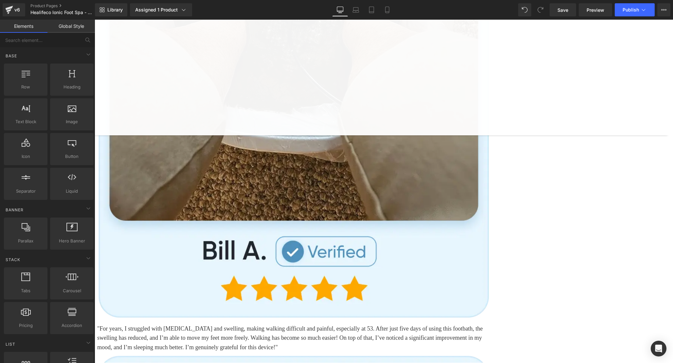
click at [188, 135] on div "Liquid" at bounding box center [141, 135] width 93 height 0
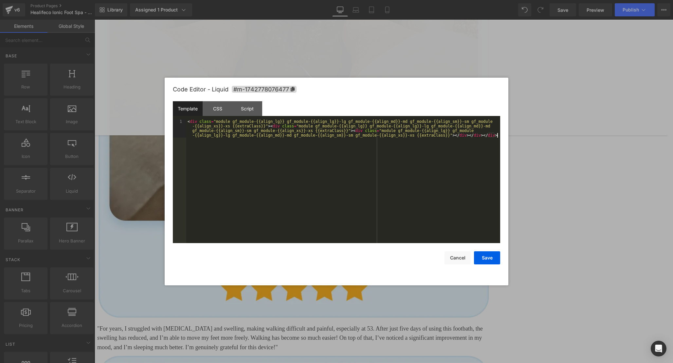
click at [392, 146] on div "< div class = "module gf_module-{{align_lg}} gf_module-{{align_lg}}-lg gf_modul…" at bounding box center [343, 199] width 314 height 161
click at [221, 113] on div "CSS" at bounding box center [218, 108] width 30 height 15
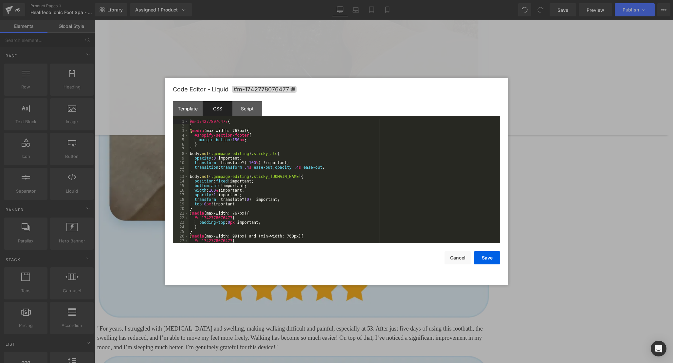
click at [369, 195] on div "#m-1742778076477 { } @ media (max-width: 767px) { #shopify-section-footer { mar…" at bounding box center [343, 185] width 309 height 133
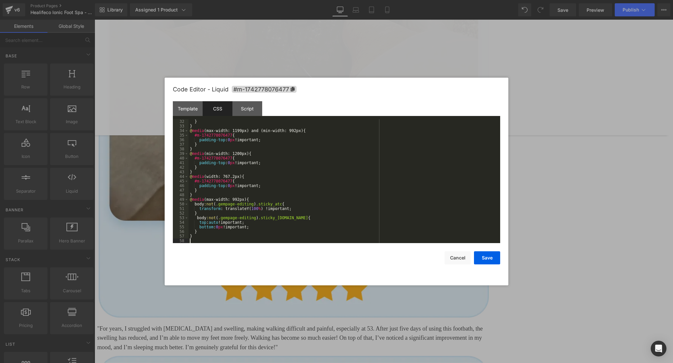
scroll to position [142, 0]
click at [250, 112] on div "Script" at bounding box center [248, 108] width 30 height 15
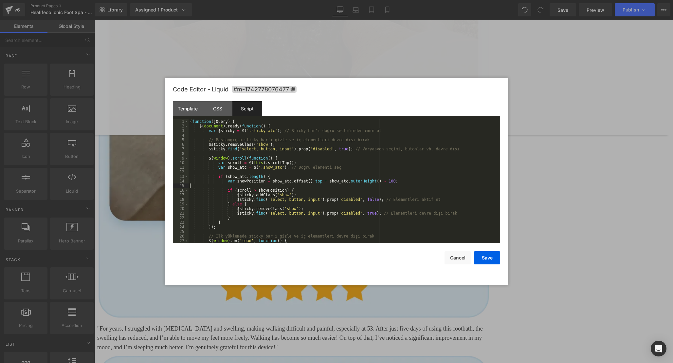
click at [374, 186] on div "( function ( jQuery ) { $ ( document ) . ready ( function ( ) { var $sticky = $…" at bounding box center [343, 185] width 309 height 133
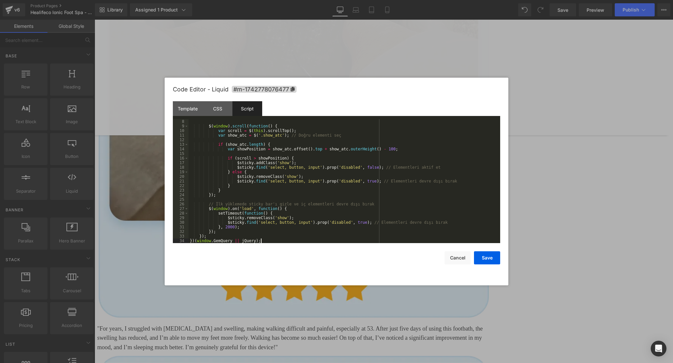
scroll to position [32, 0]
click at [487, 256] on button "Save" at bounding box center [487, 257] width 26 height 13
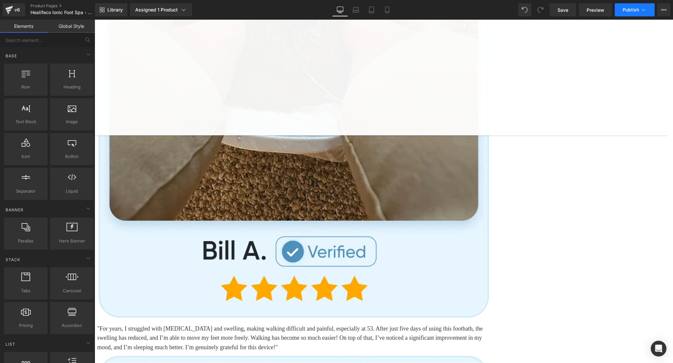
click at [623, 12] on button "Publish" at bounding box center [635, 9] width 40 height 13
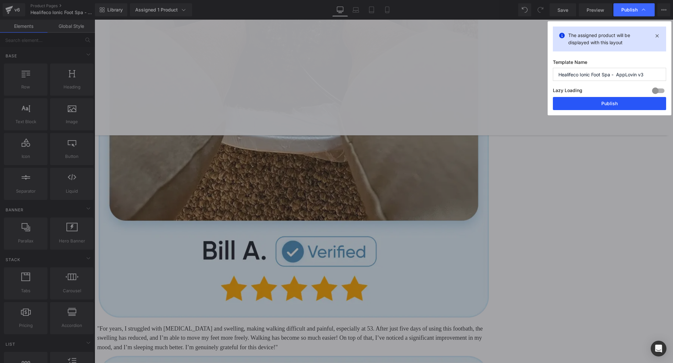
drag, startPoint x: 609, startPoint y: 101, endPoint x: 439, endPoint y: 128, distance: 171.7
click at [609, 101] on button "Publish" at bounding box center [609, 103] width 113 height 13
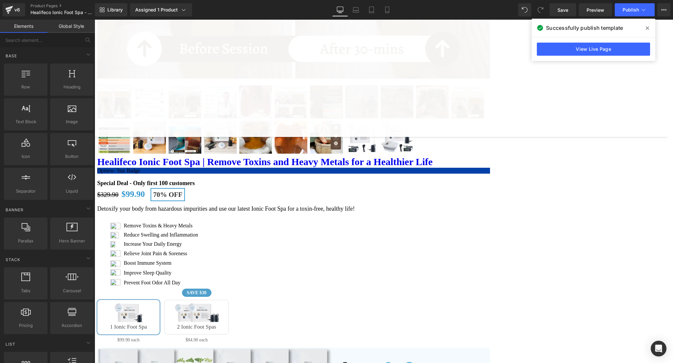
scroll to position [1987, 0]
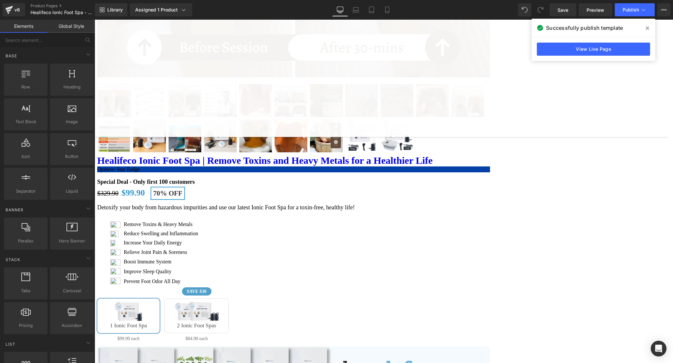
click at [651, 28] on span at bounding box center [648, 28] width 10 height 10
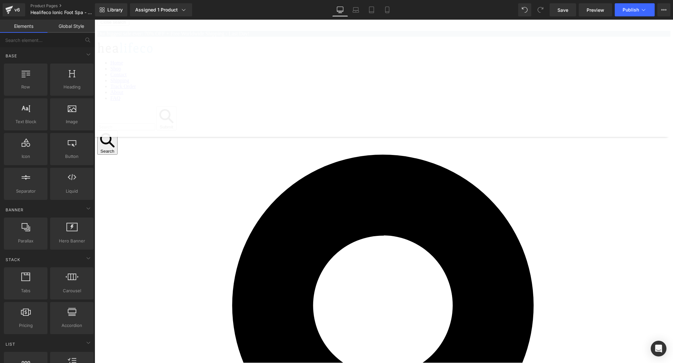
scroll to position [0, 0]
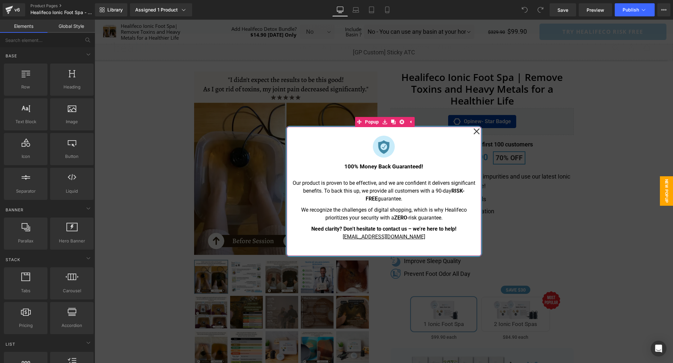
click at [477, 131] on icon at bounding box center [477, 131] width 6 height 6
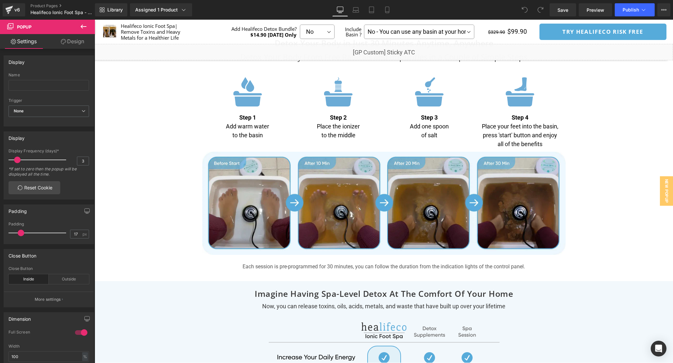
scroll to position [2044, 0]
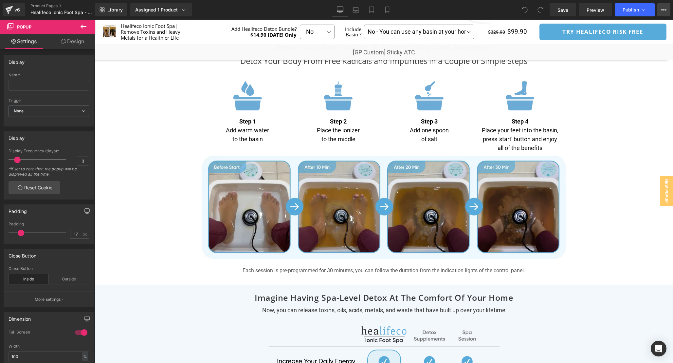
click at [667, 9] on button "View Live Page View with current Template Save Template to Library Schedule Pub…" at bounding box center [664, 9] width 13 height 13
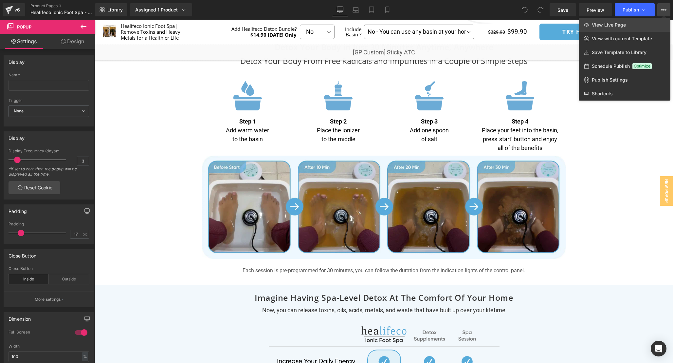
click at [653, 22] on link "View Live Page" at bounding box center [625, 25] width 92 height 14
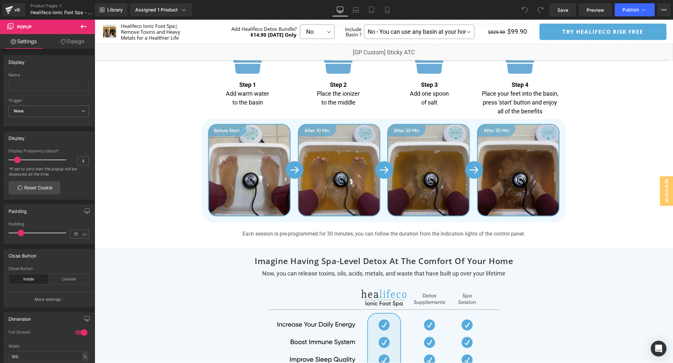
scroll to position [1984, 0]
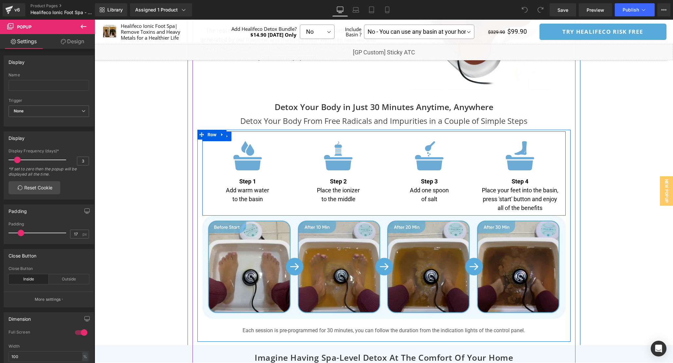
click at [421, 196] on p "of salt" at bounding box center [429, 199] width 81 height 9
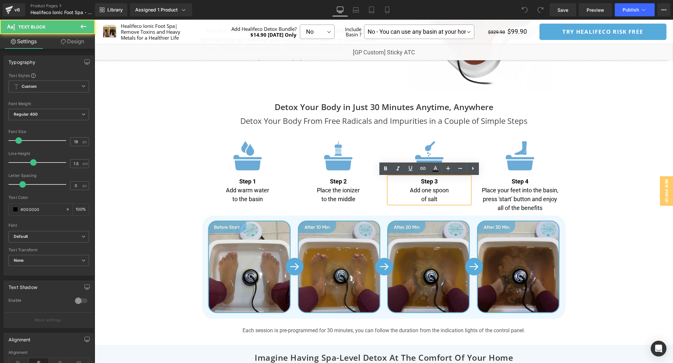
click at [423, 198] on p "of salt" at bounding box center [429, 199] width 81 height 9
click at [421, 199] on p "of salt" at bounding box center [429, 199] width 81 height 9
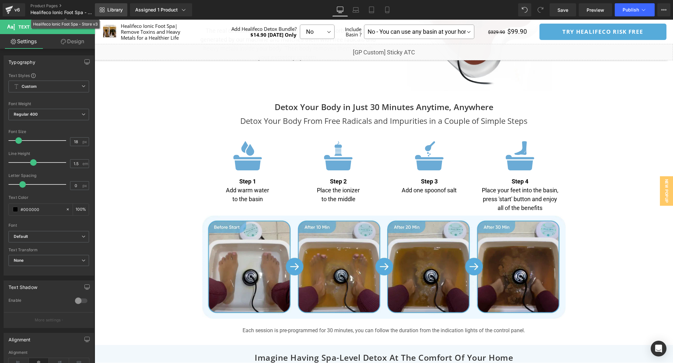
click at [107, 10] on span "Library" at bounding box center [114, 10] width 15 height 6
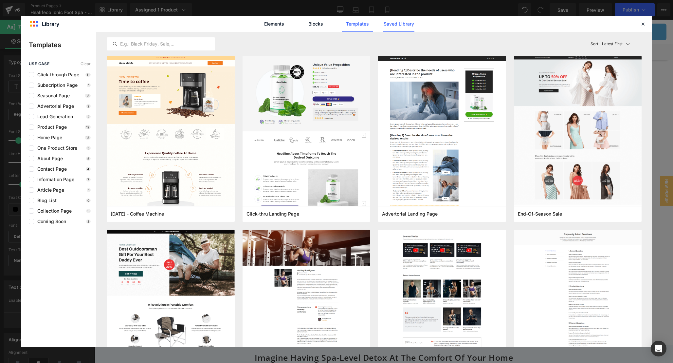
click at [380, 19] on link "Saved Library" at bounding box center [325, 12] width 110 height 14
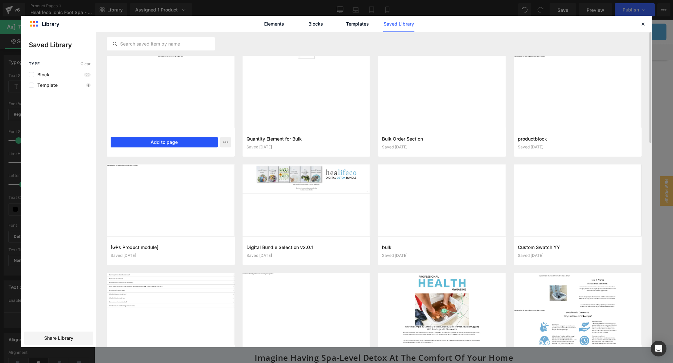
click at [160, 138] on button "Add to page" at bounding box center [164, 142] width 107 height 10
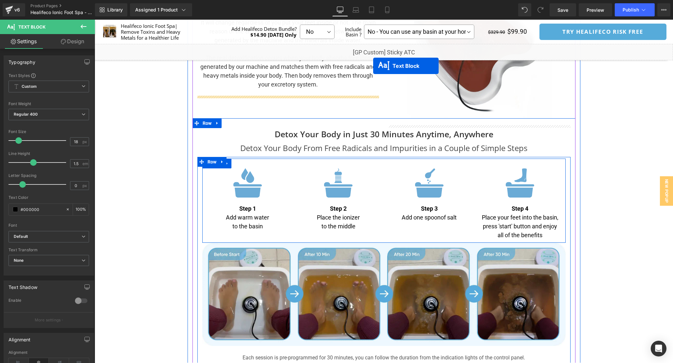
scroll to position [1950, 0]
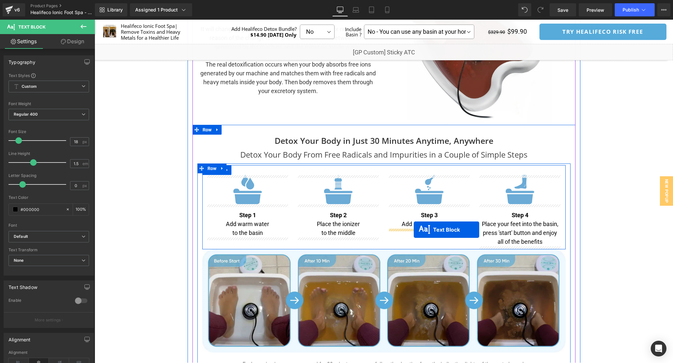
drag, startPoint x: 366, startPoint y: 186, endPoint x: 414, endPoint y: 230, distance: 65.0
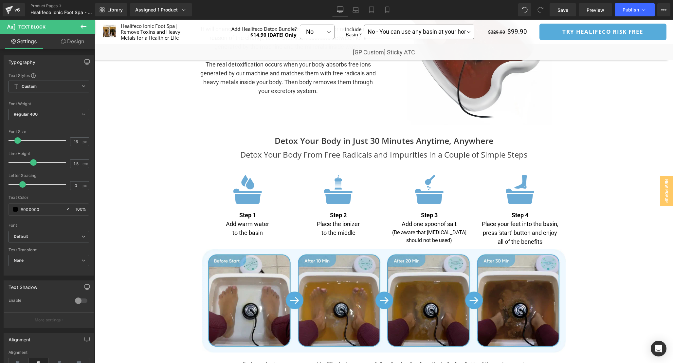
click at [618, 196] on div "Separator" at bounding box center [384, 55] width 579 height 3852
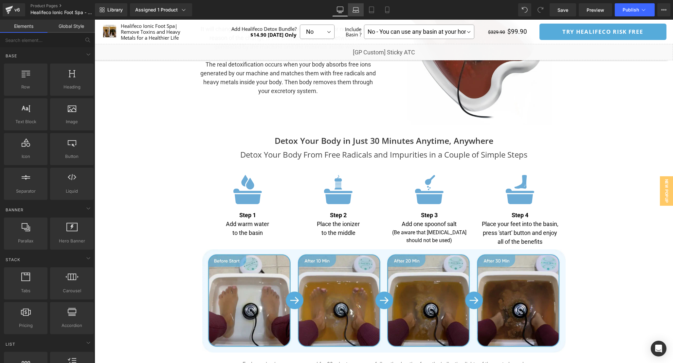
click at [353, 11] on icon at bounding box center [356, 10] width 7 height 7
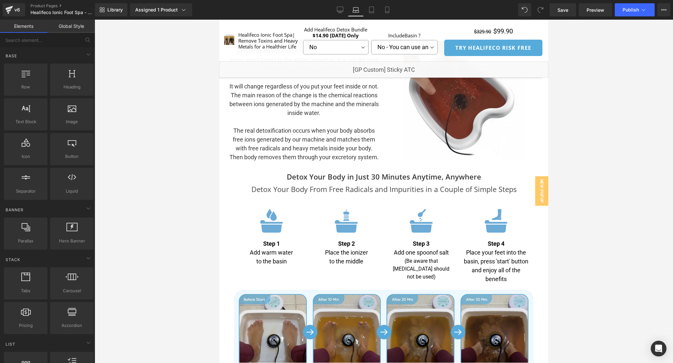
scroll to position [1898, 0]
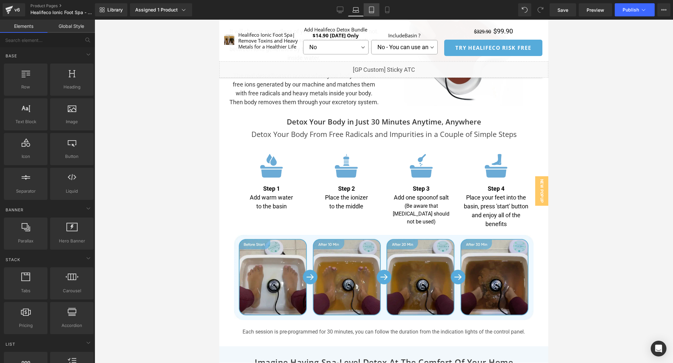
click at [372, 9] on icon at bounding box center [372, 10] width 7 height 7
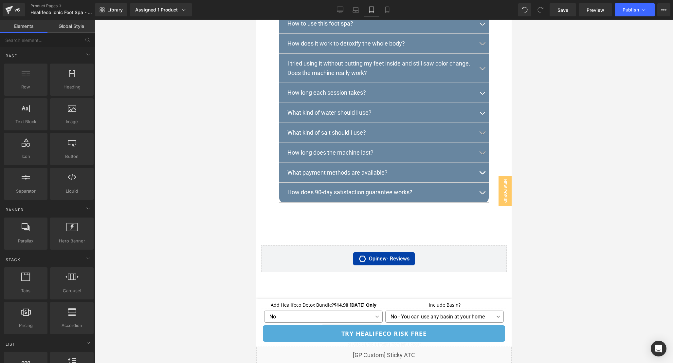
scroll to position [4037, 0]
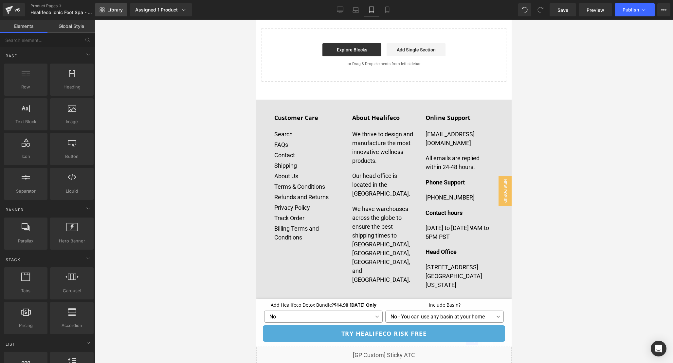
click at [111, 13] on link "Library" at bounding box center [111, 9] width 32 height 13
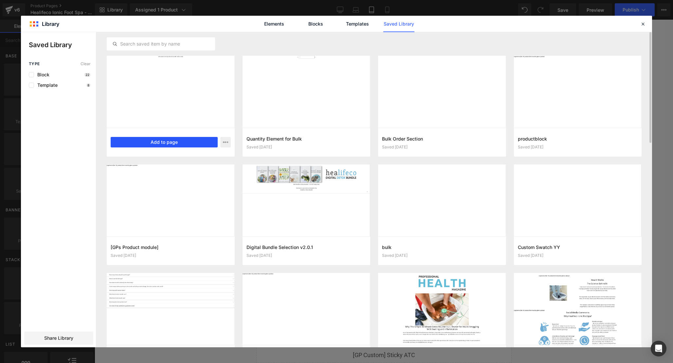
click at [159, 140] on button "Add to page" at bounding box center [164, 142] width 107 height 10
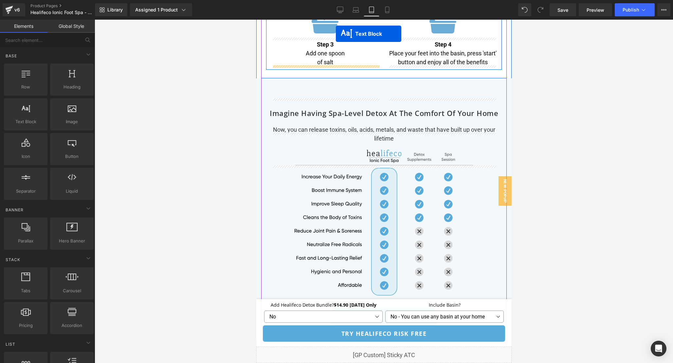
scroll to position [2147, 0]
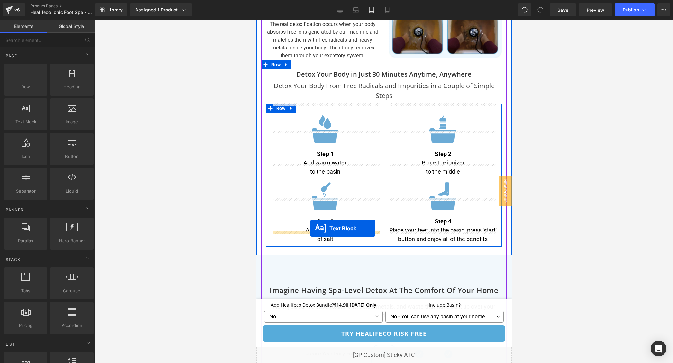
drag, startPoint x: 366, startPoint y: 154, endPoint x: 310, endPoint y: 228, distance: 93.4
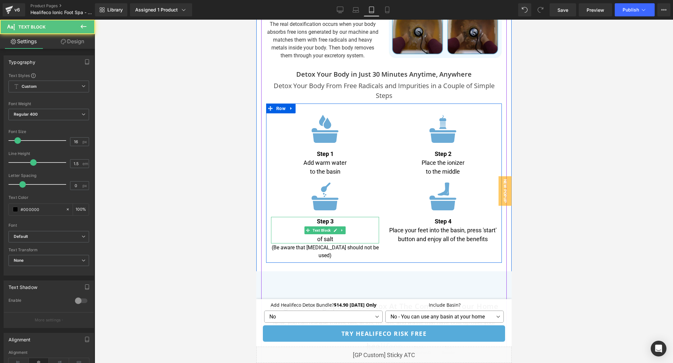
click at [317, 235] on p "of salt" at bounding box center [325, 239] width 108 height 9
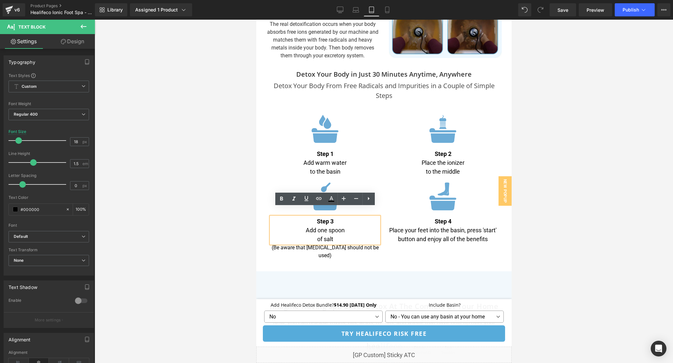
click at [317, 235] on p "of salt" at bounding box center [325, 239] width 108 height 9
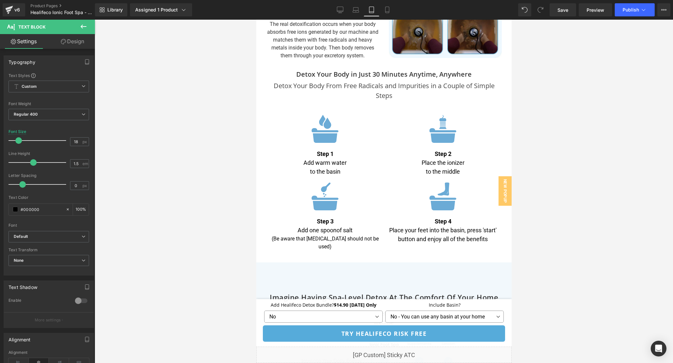
click at [642, 206] on div at bounding box center [384, 191] width 579 height 343
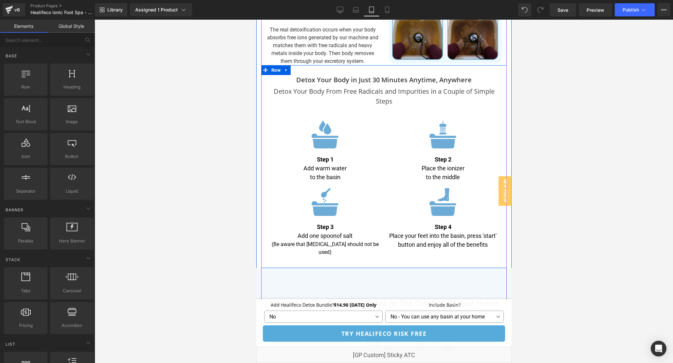
scroll to position [2150, 0]
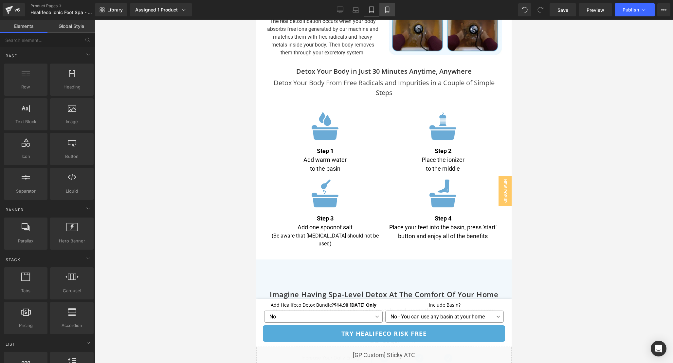
click at [389, 10] on icon at bounding box center [387, 10] width 7 height 7
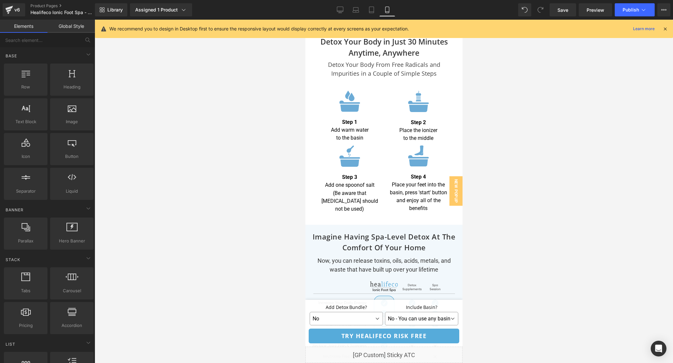
scroll to position [2669, 0]
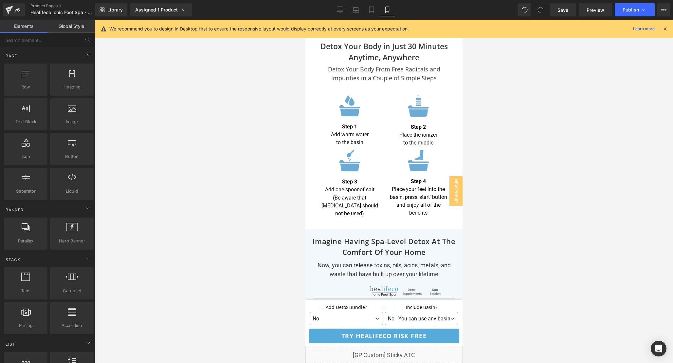
click at [347, 194] on div "(Be aware that [MEDICAL_DATA] should not be used) Text Block" at bounding box center [349, 206] width 59 height 24
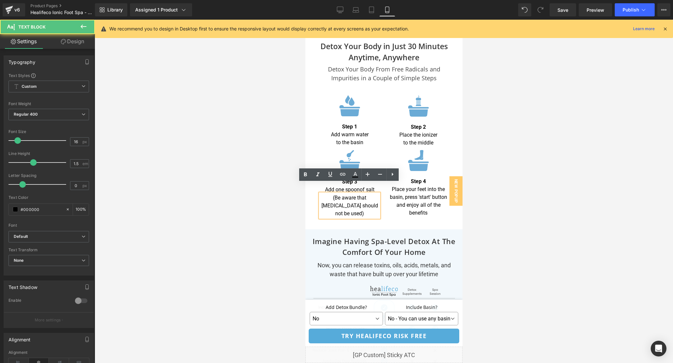
click at [347, 194] on p "(Be aware that [MEDICAL_DATA] should not be used)" at bounding box center [349, 206] width 59 height 24
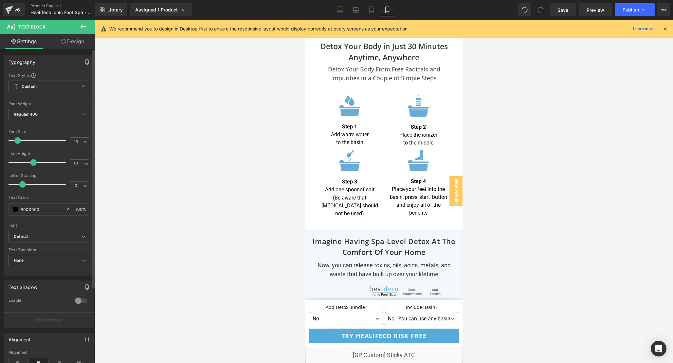
type input "15"
click at [15, 140] on span at bounding box center [17, 140] width 7 height 7
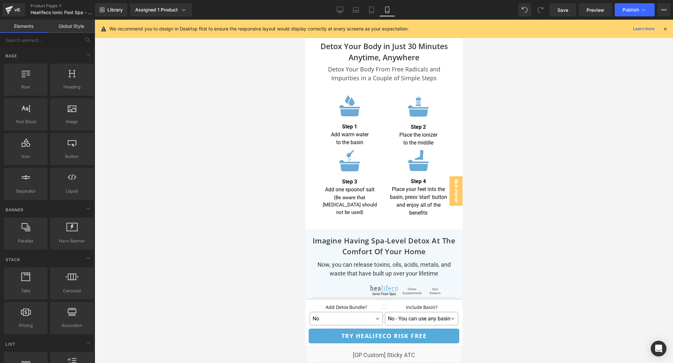
click at [539, 122] on div at bounding box center [384, 191] width 579 height 343
click at [666, 29] on icon at bounding box center [666, 29] width 6 height 6
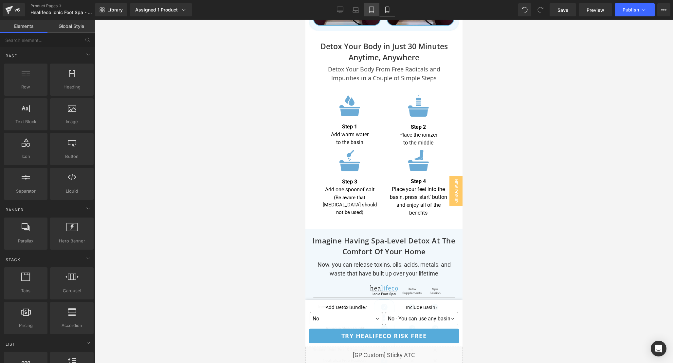
click at [373, 11] on icon at bounding box center [372, 10] width 7 height 7
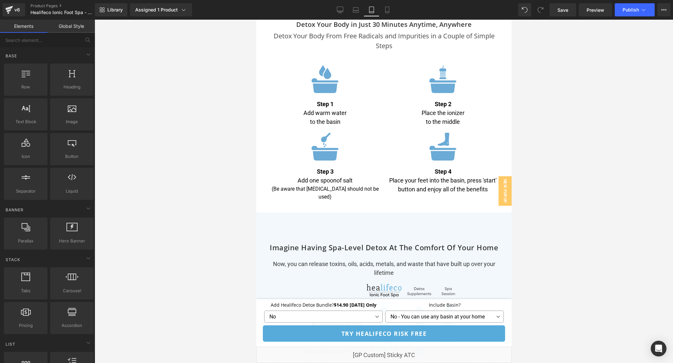
scroll to position [2181, 0]
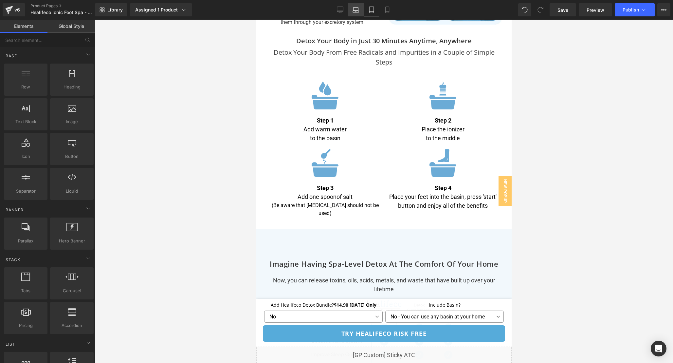
click at [357, 12] on icon at bounding box center [356, 10] width 7 height 7
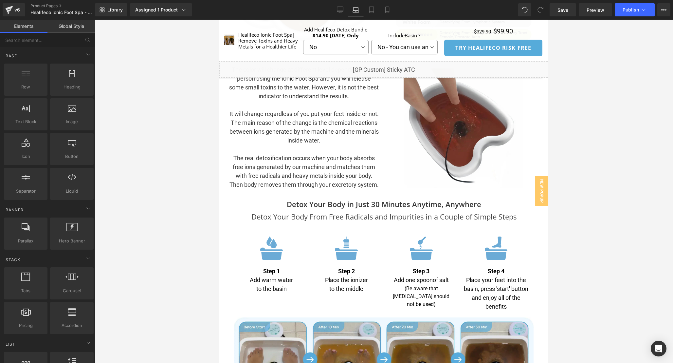
scroll to position [1816, 0]
click at [339, 8] on icon at bounding box center [340, 10] width 7 height 7
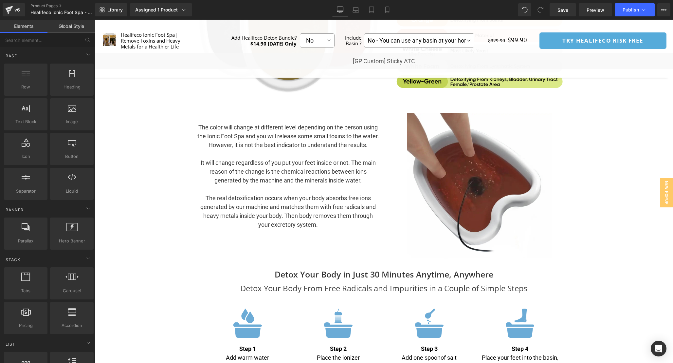
scroll to position [3259, 0]
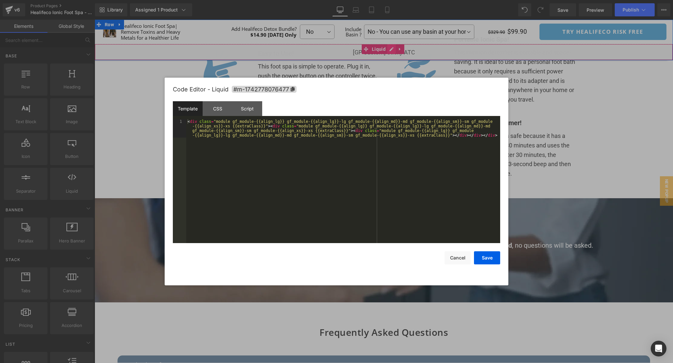
click at [390, 51] on div "Liquid" at bounding box center [384, 52] width 579 height 16
click at [370, 170] on div "< div class = "module gf_module-{{align_lg}} gf_module-{{align_lg}}-lg gf_modul…" at bounding box center [343, 199] width 314 height 161
click at [220, 107] on div "CSS" at bounding box center [218, 108] width 30 height 15
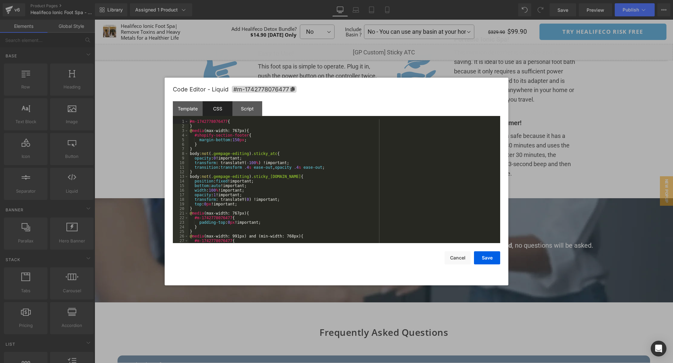
click at [336, 202] on div "#m-1742778076477 { } @ media (max-width: 767px) { #shopify-section-footer { mar…" at bounding box center [343, 185] width 309 height 133
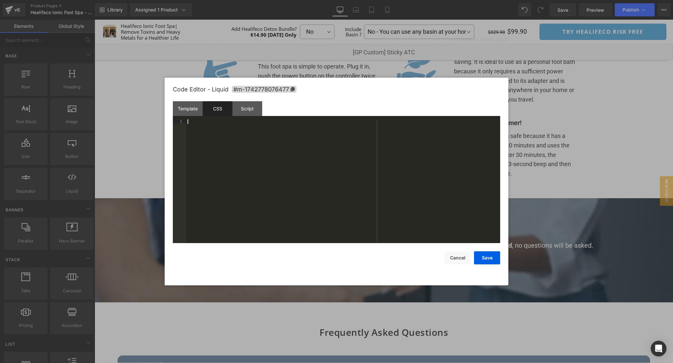
scroll to position [142, 0]
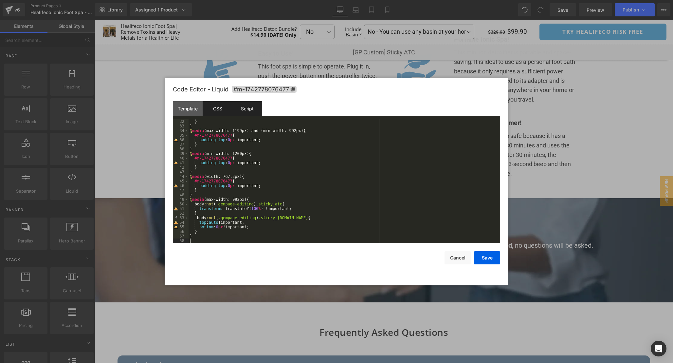
click at [254, 109] on div "Script" at bounding box center [248, 108] width 30 height 15
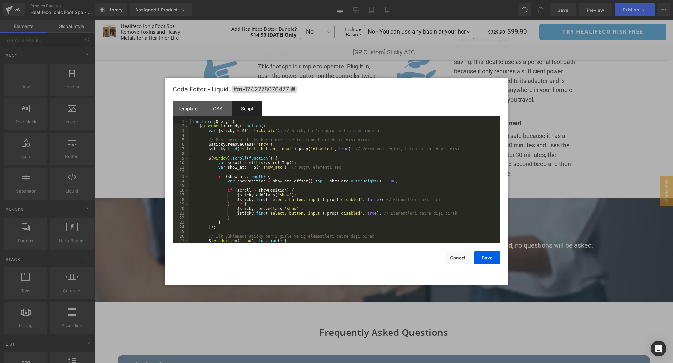
click at [423, 192] on div "( function ( jQuery ) { $ ( document ) . ready ( function ( ) { var $sticky = $…" at bounding box center [343, 185] width 309 height 133
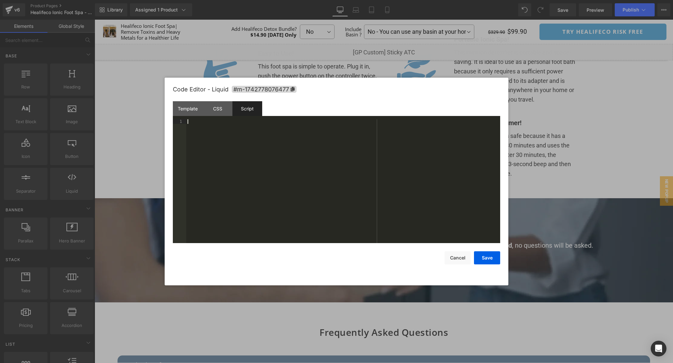
scroll to position [32, 0]
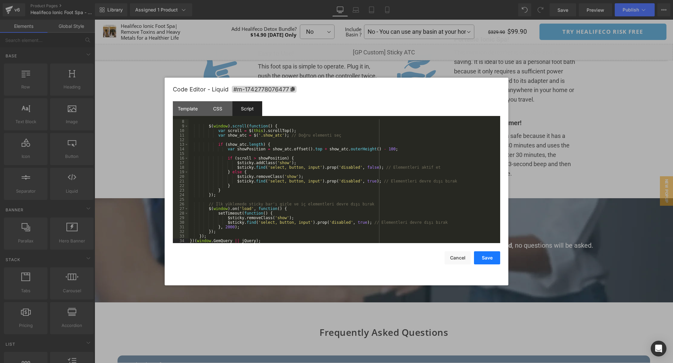
click at [492, 255] on button "Save" at bounding box center [487, 257] width 26 height 13
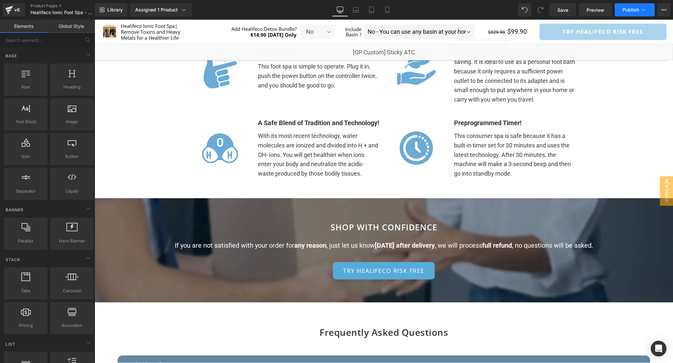
click at [635, 14] on button "Publish" at bounding box center [635, 9] width 40 height 13
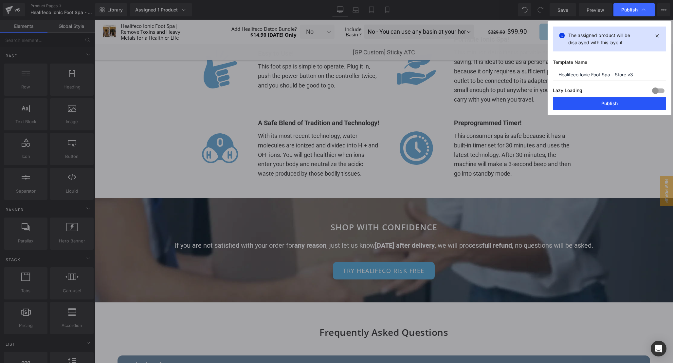
click at [611, 104] on button "Publish" at bounding box center [609, 103] width 113 height 13
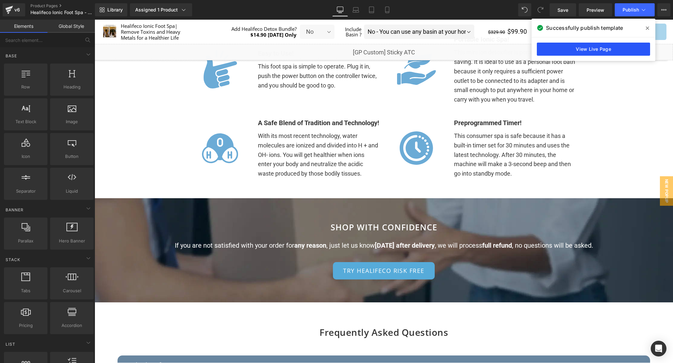
click at [593, 46] on link "View Live Page" at bounding box center [593, 49] width 113 height 13
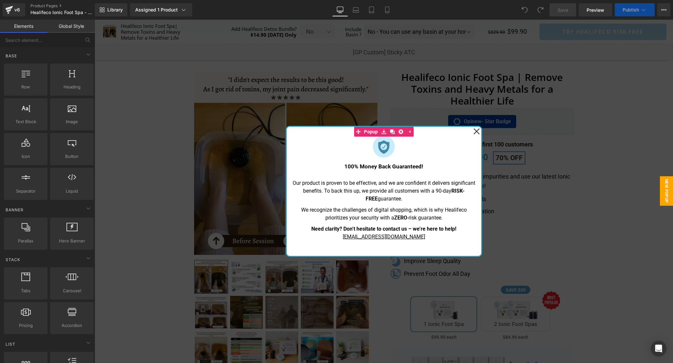
click at [477, 132] on icon at bounding box center [477, 131] width 6 height 6
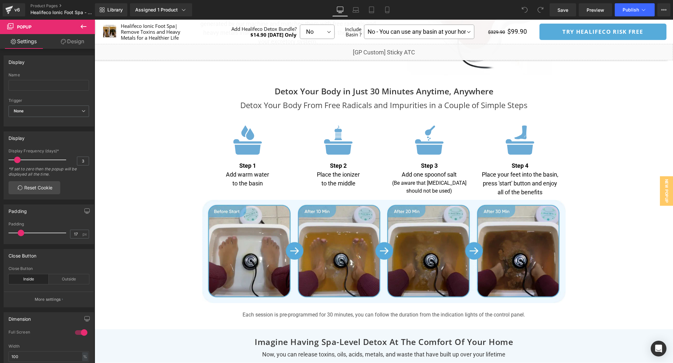
scroll to position [1995, 0]
